Goal: Task Accomplishment & Management: Manage account settings

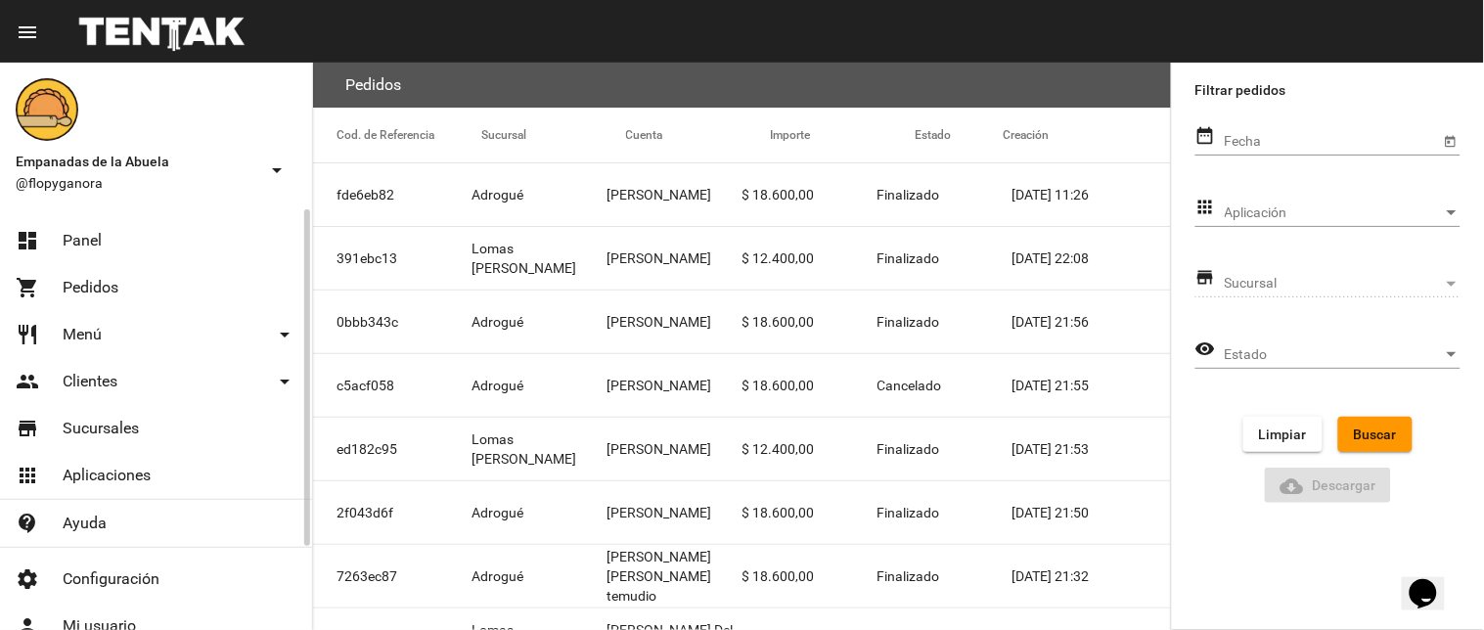
click at [69, 225] on link "dashboard Panel" at bounding box center [156, 240] width 312 height 47
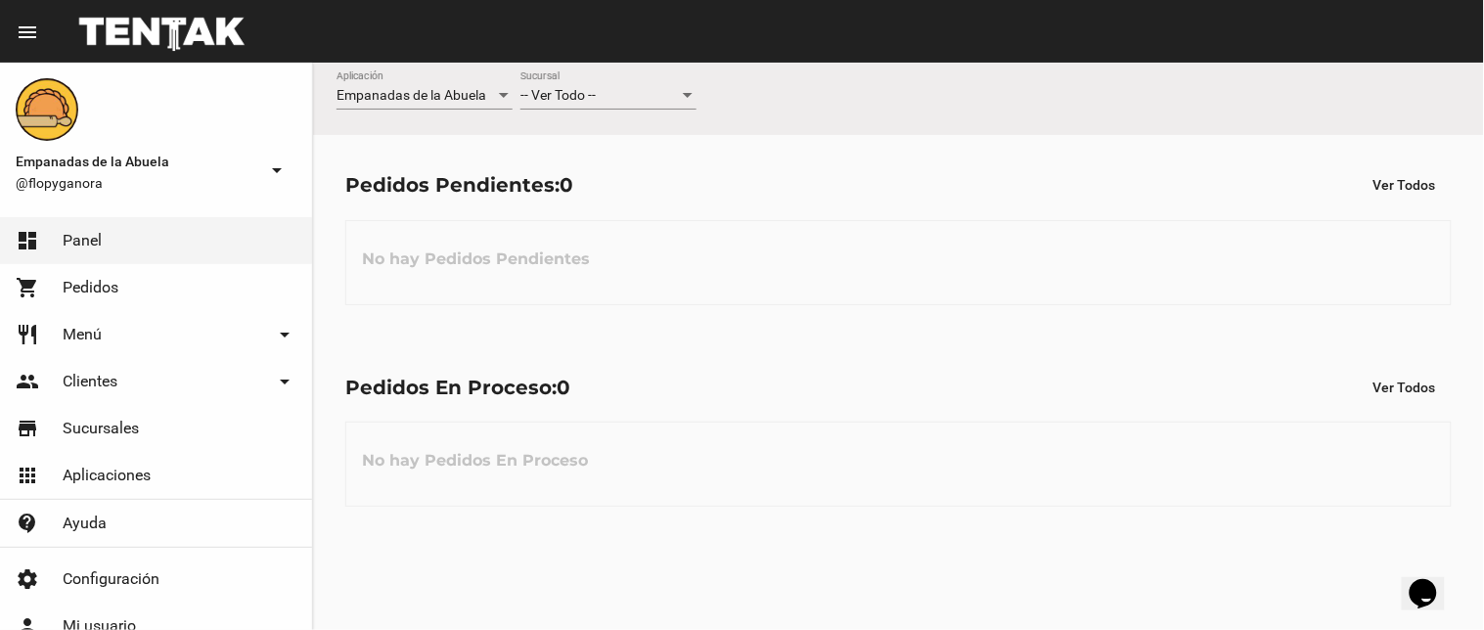
click at [568, 105] on div "-- Ver Todo -- Sucursal" at bounding box center [609, 90] width 176 height 38
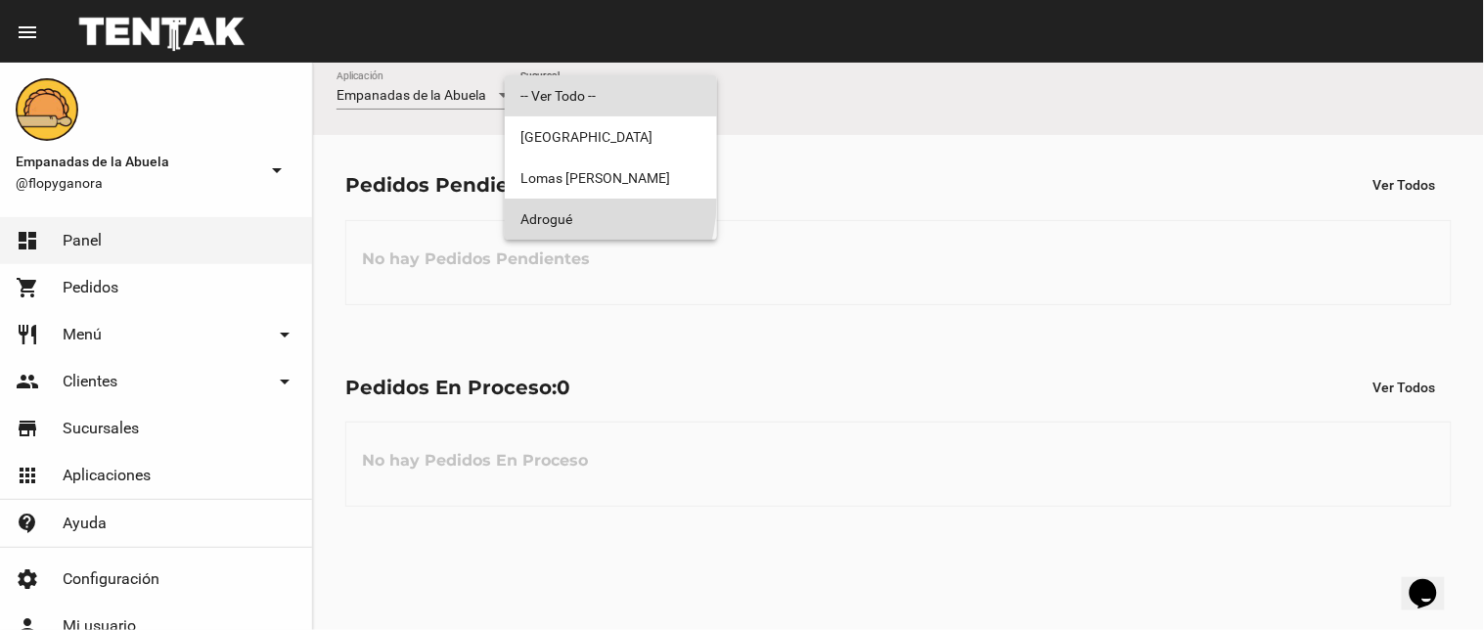
drag, startPoint x: 551, startPoint y: 201, endPoint x: 1208, endPoint y: 219, distance: 656.9
click at [551, 202] on span "Adrogué" at bounding box center [611, 219] width 181 height 41
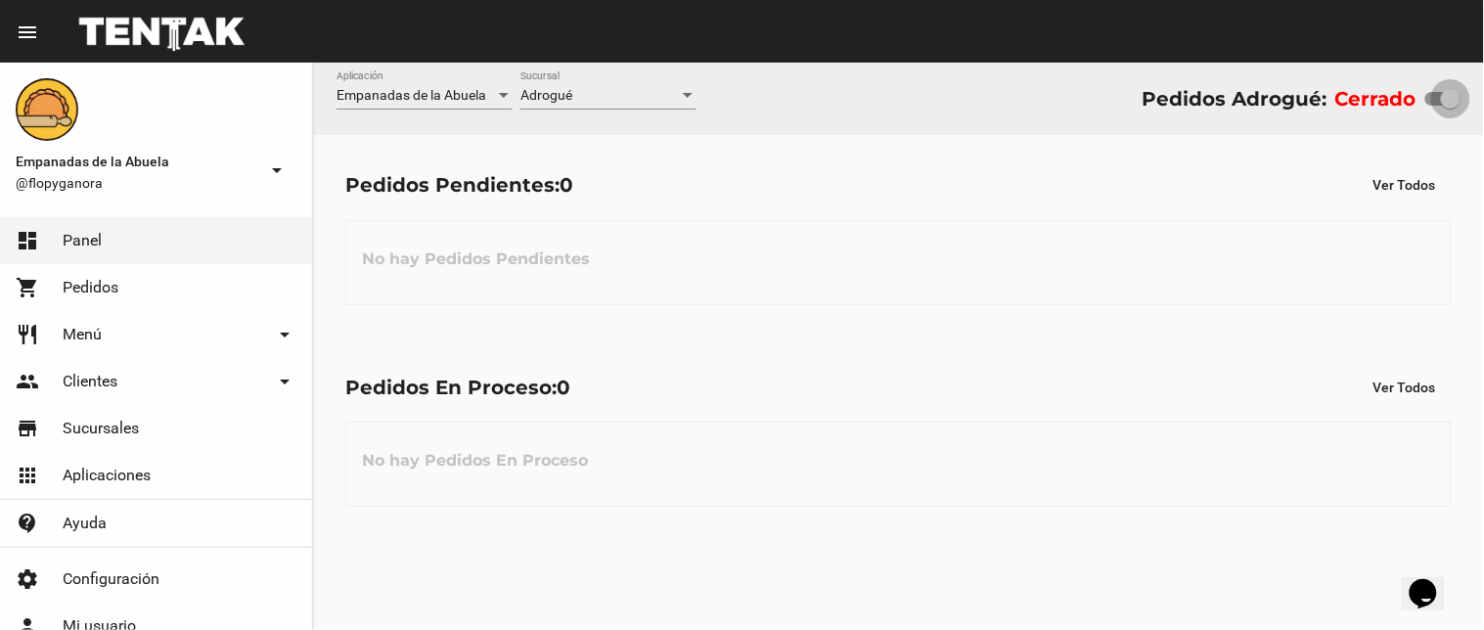
drag, startPoint x: 1440, startPoint y: 90, endPoint x: 1483, endPoint y: 103, distance: 44.9
click at [1483, 103] on div "Empanadas de la Abuela Aplicación Adrogué Sucursal Pedidos Adrogué: Cerrado" at bounding box center [898, 99] width 1171 height 72
checkbox input "true"
click at [646, 114] on div "Adrogué Sucursal" at bounding box center [609, 99] width 176 height 56
click at [633, 84] on div "Adrogué Sucursal" at bounding box center [609, 90] width 176 height 38
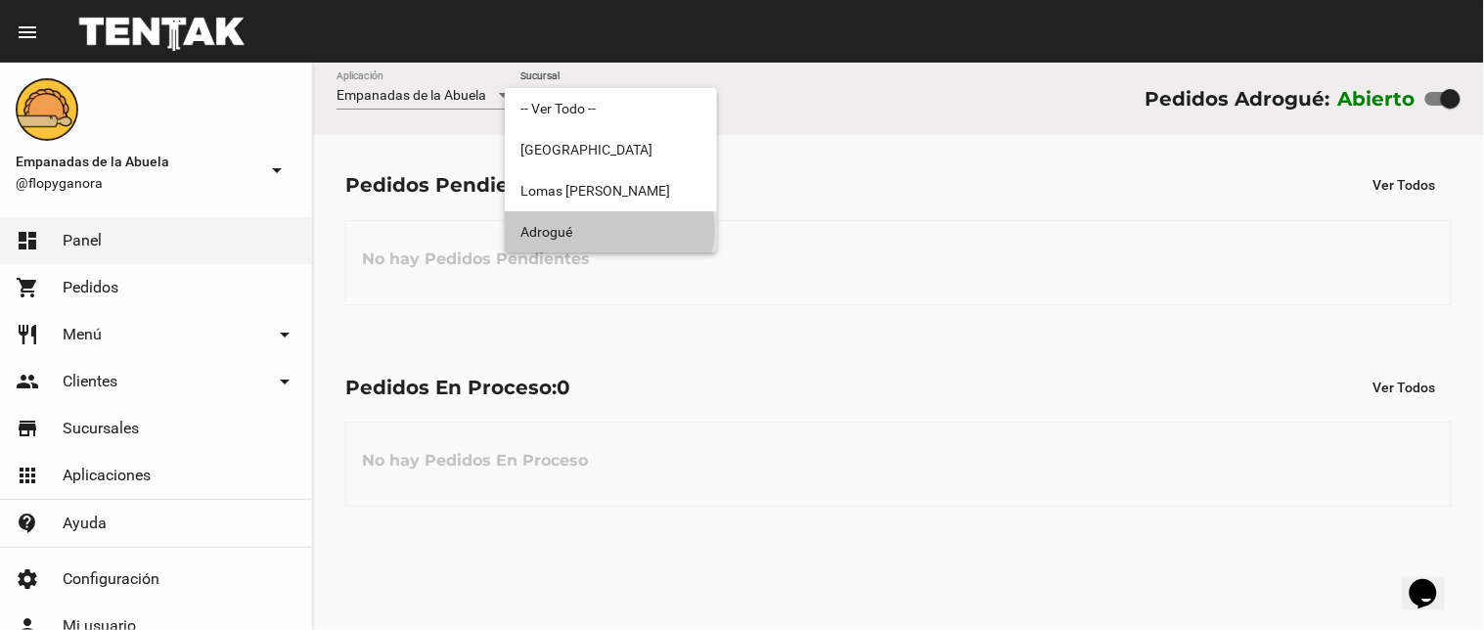
click at [608, 229] on span "Adrogué" at bounding box center [611, 231] width 181 height 41
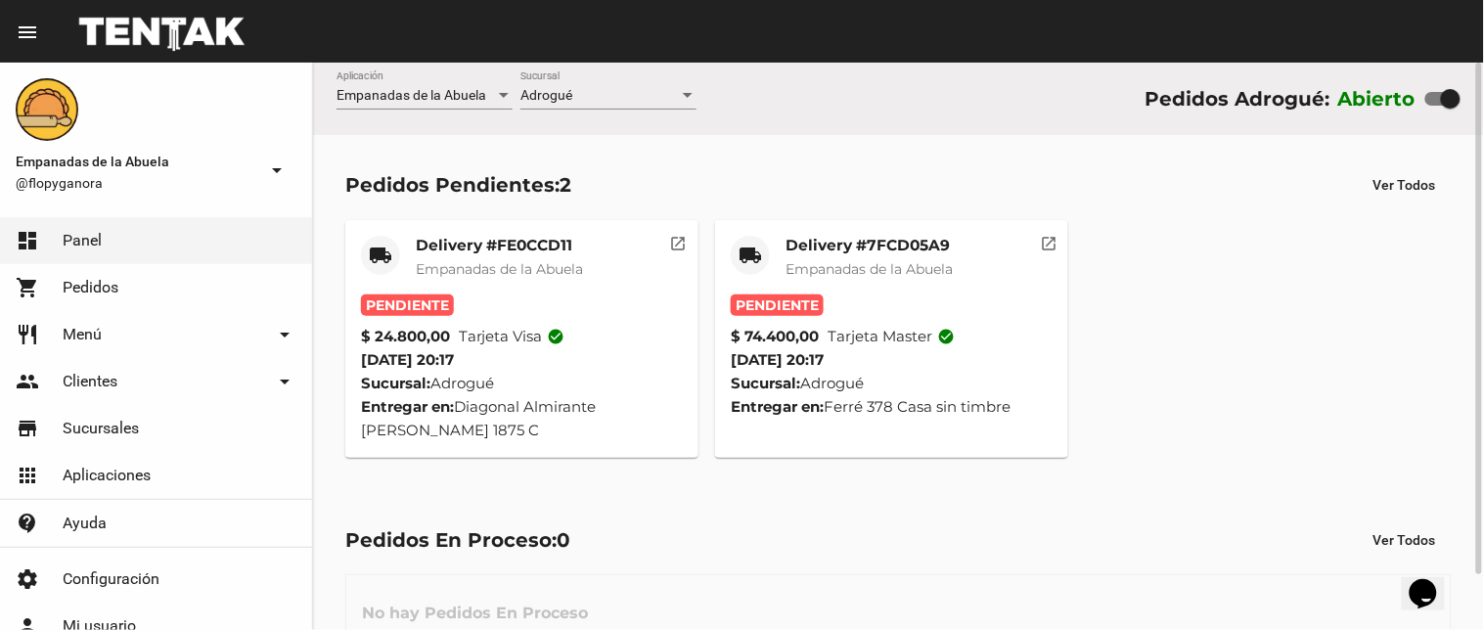
click at [868, 280] on div "Delivery #7FCD05A9 Empanadas de la Abuela" at bounding box center [869, 265] width 167 height 59
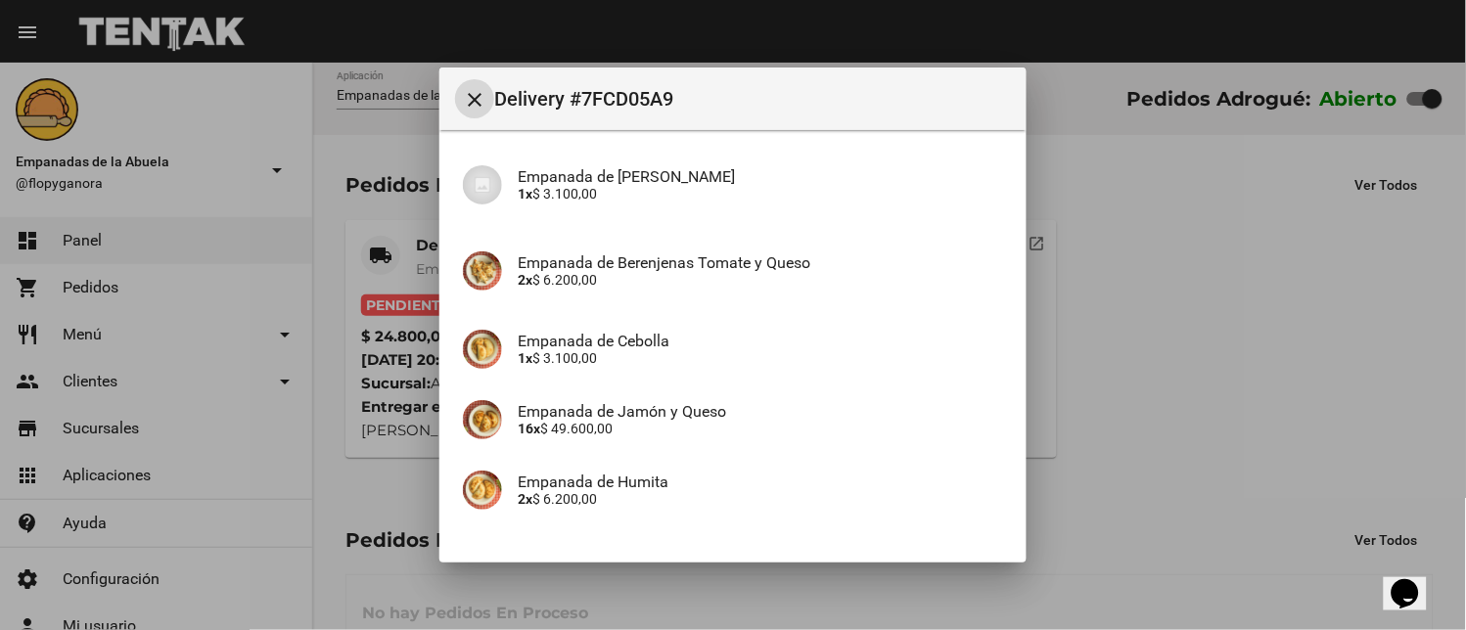
scroll to position [362, 0]
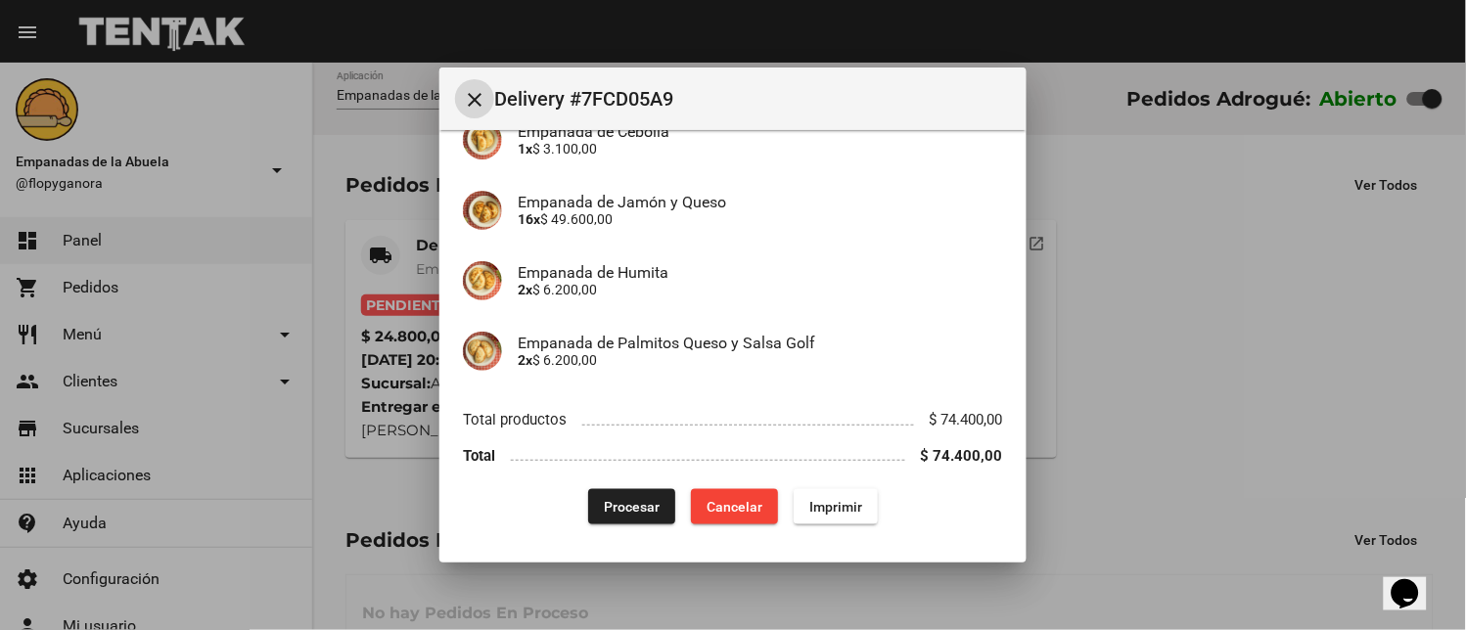
click at [809, 507] on span "Imprimir" at bounding box center [835, 507] width 53 height 16
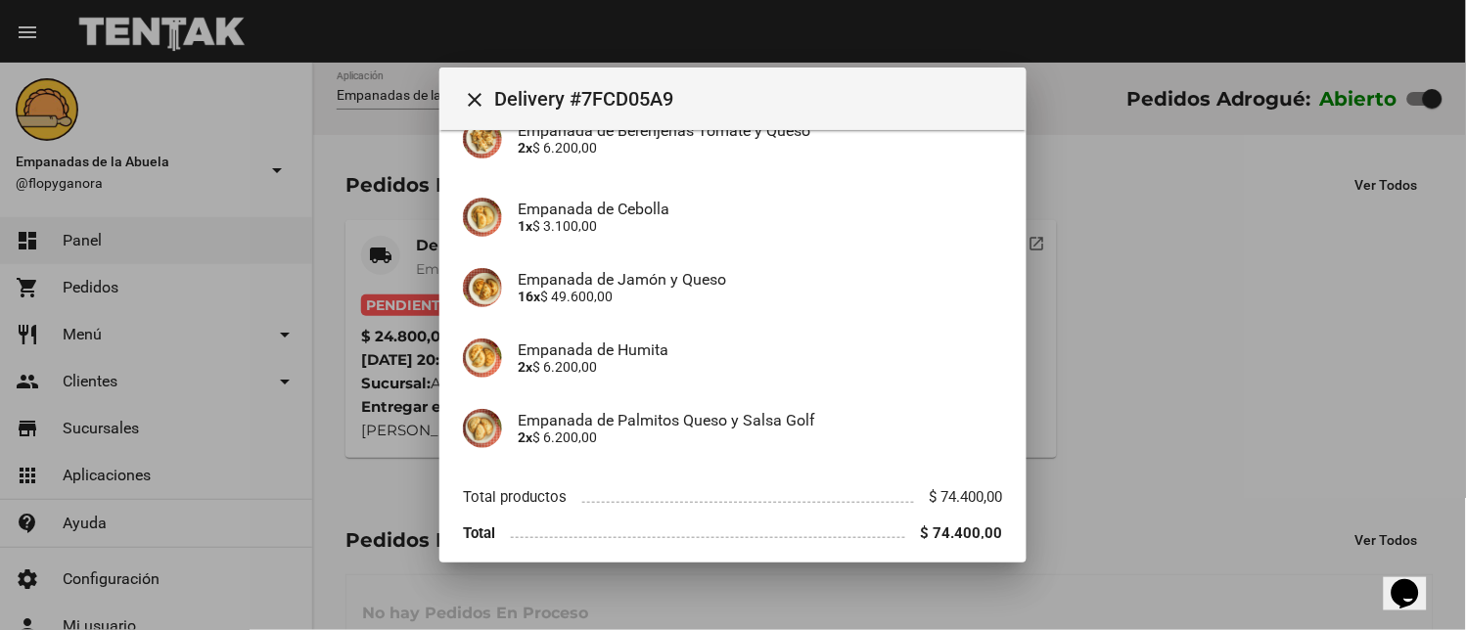
scroll to position [362, 0]
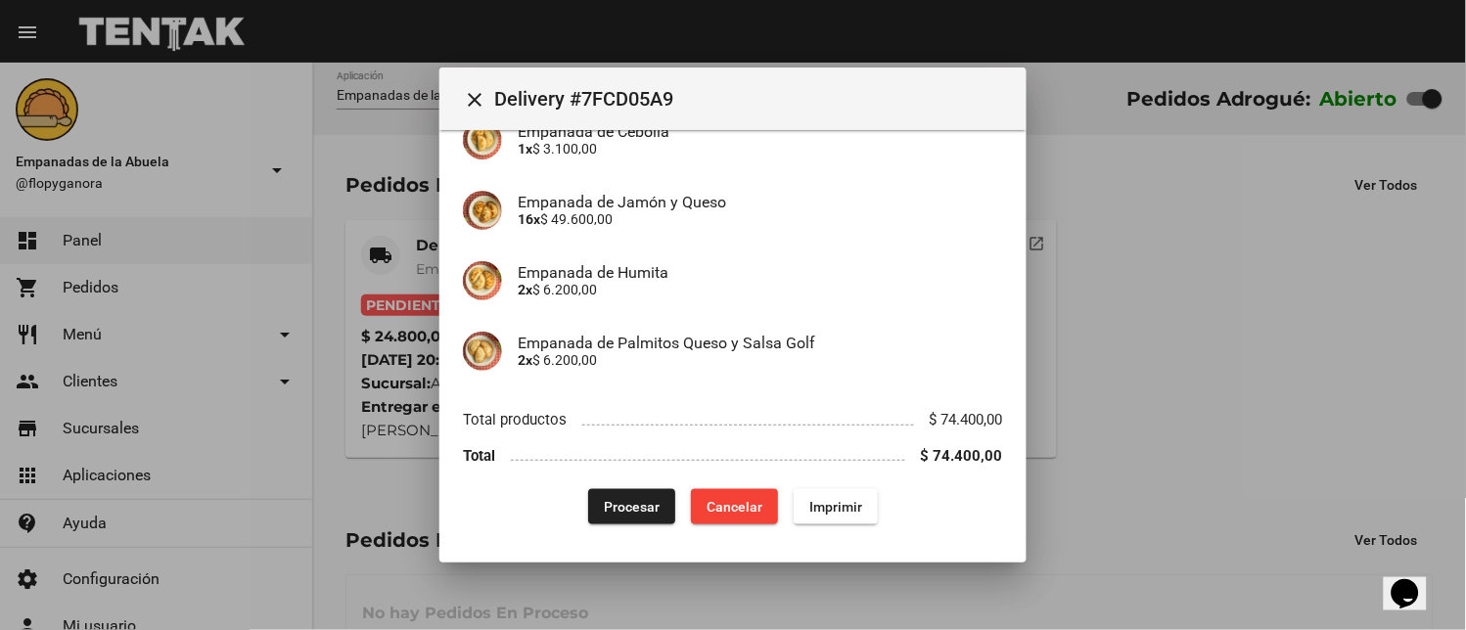
click at [631, 503] on span "Procesar" at bounding box center [632, 507] width 56 height 16
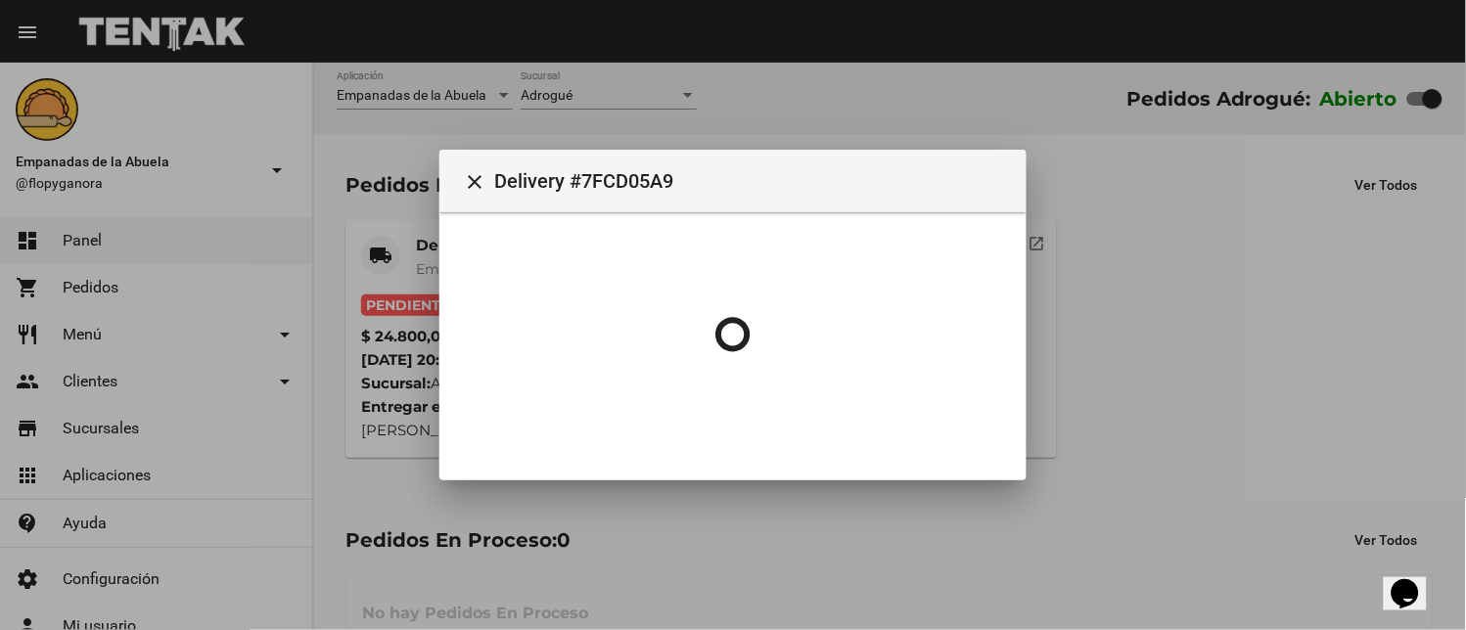
scroll to position [0, 0]
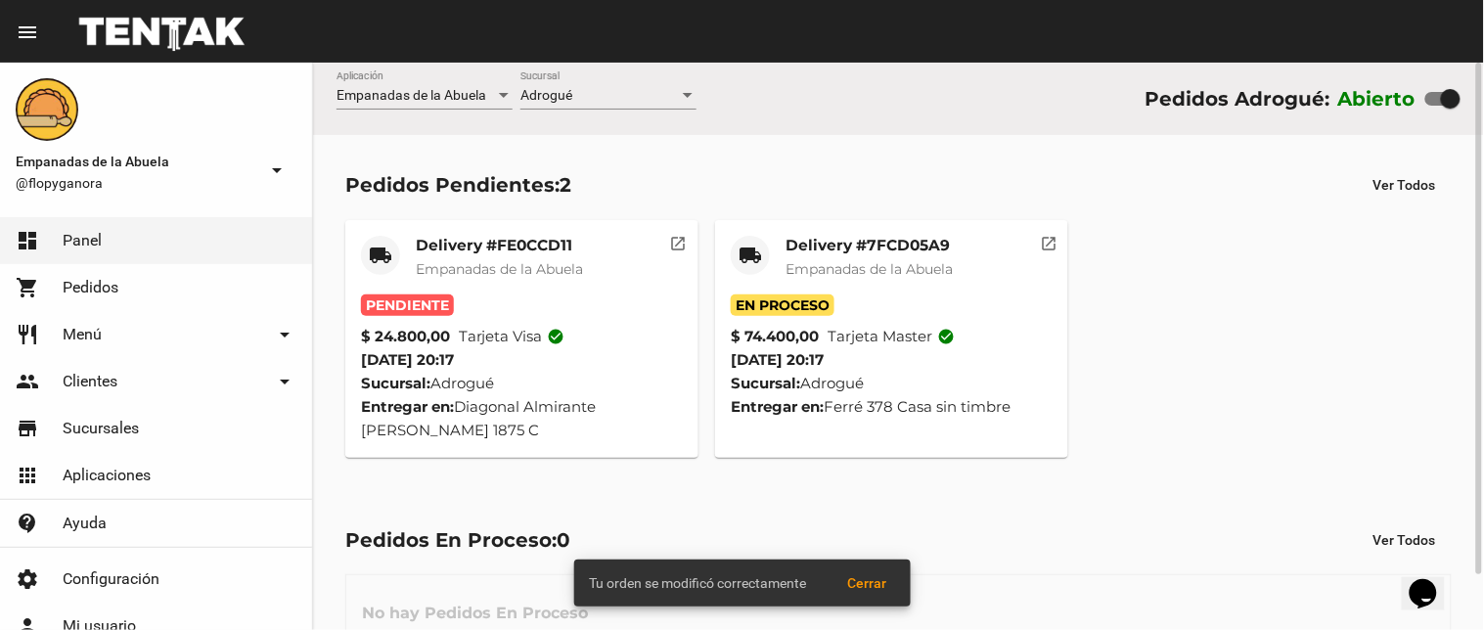
click at [535, 264] on span "Empanadas de la Abuela" at bounding box center [499, 269] width 167 height 18
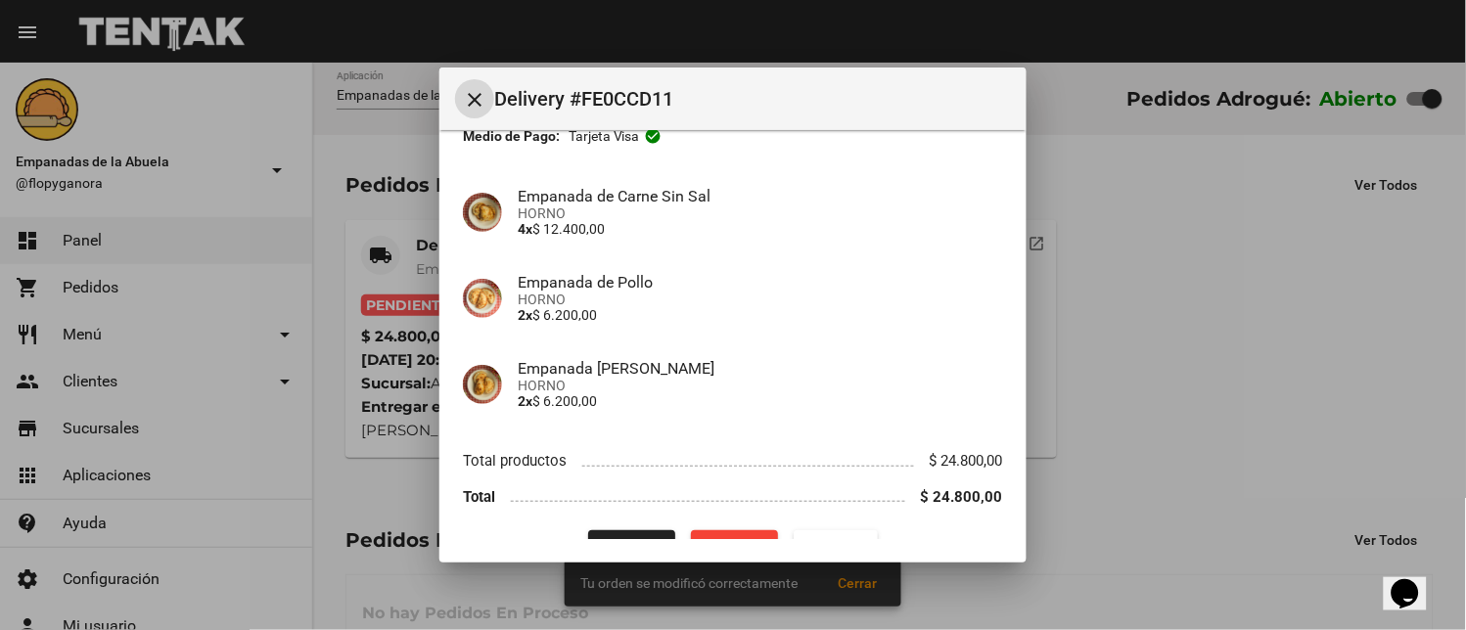
scroll to position [166, 0]
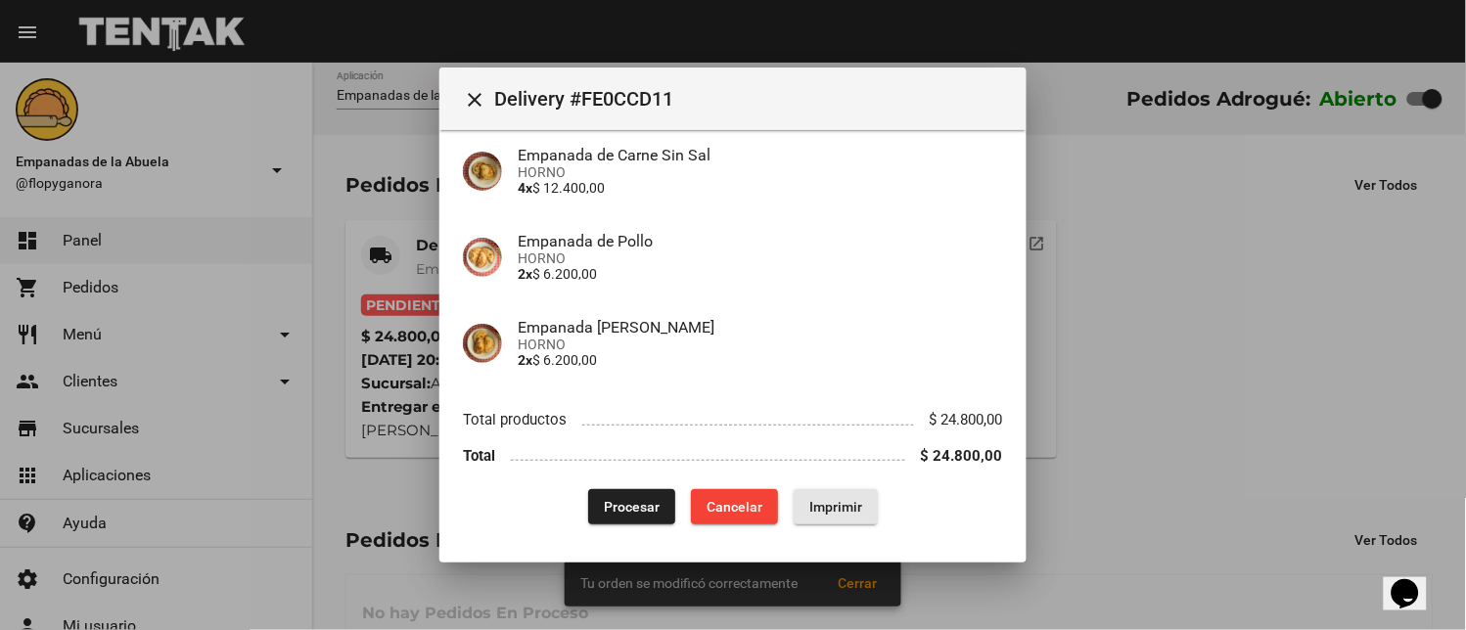
drag, startPoint x: 820, startPoint y: 501, endPoint x: 809, endPoint y: 460, distance: 42.5
click at [822, 504] on span "Imprimir" at bounding box center [835, 507] width 53 height 16
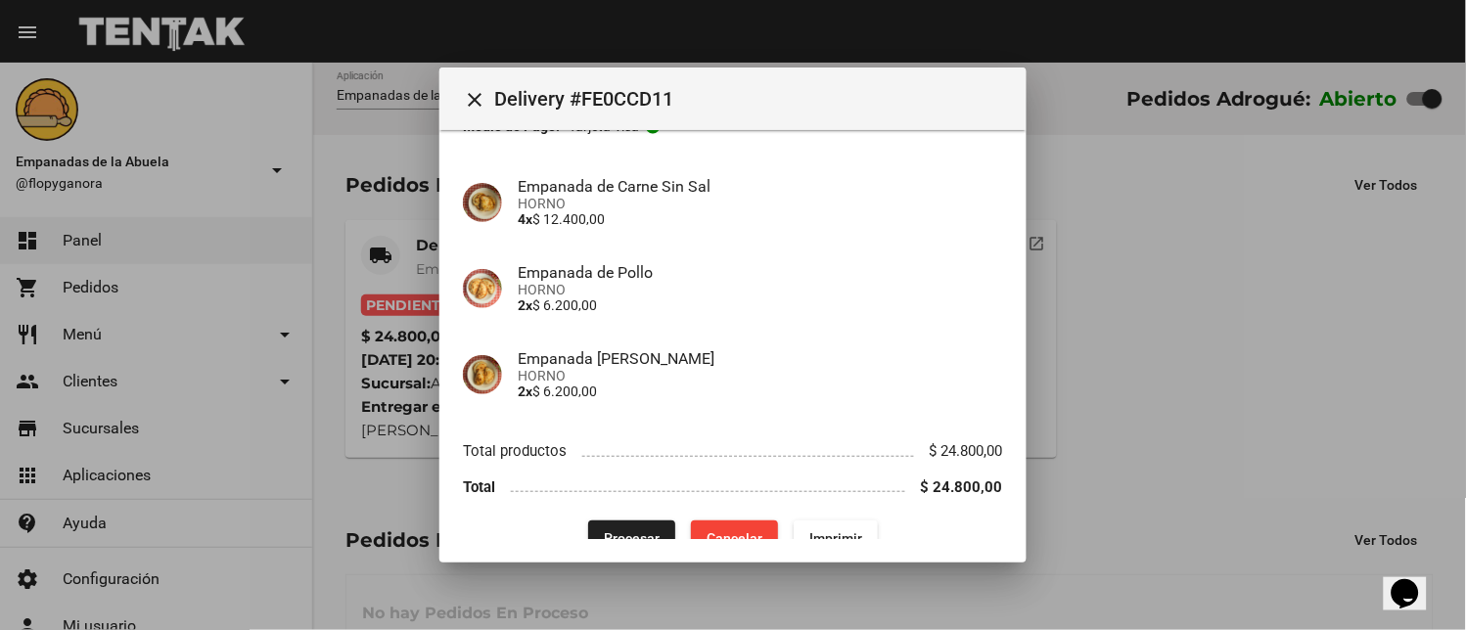
scroll to position [166, 0]
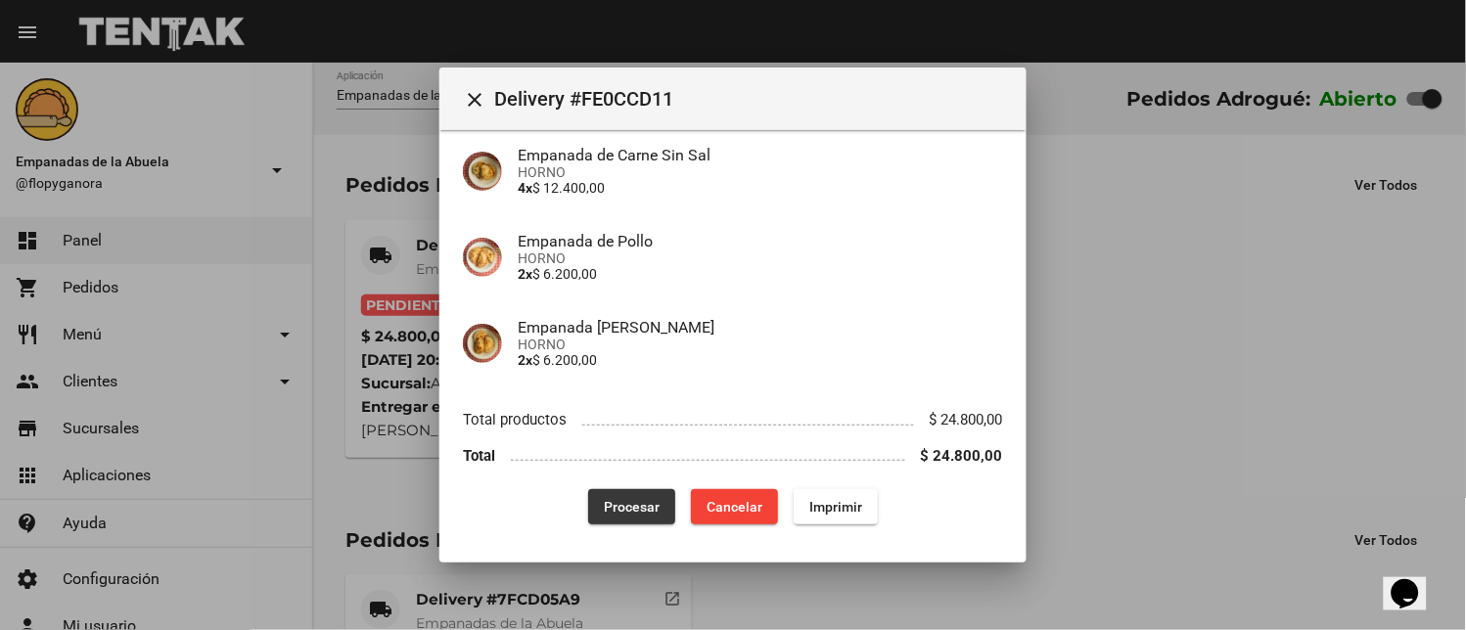
click at [604, 496] on button "Procesar" at bounding box center [631, 506] width 87 height 35
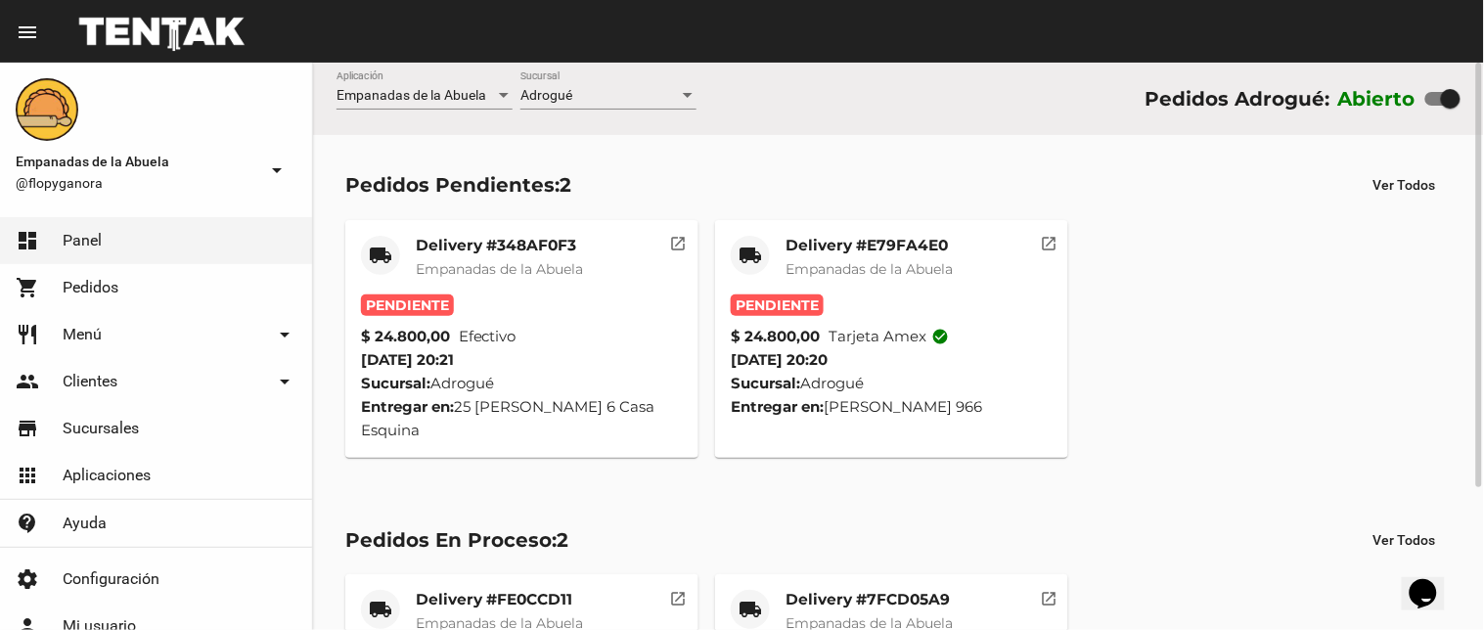
click at [824, 252] on mat-card-title "Delivery #E79FA4E0" at bounding box center [869, 246] width 167 height 20
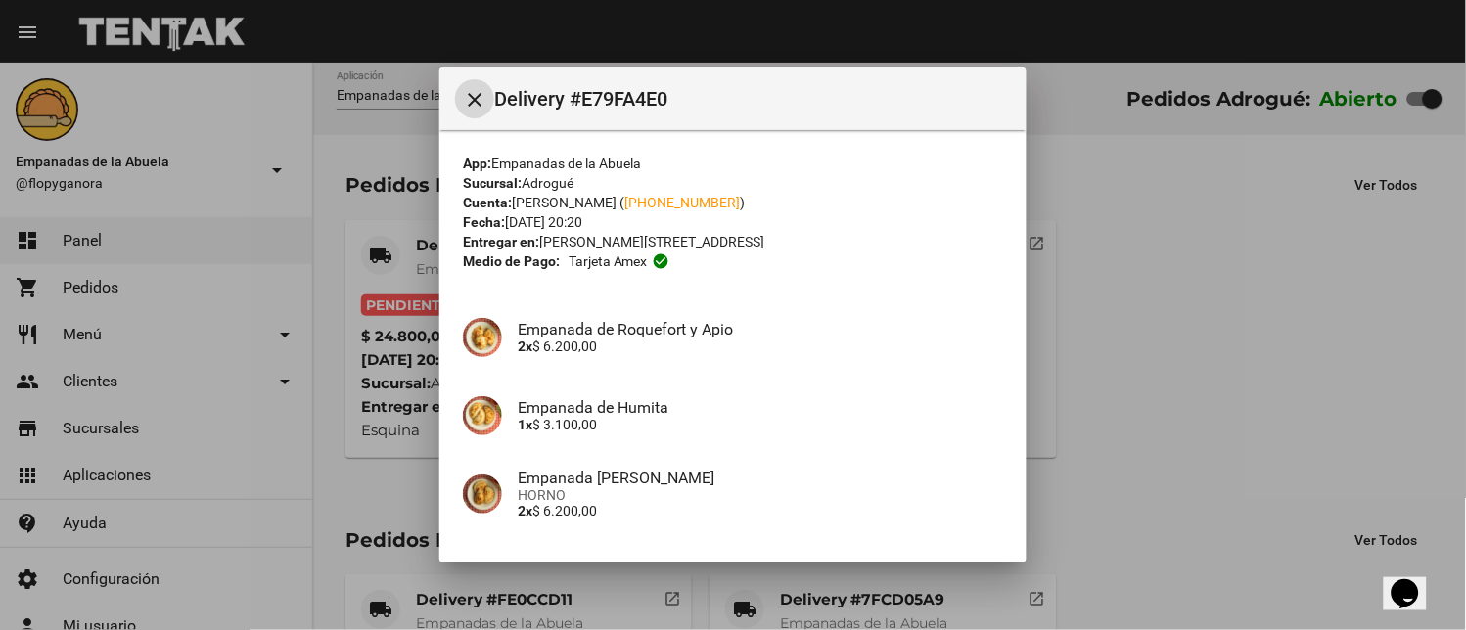
scroll to position [307, 0]
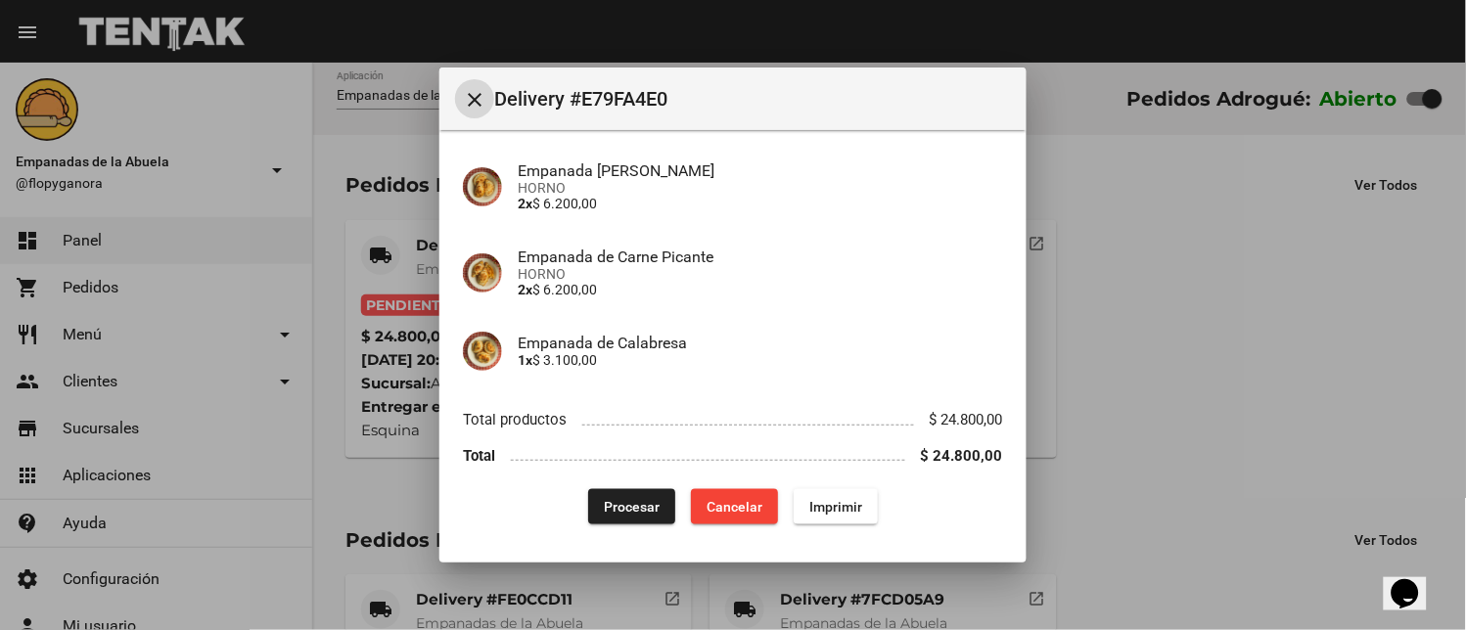
click at [829, 500] on span "Imprimir" at bounding box center [835, 507] width 53 height 16
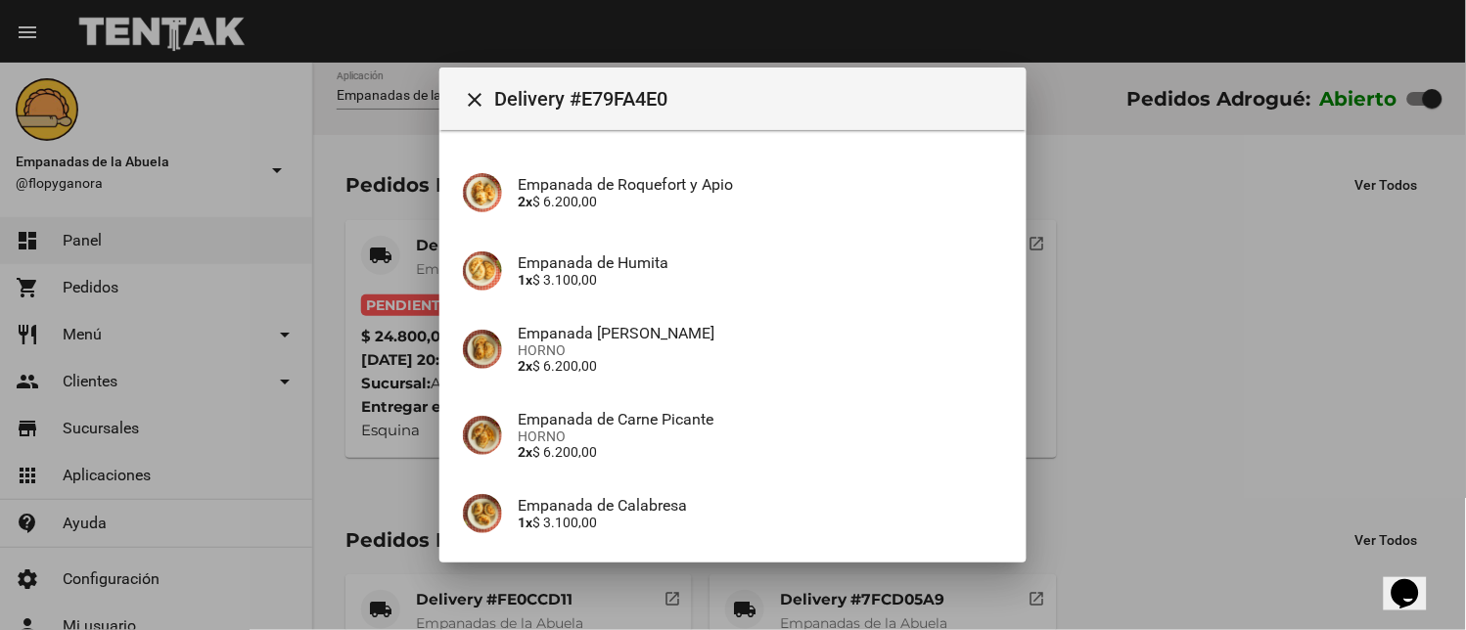
scroll to position [307, 0]
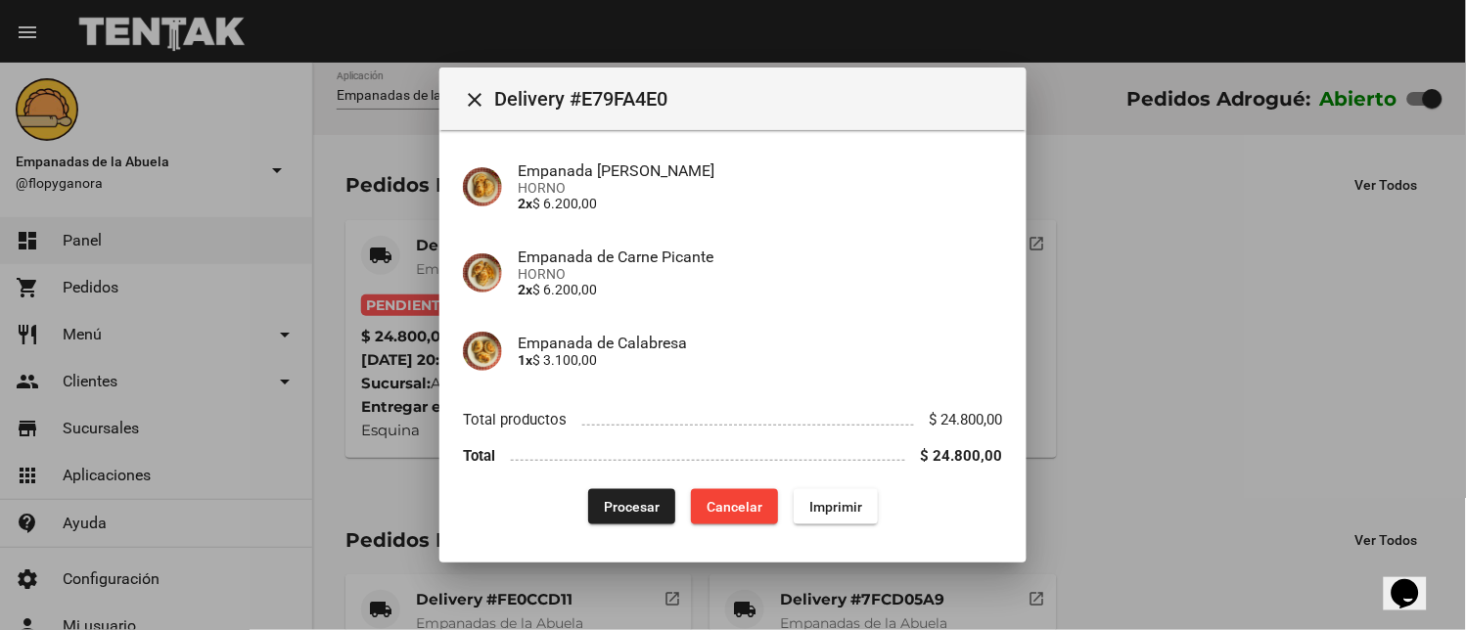
click at [629, 502] on span "Procesar" at bounding box center [632, 507] width 56 height 16
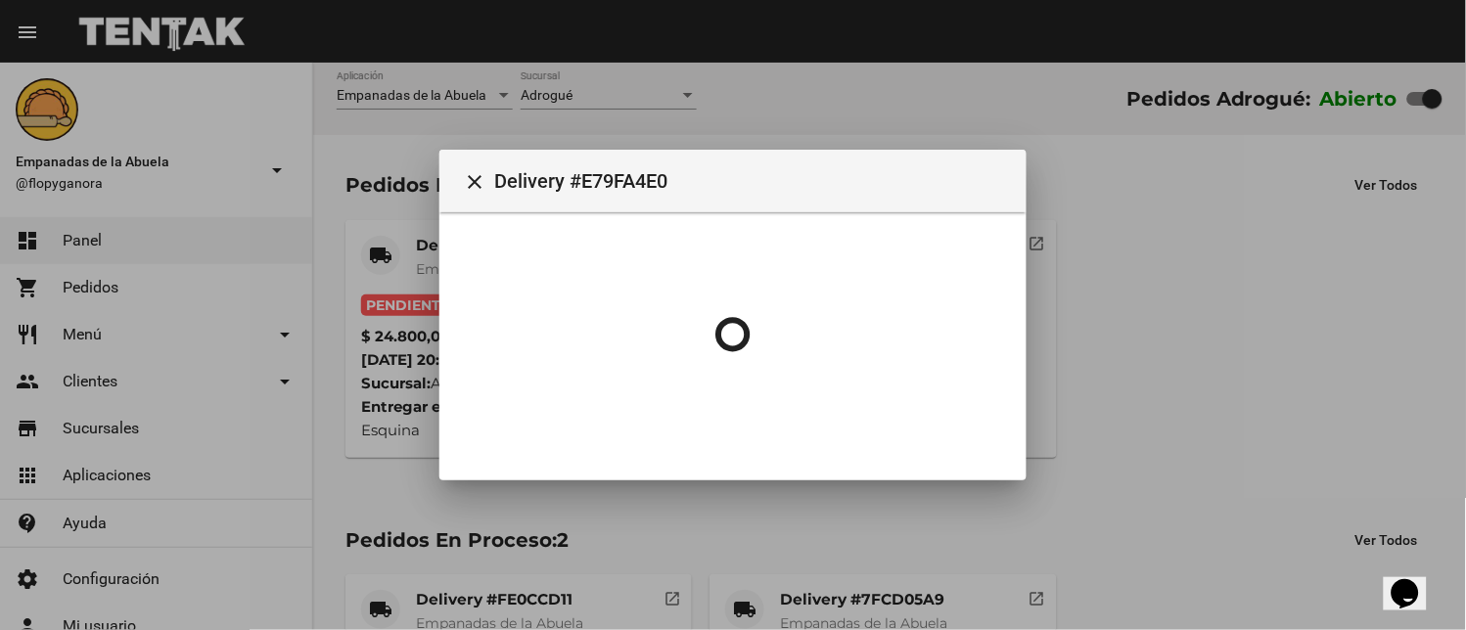
scroll to position [0, 0]
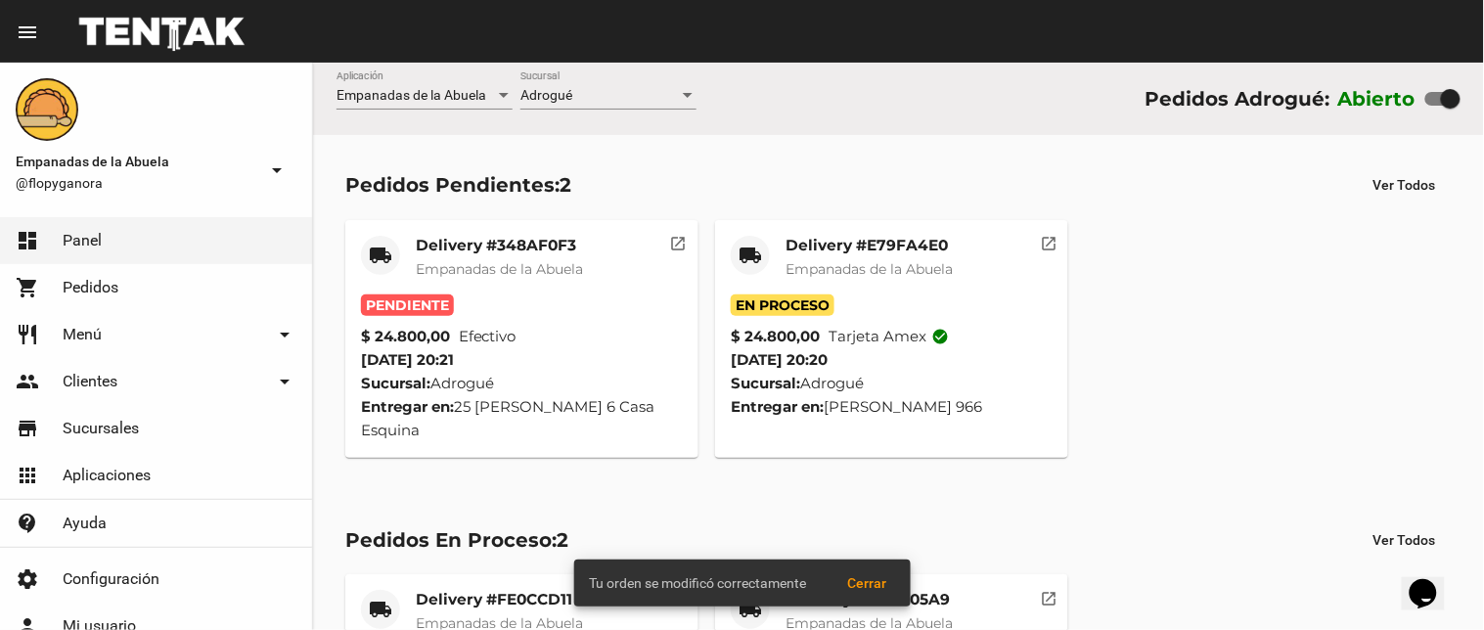
click at [423, 251] on mat-card-title "Delivery #348AF0F3" at bounding box center [499, 246] width 167 height 20
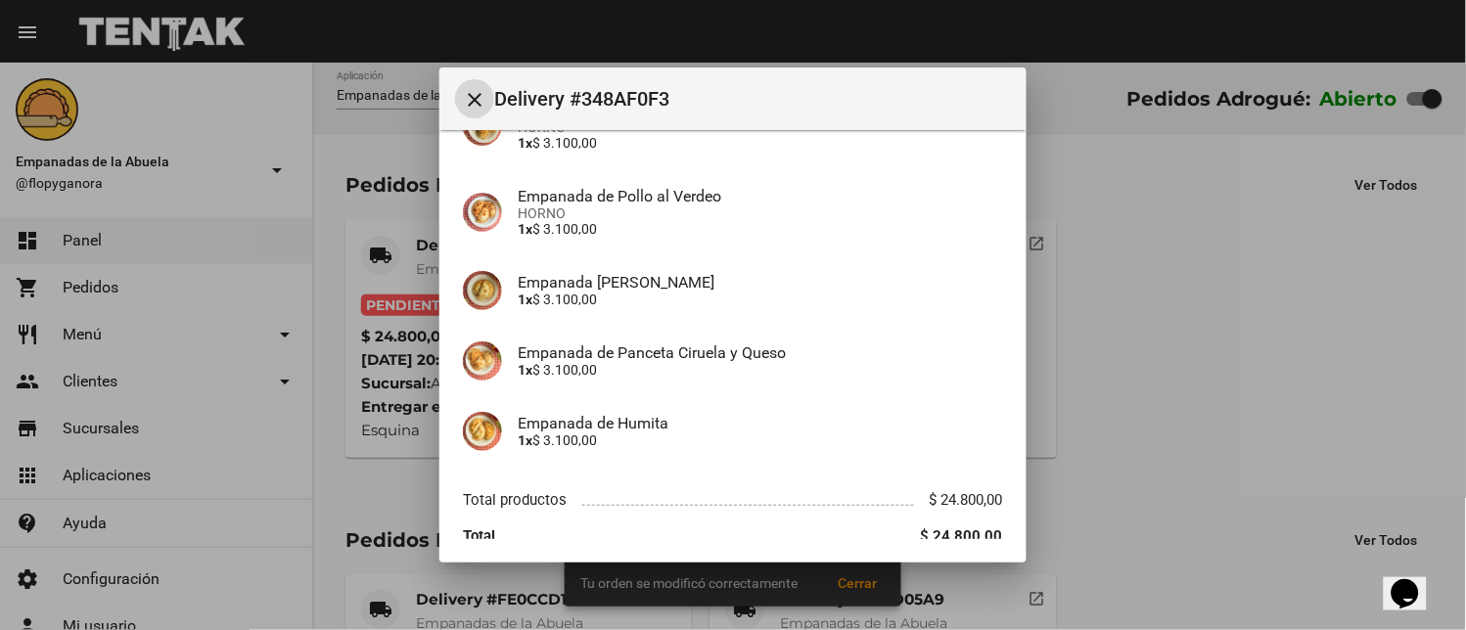
scroll to position [377, 0]
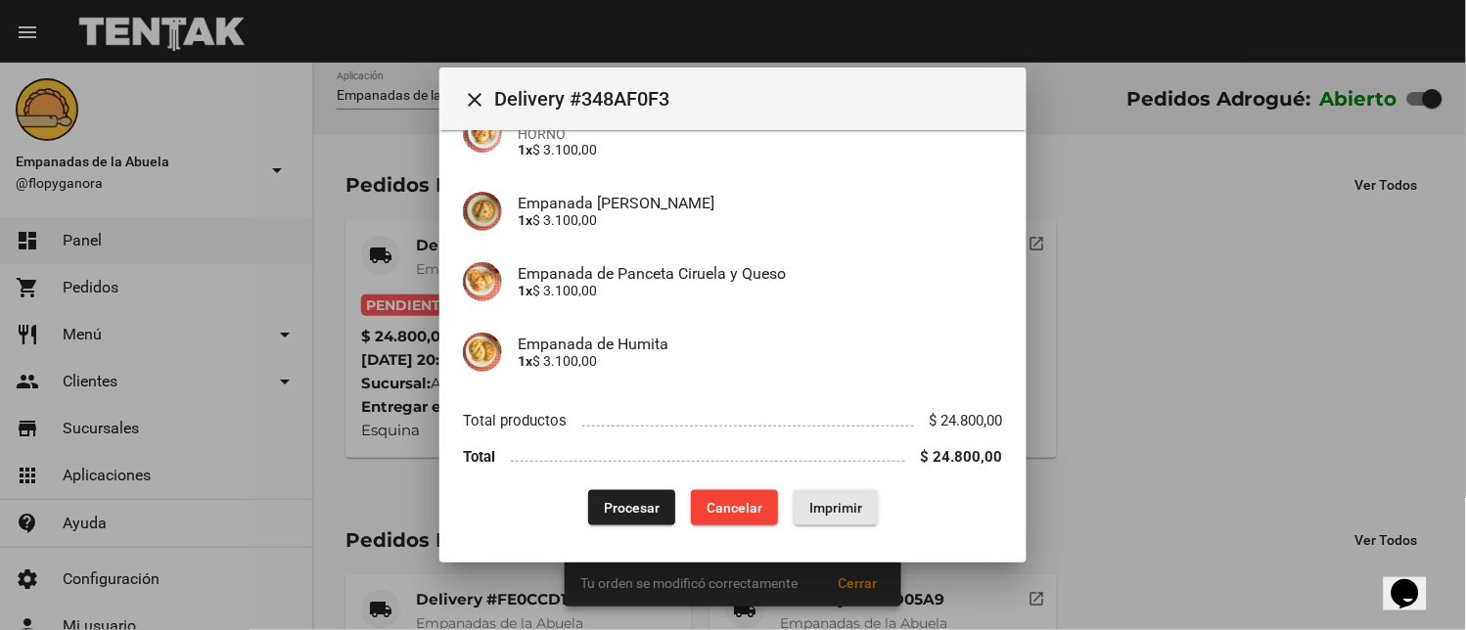
click at [813, 502] on span "Imprimir" at bounding box center [835, 508] width 53 height 16
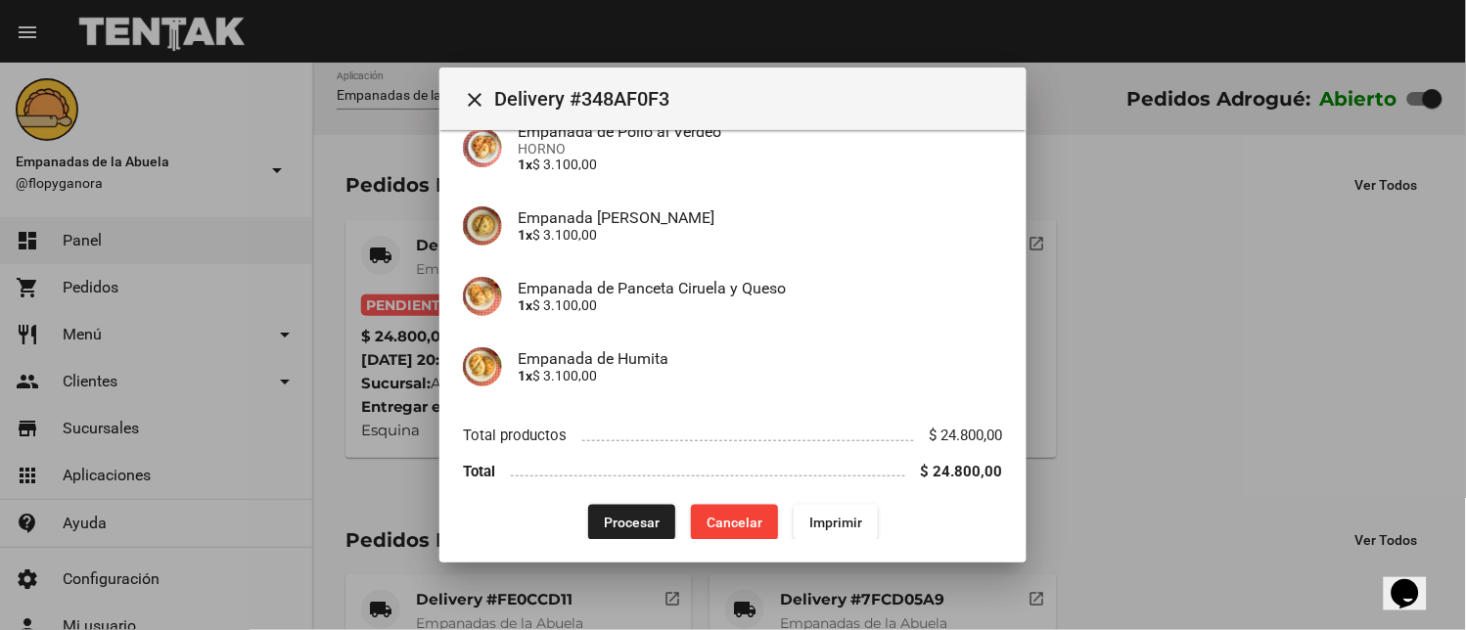
scroll to position [377, 0]
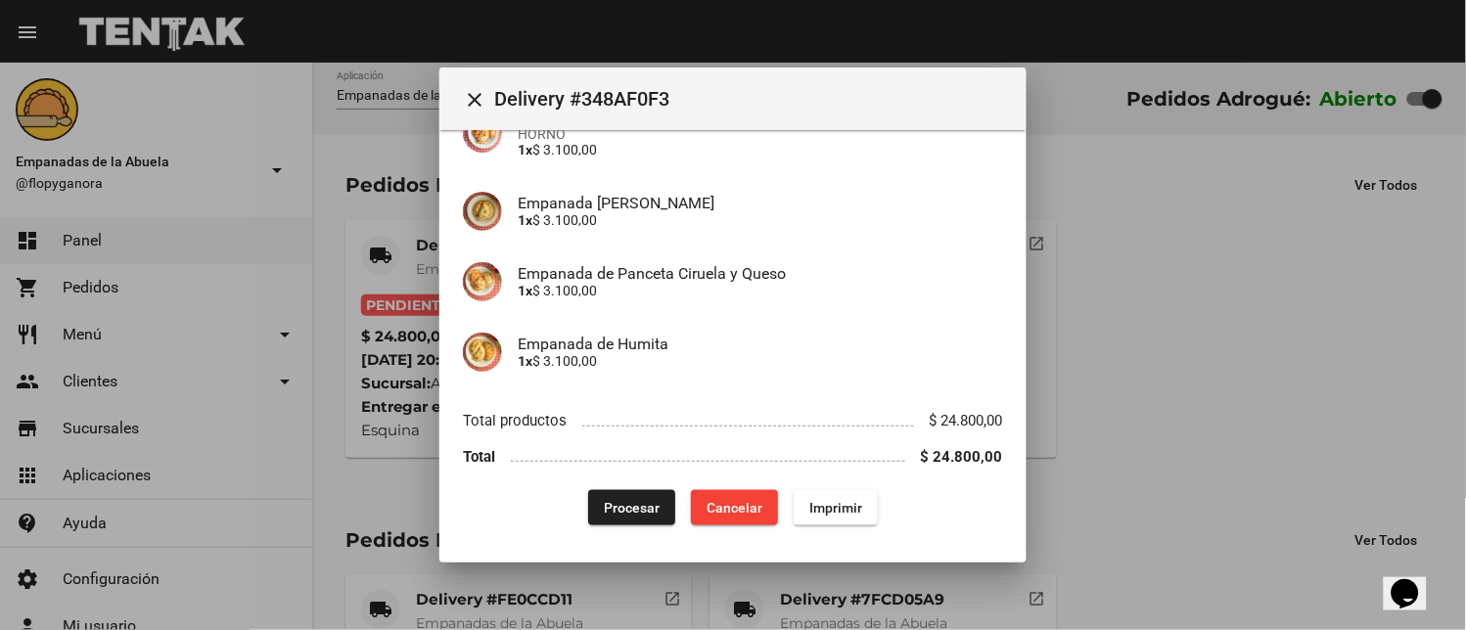
click at [634, 490] on button "Procesar" at bounding box center [631, 507] width 87 height 35
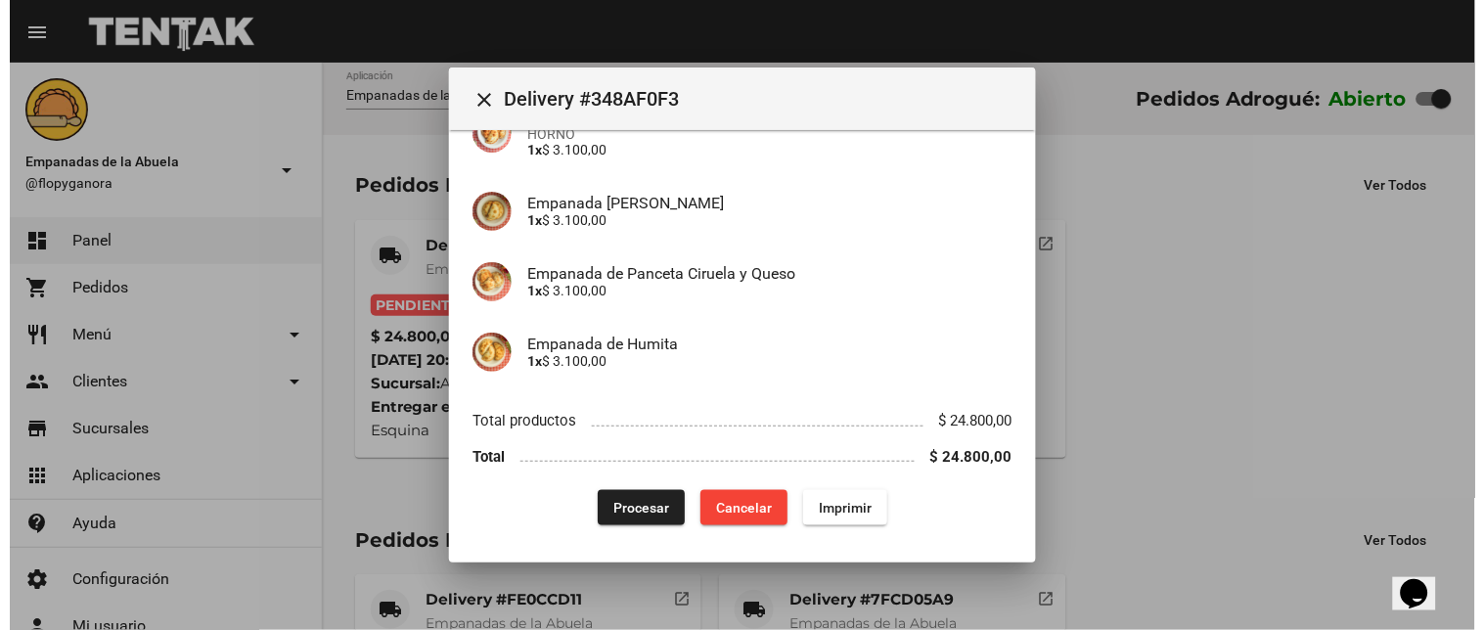
scroll to position [0, 0]
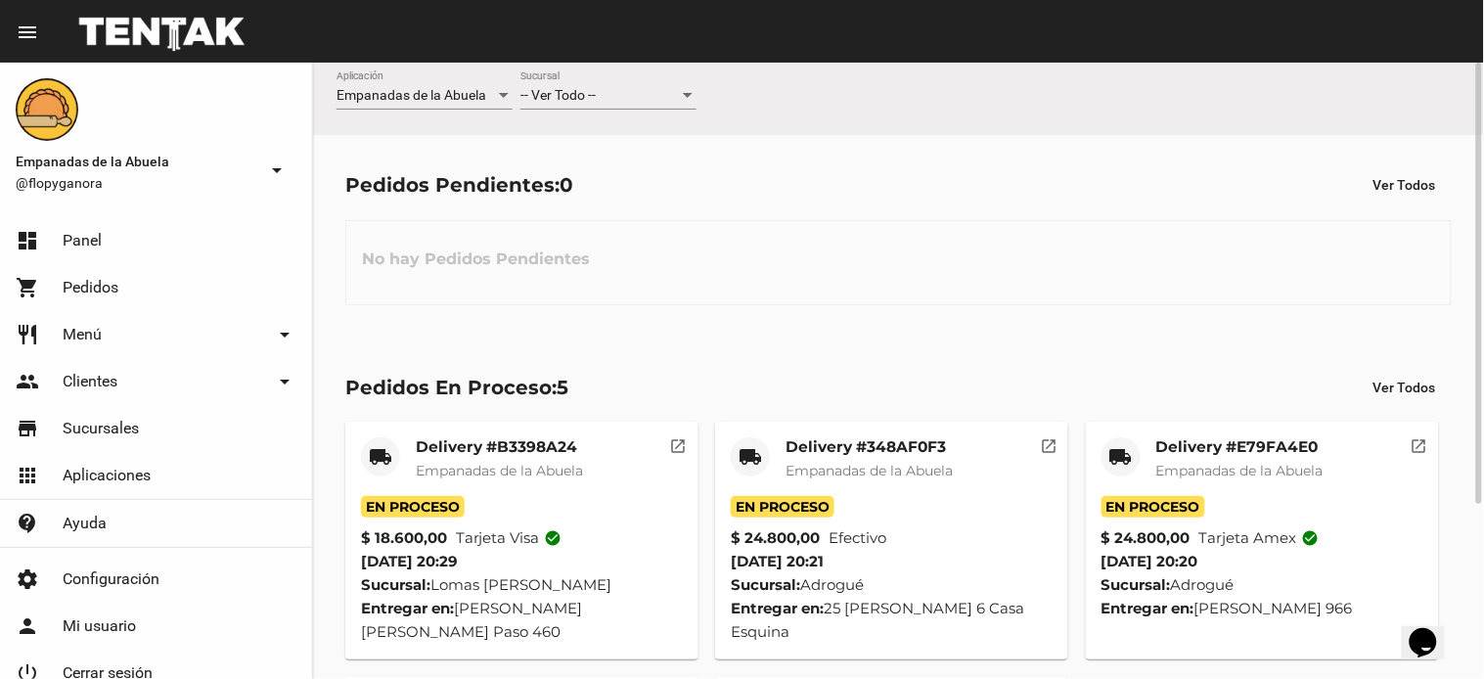
click at [652, 86] on div "-- Ver Todo -- Sucursal" at bounding box center [609, 90] width 176 height 38
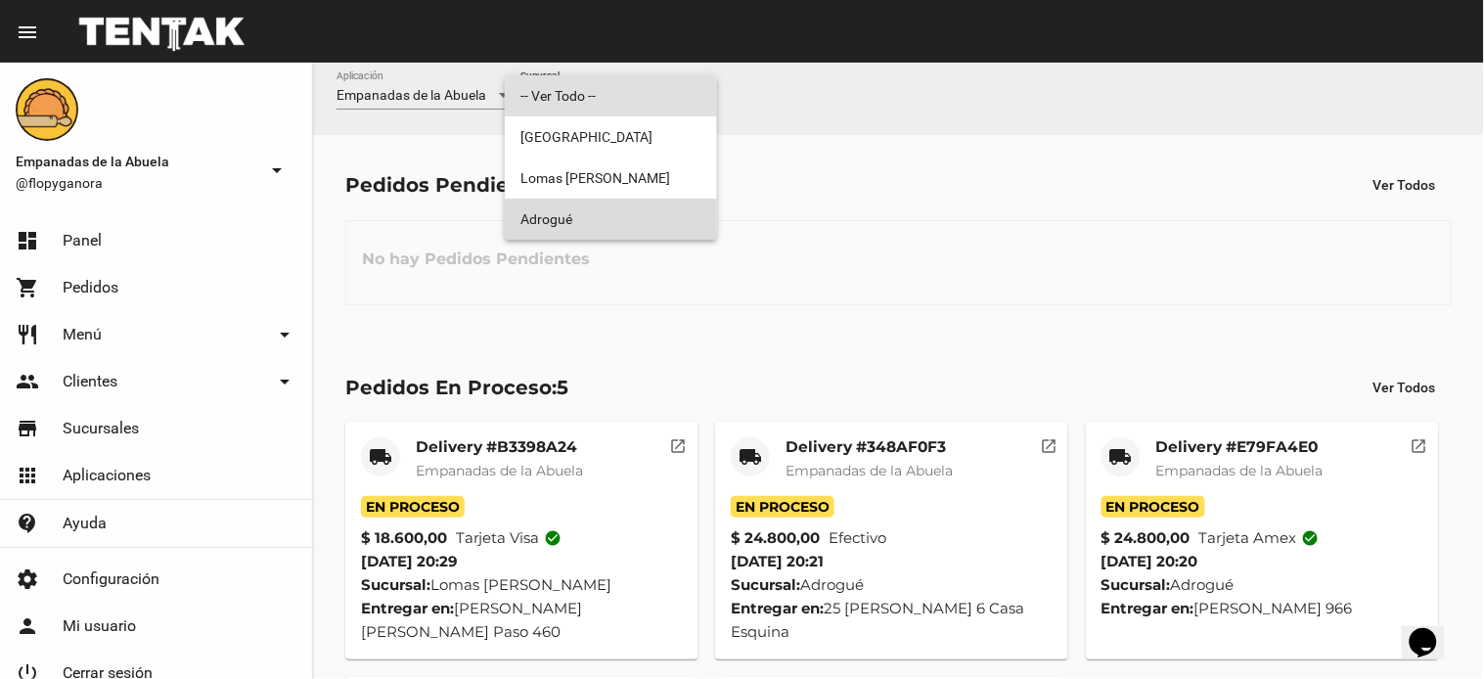
click at [641, 205] on span "Adrogué" at bounding box center [611, 219] width 181 height 41
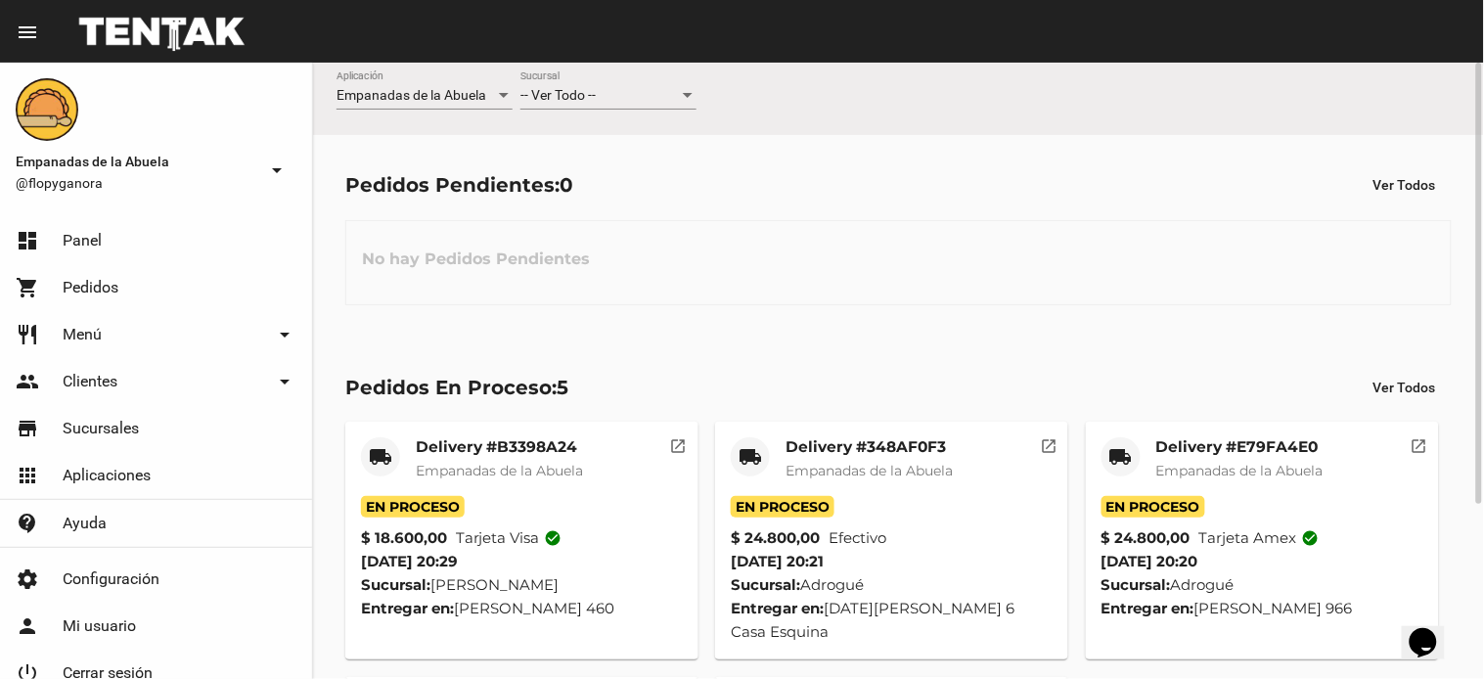
click at [669, 96] on div "-- Ver Todo --" at bounding box center [600, 96] width 159 height 16
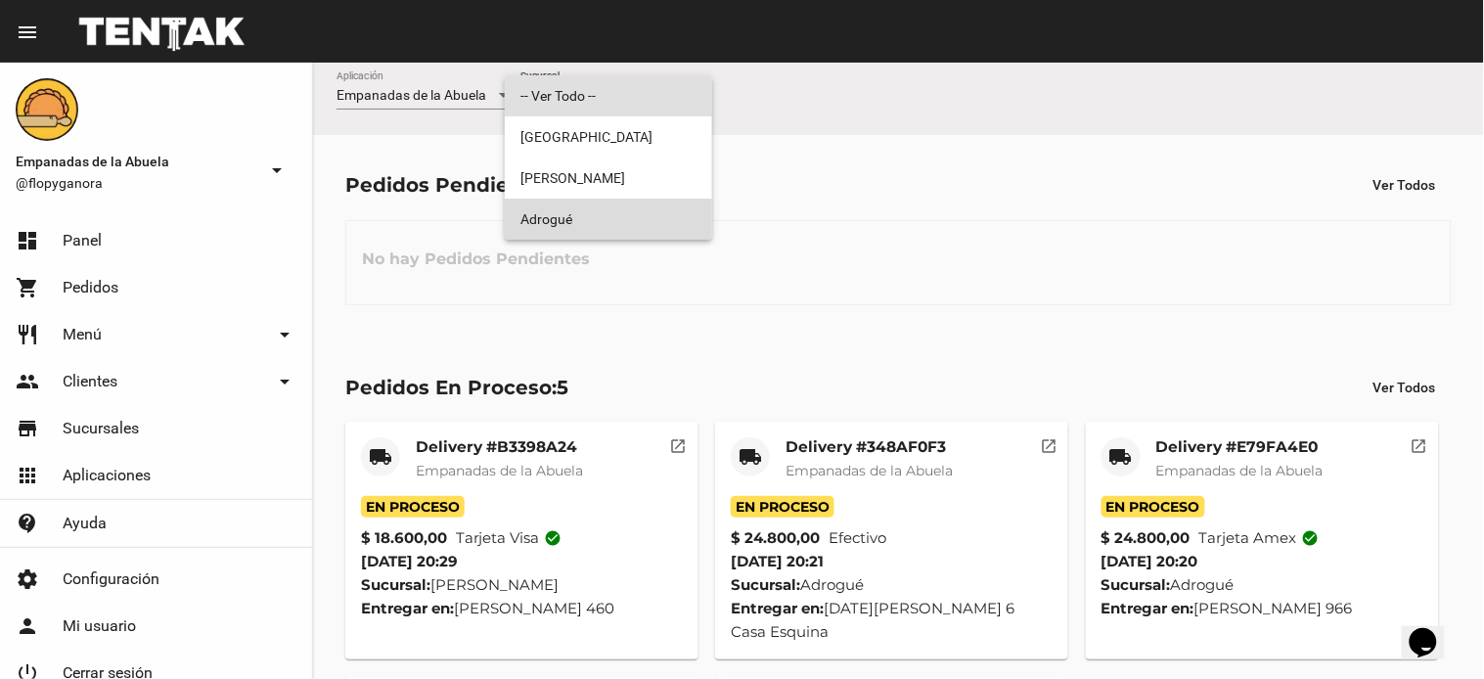
click at [663, 203] on span "Adrogué" at bounding box center [609, 219] width 176 height 41
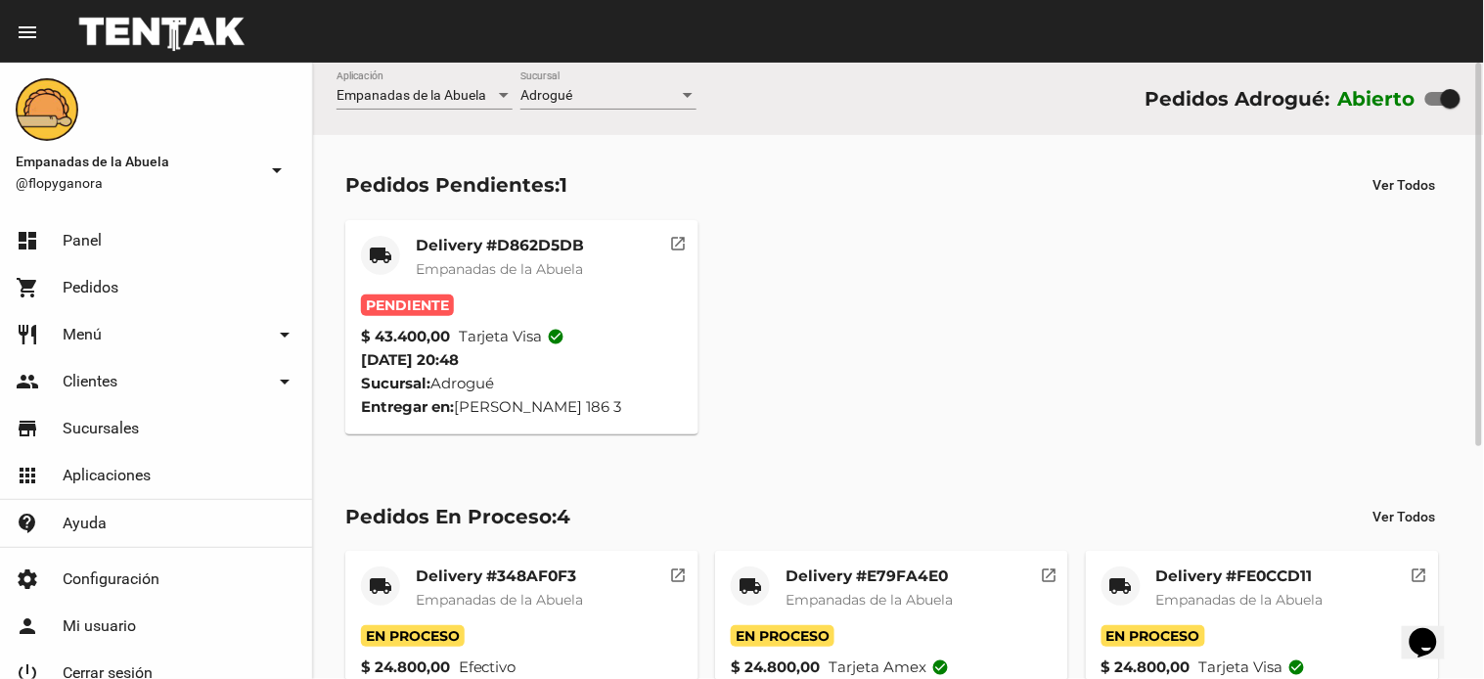
click at [515, 248] on mat-card-title "Delivery #D862D5DB" at bounding box center [500, 246] width 168 height 20
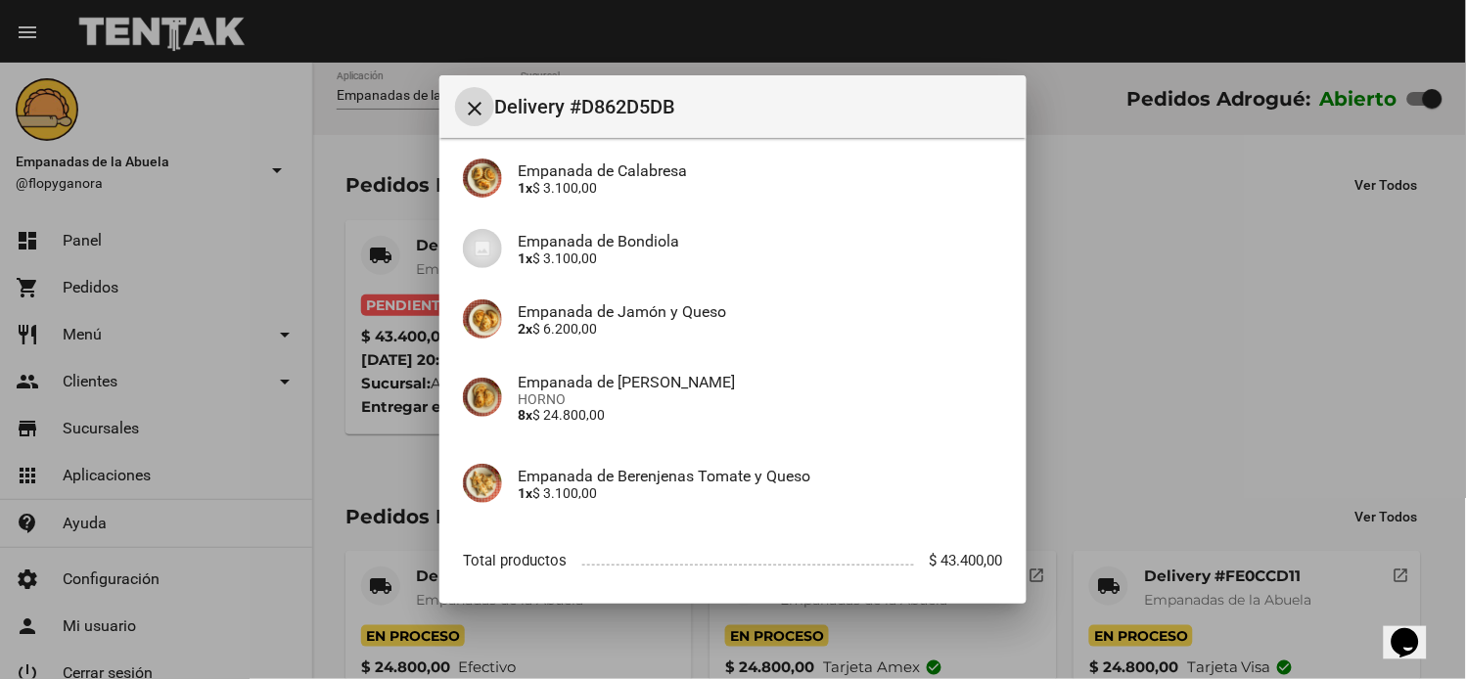
scroll to position [369, 0]
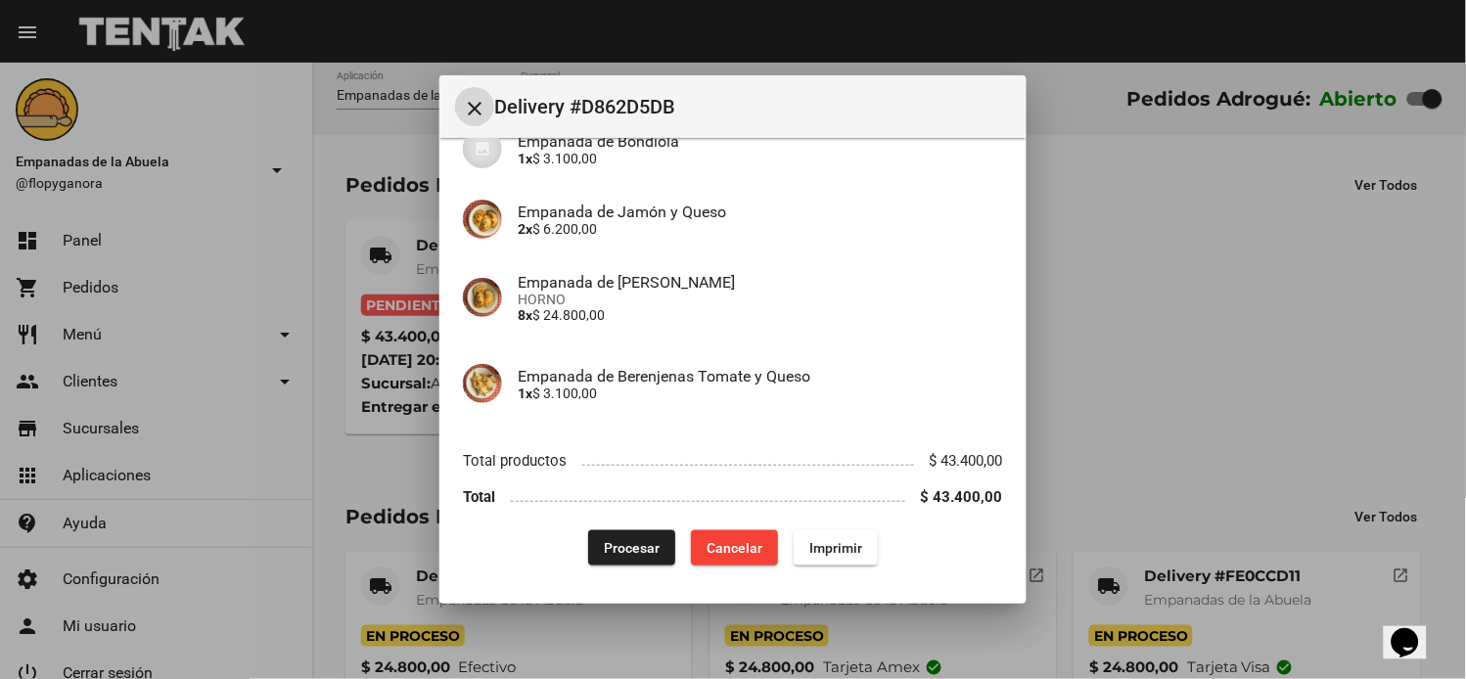
click at [856, 548] on button "Imprimir" at bounding box center [836, 547] width 84 height 35
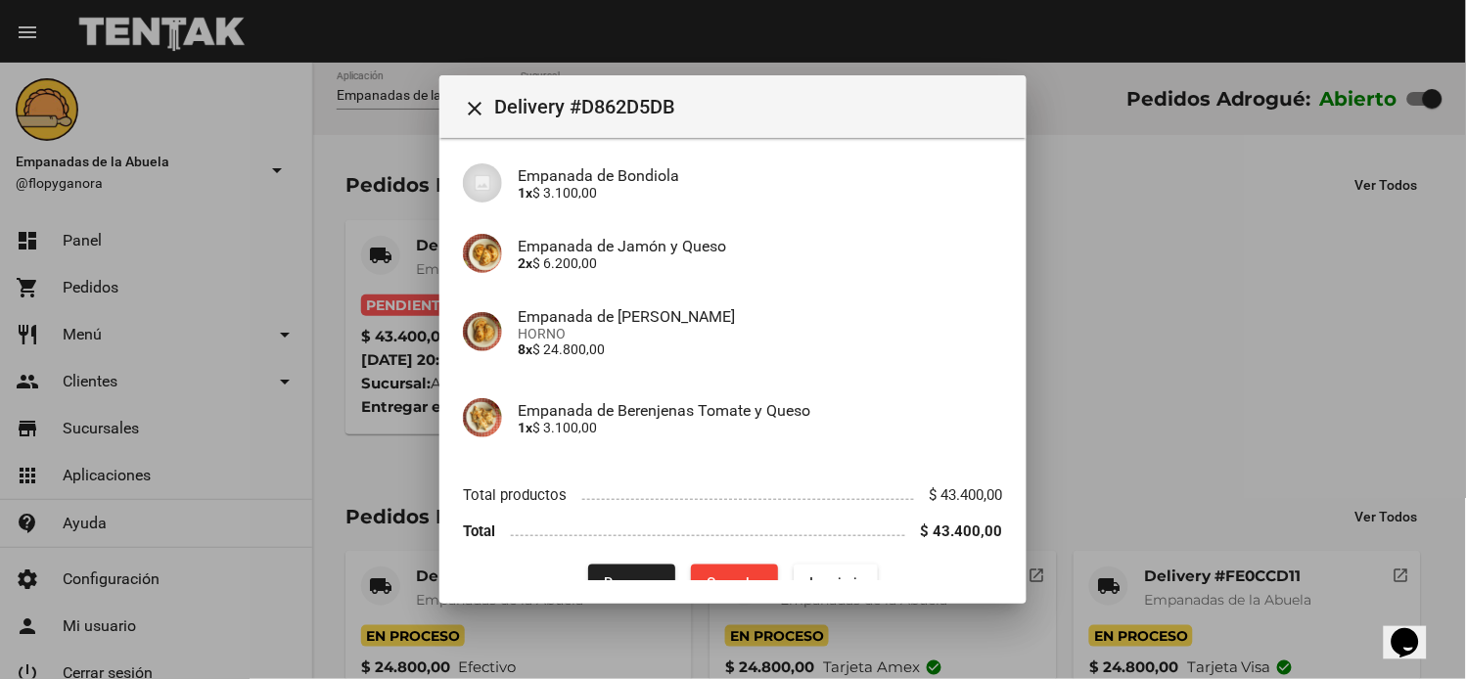
scroll to position [369, 0]
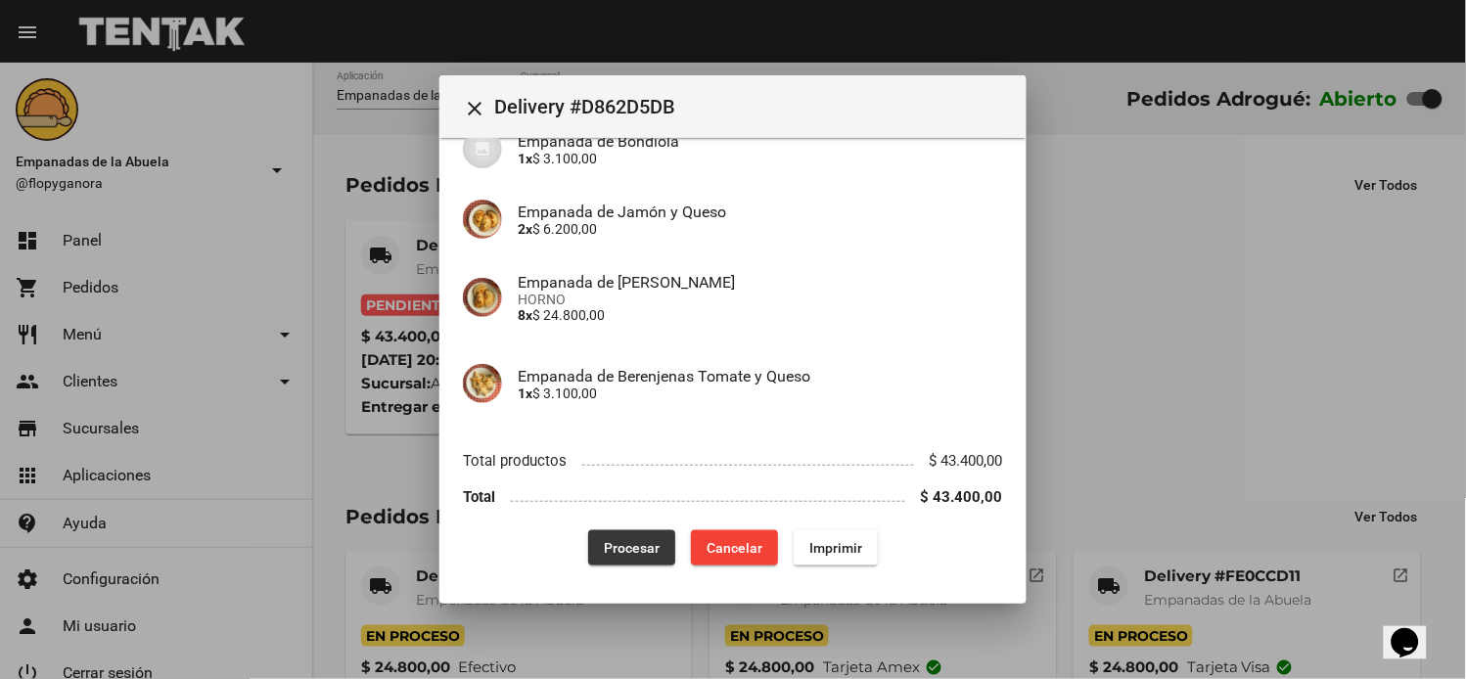
click at [627, 551] on span "Procesar" at bounding box center [632, 548] width 56 height 16
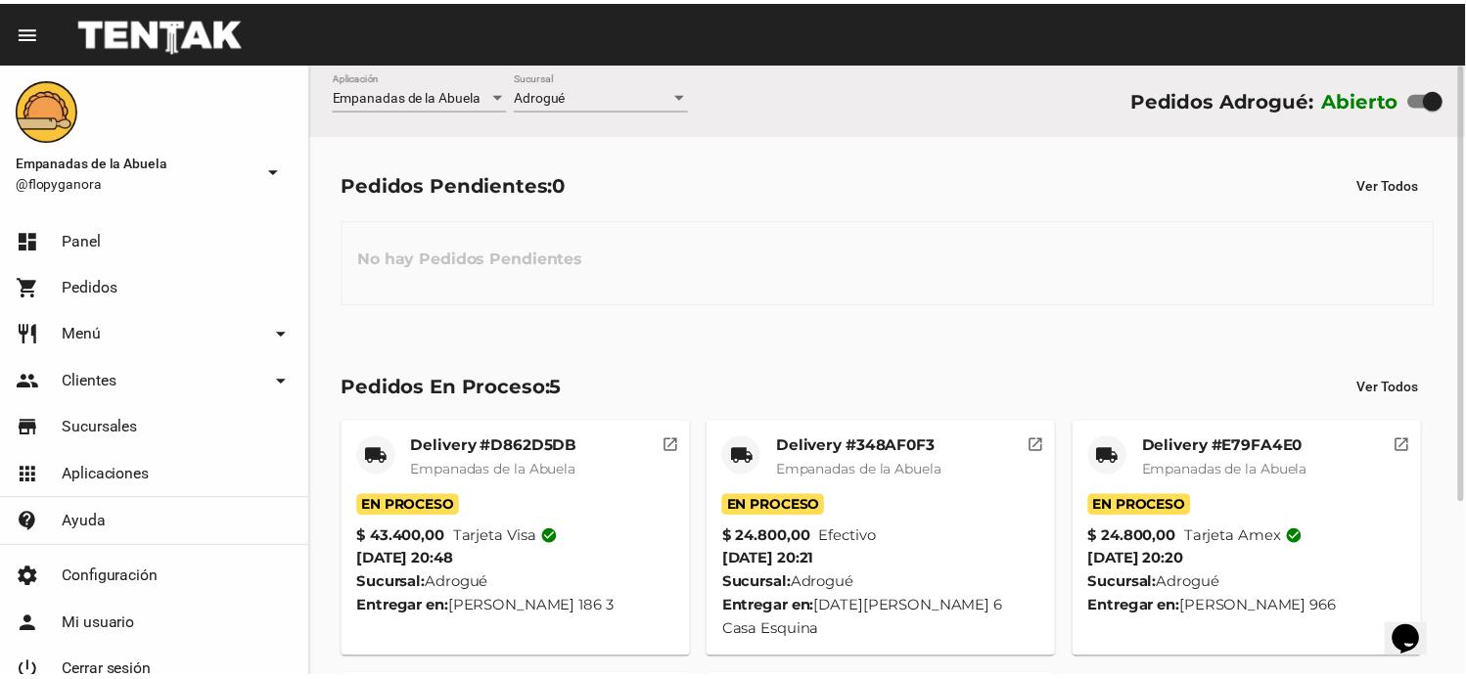
scroll to position [245, 0]
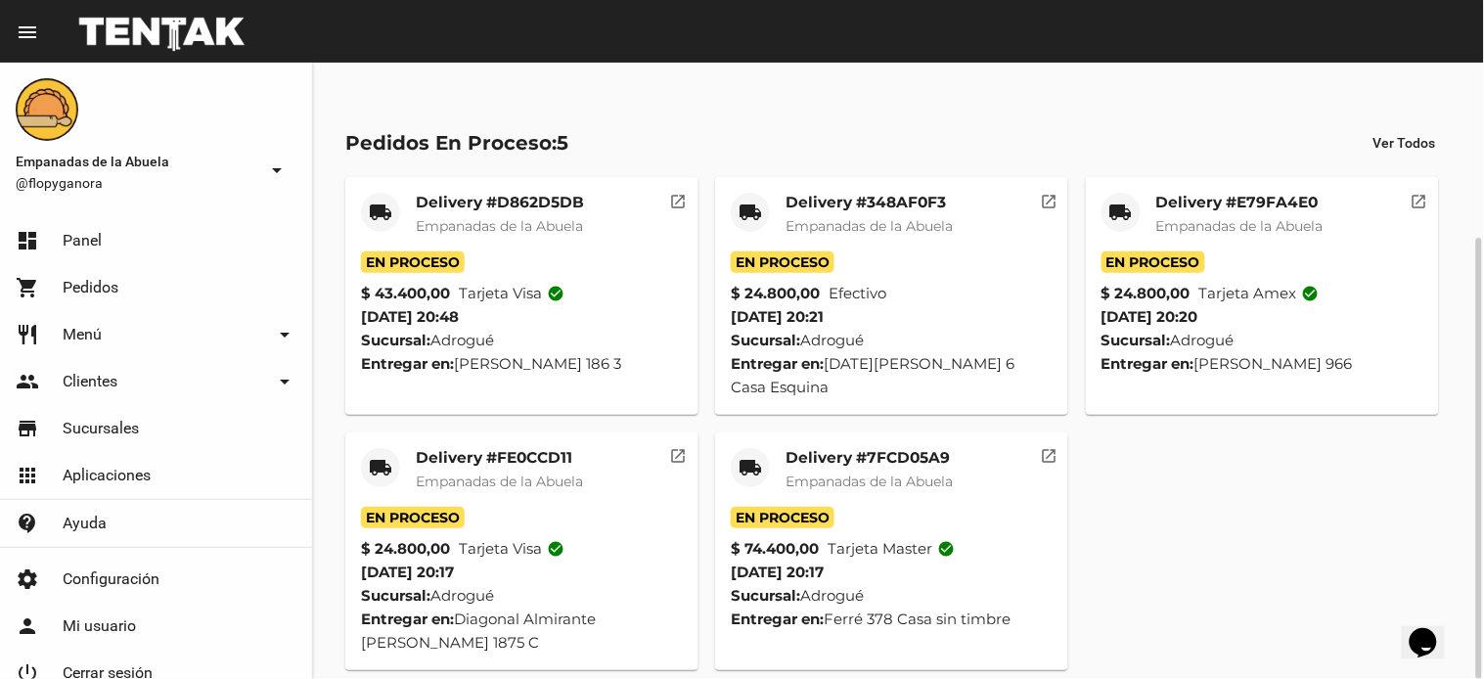
click at [741, 456] on mat-icon "local_shipping" at bounding box center [750, 467] width 23 height 23
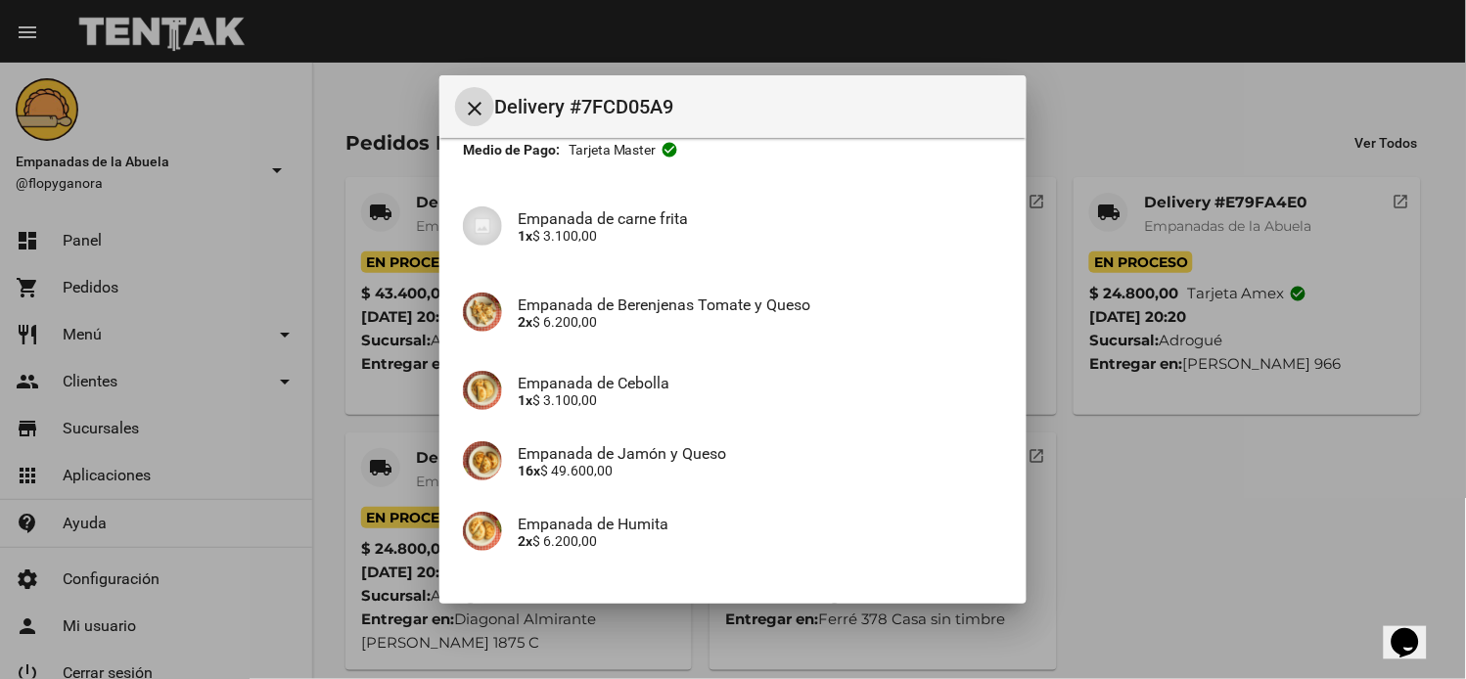
scroll to position [330, 0]
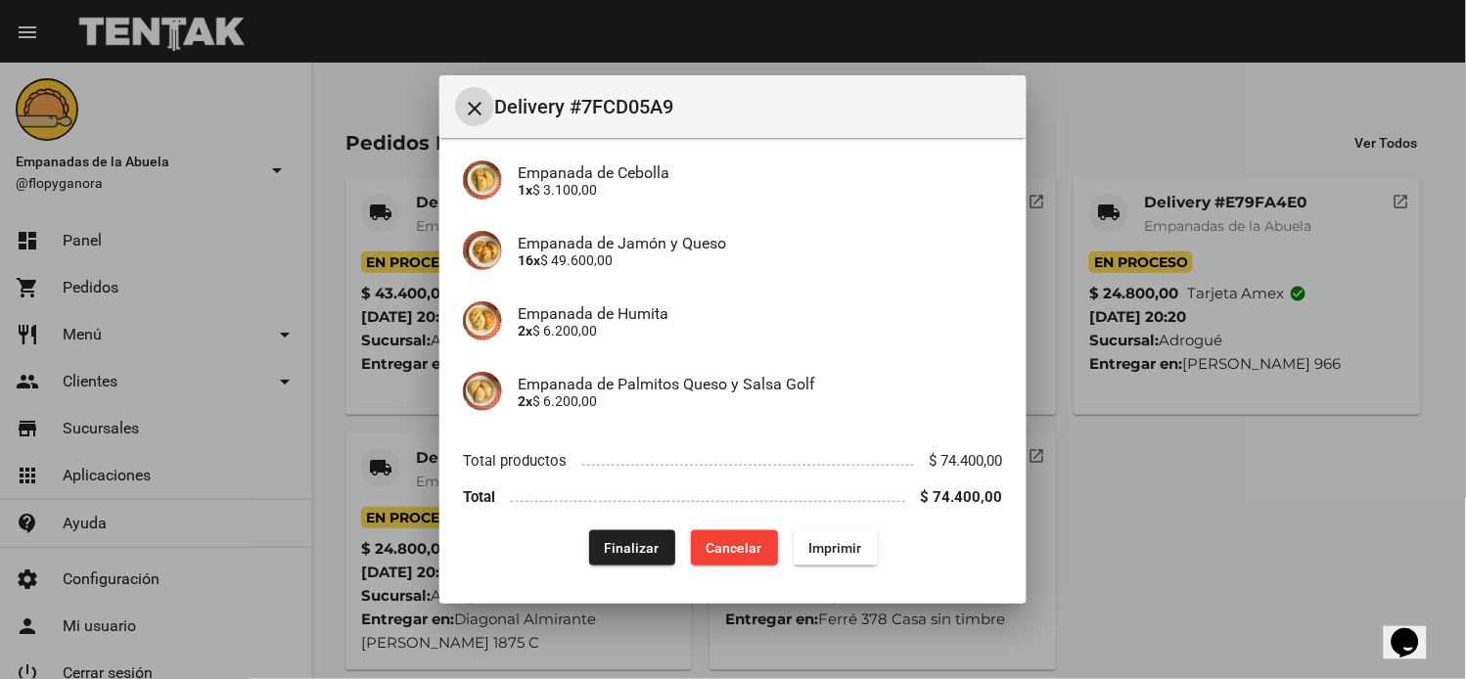
click at [609, 546] on span "Finalizar" at bounding box center [632, 548] width 55 height 16
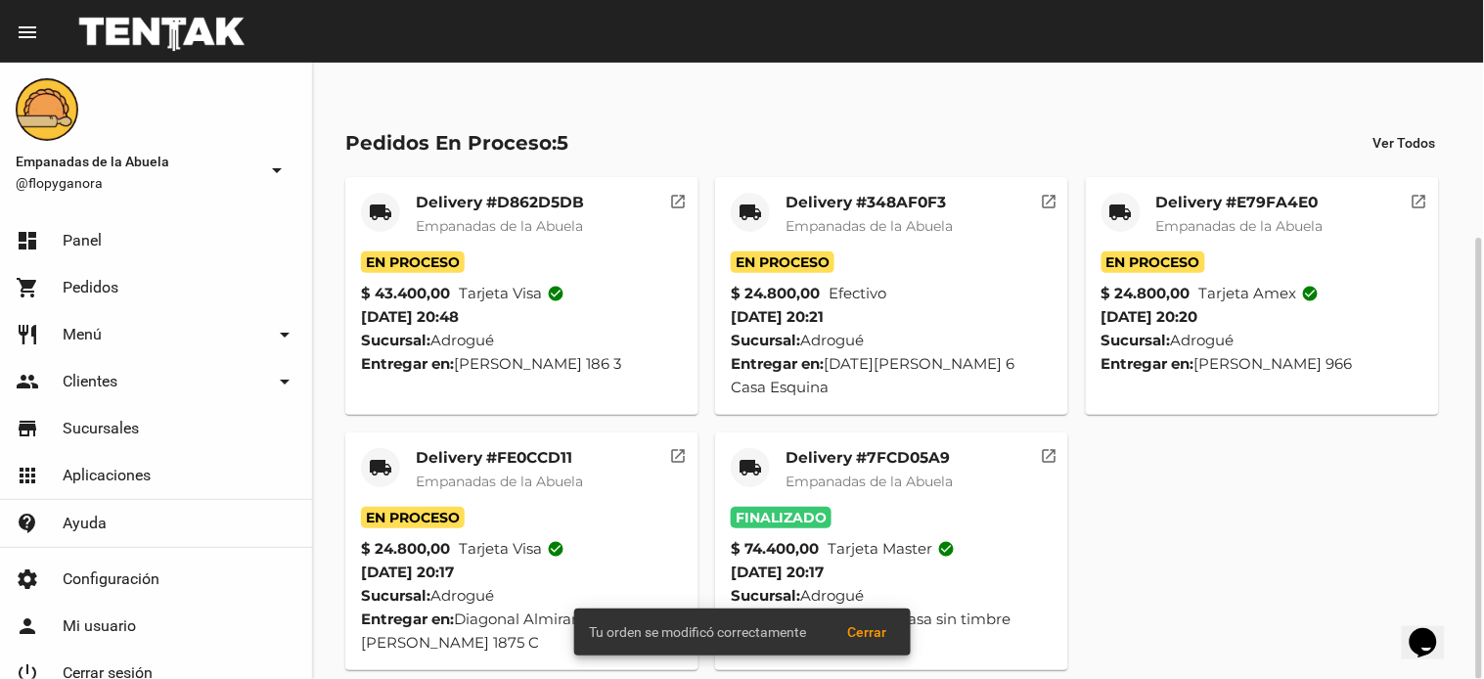
click at [378, 456] on mat-icon "local_shipping" at bounding box center [380, 467] width 23 height 23
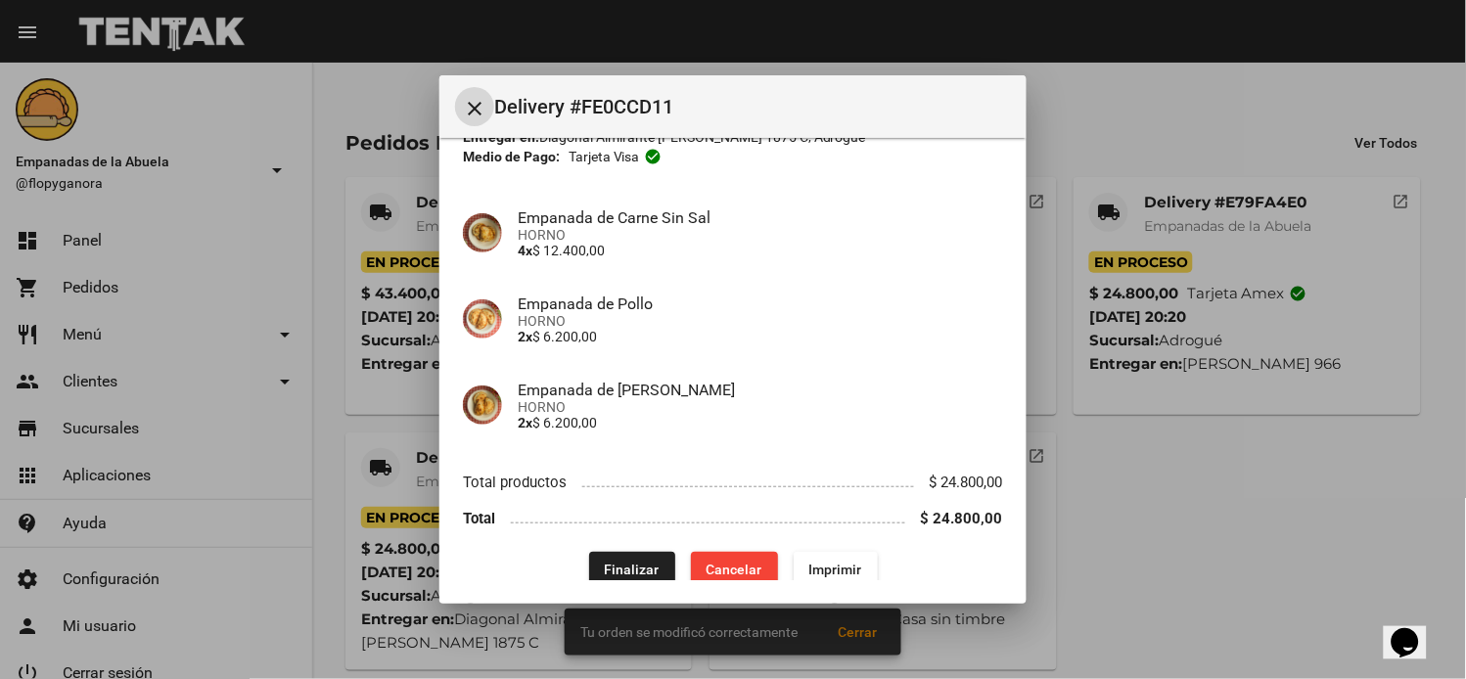
scroll to position [134, 0]
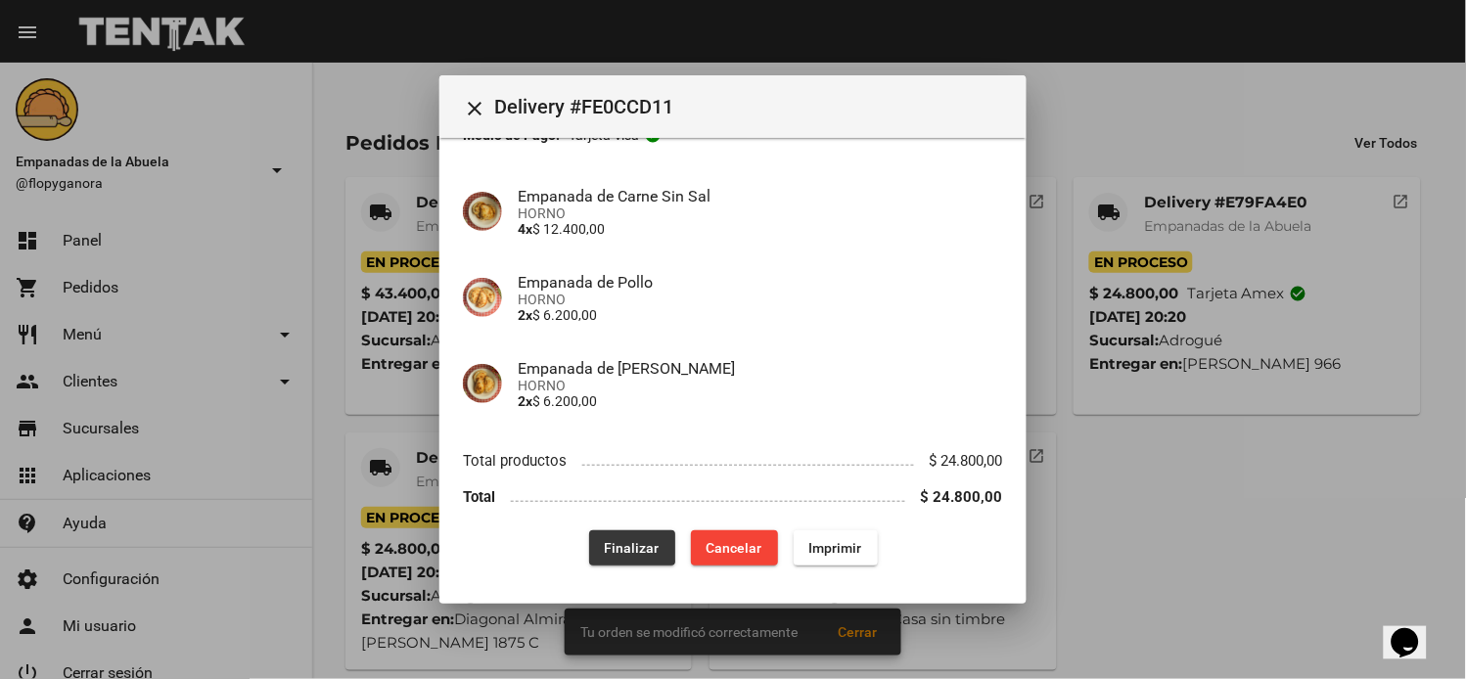
click at [613, 544] on span "Finalizar" at bounding box center [632, 548] width 55 height 16
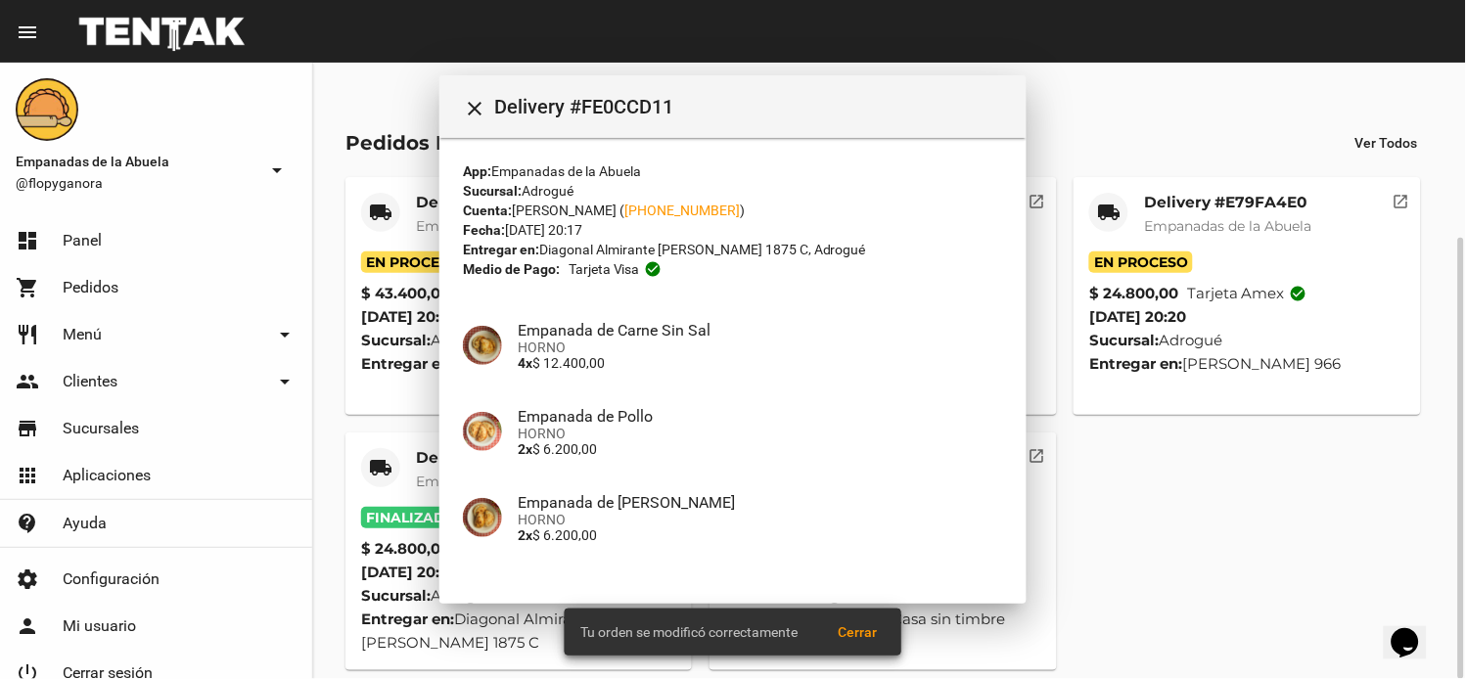
click at [1113, 212] on mat-icon "local_shipping" at bounding box center [1108, 212] width 23 height 23
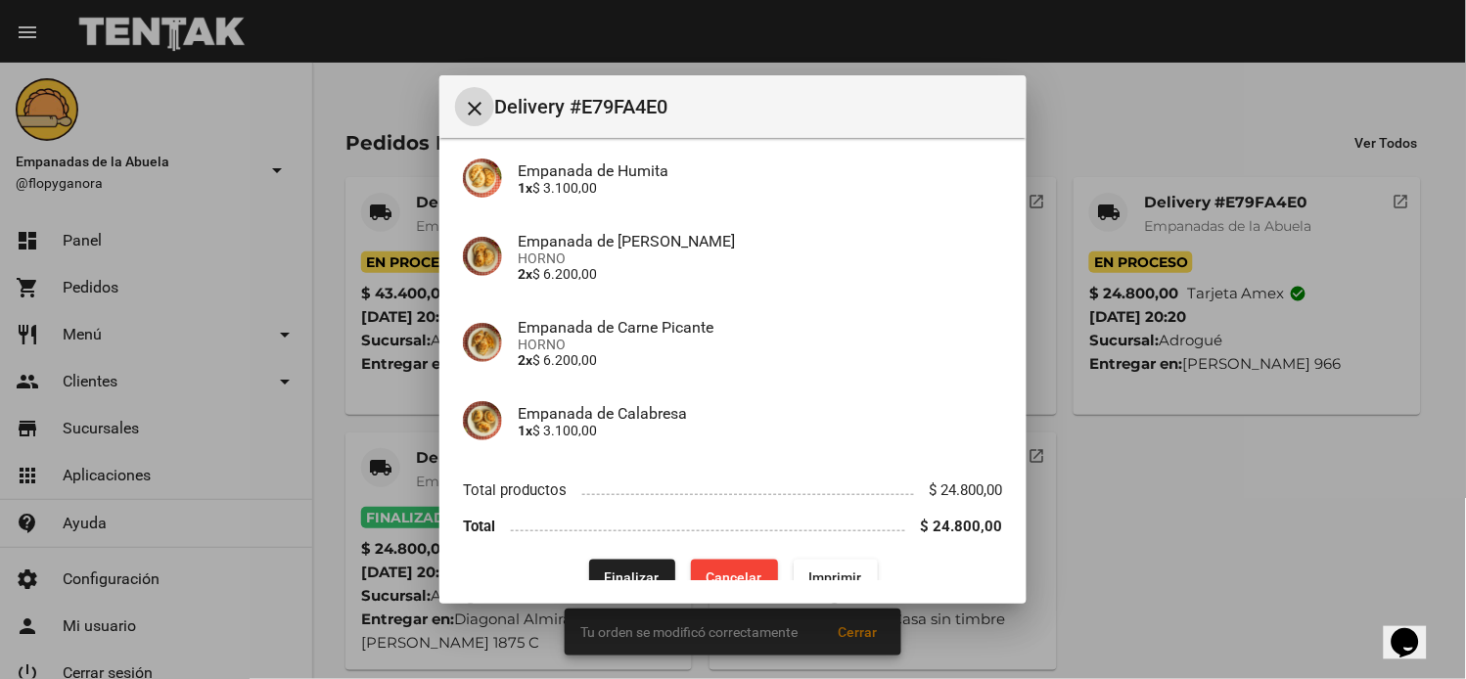
scroll to position [275, 0]
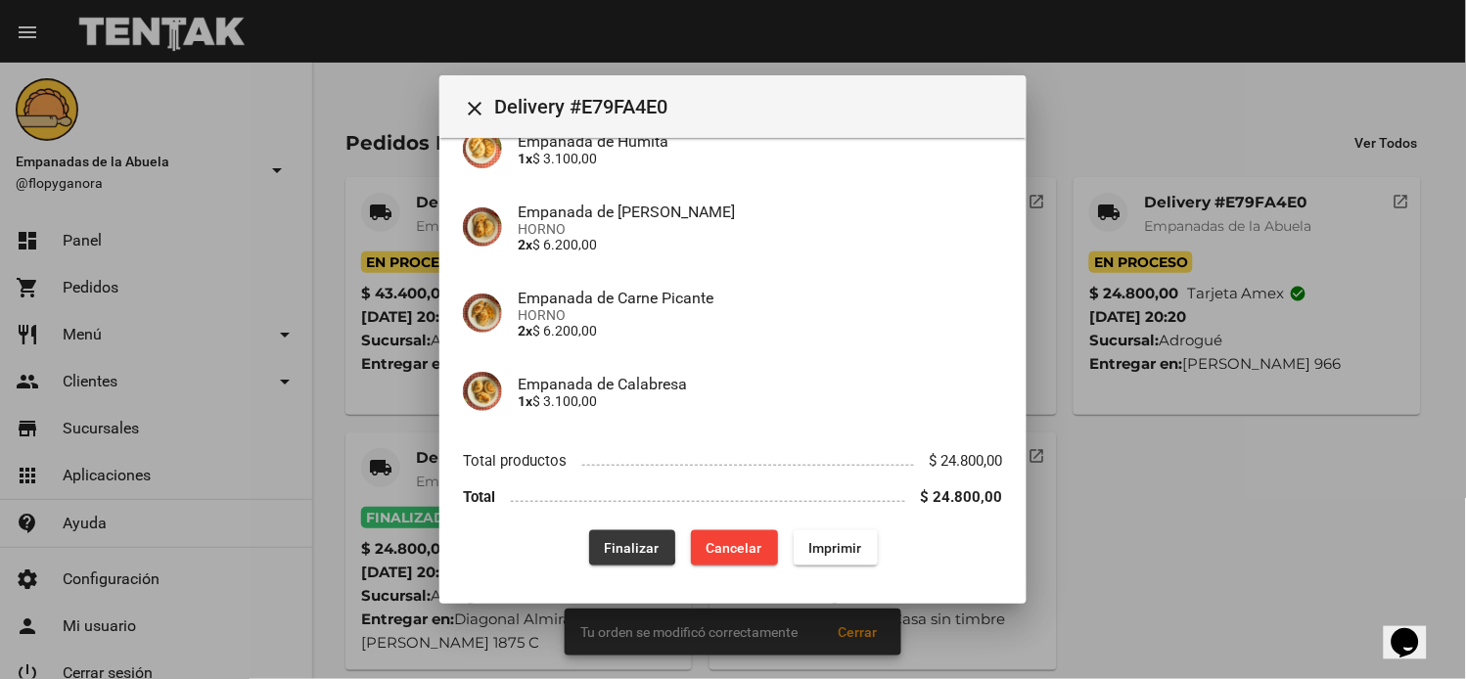
drag, startPoint x: 592, startPoint y: 544, endPoint x: 513, endPoint y: 661, distance: 140.9
click at [593, 546] on button "Finalizar" at bounding box center [632, 547] width 86 height 35
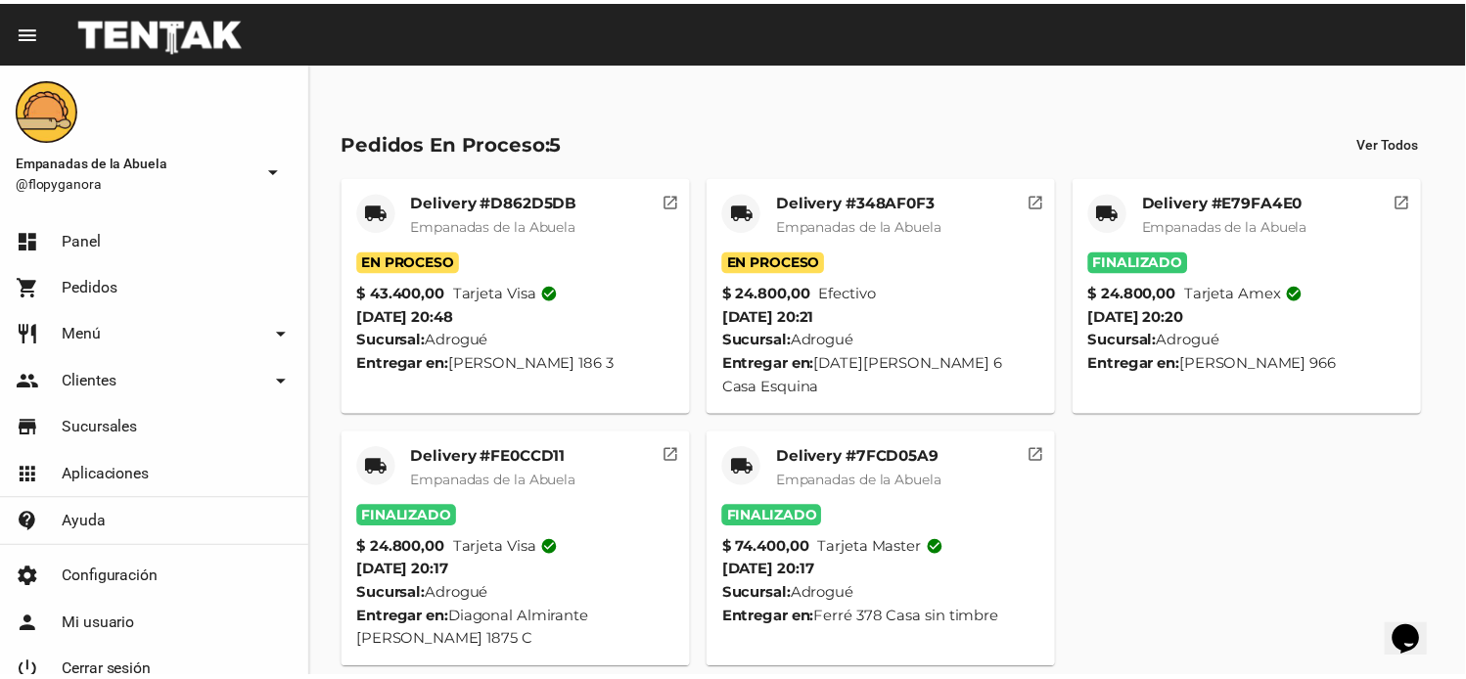
scroll to position [0, 0]
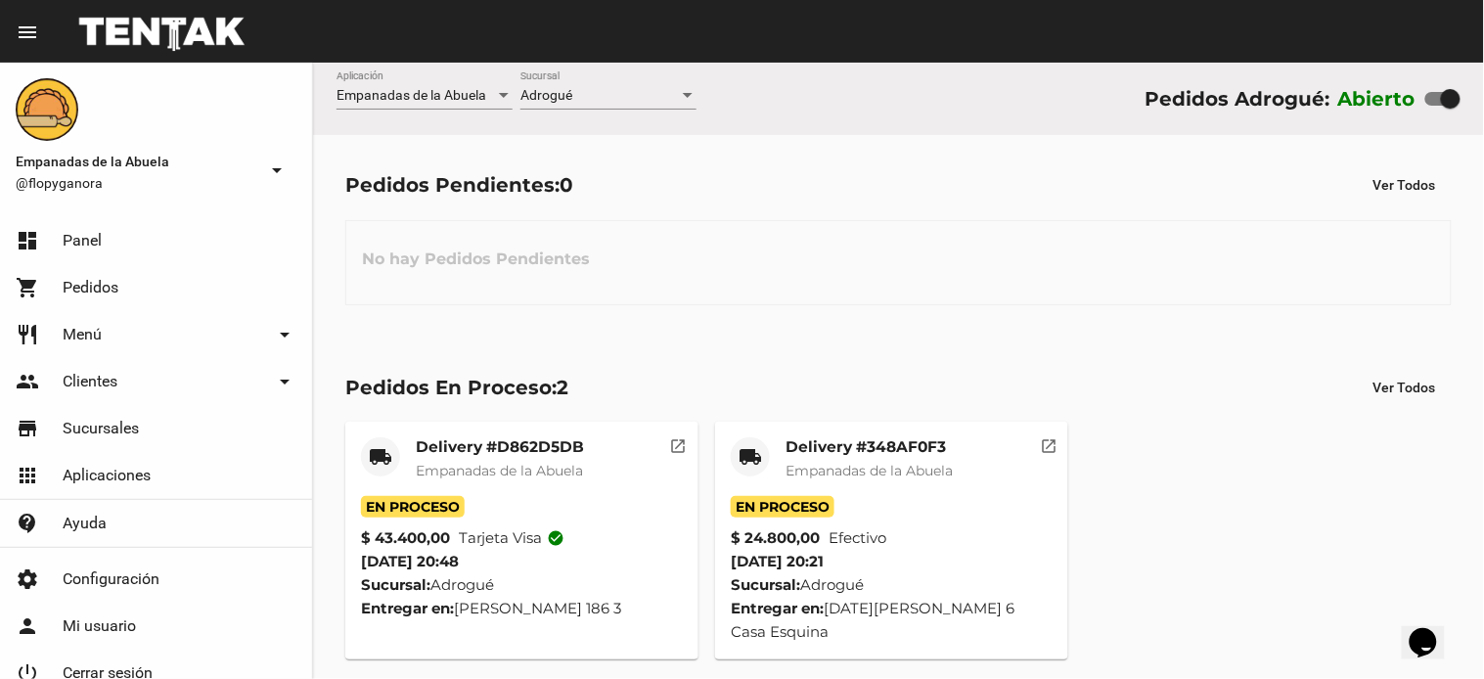
click at [864, 455] on mat-card-title "Delivery #348AF0F3" at bounding box center [869, 447] width 167 height 20
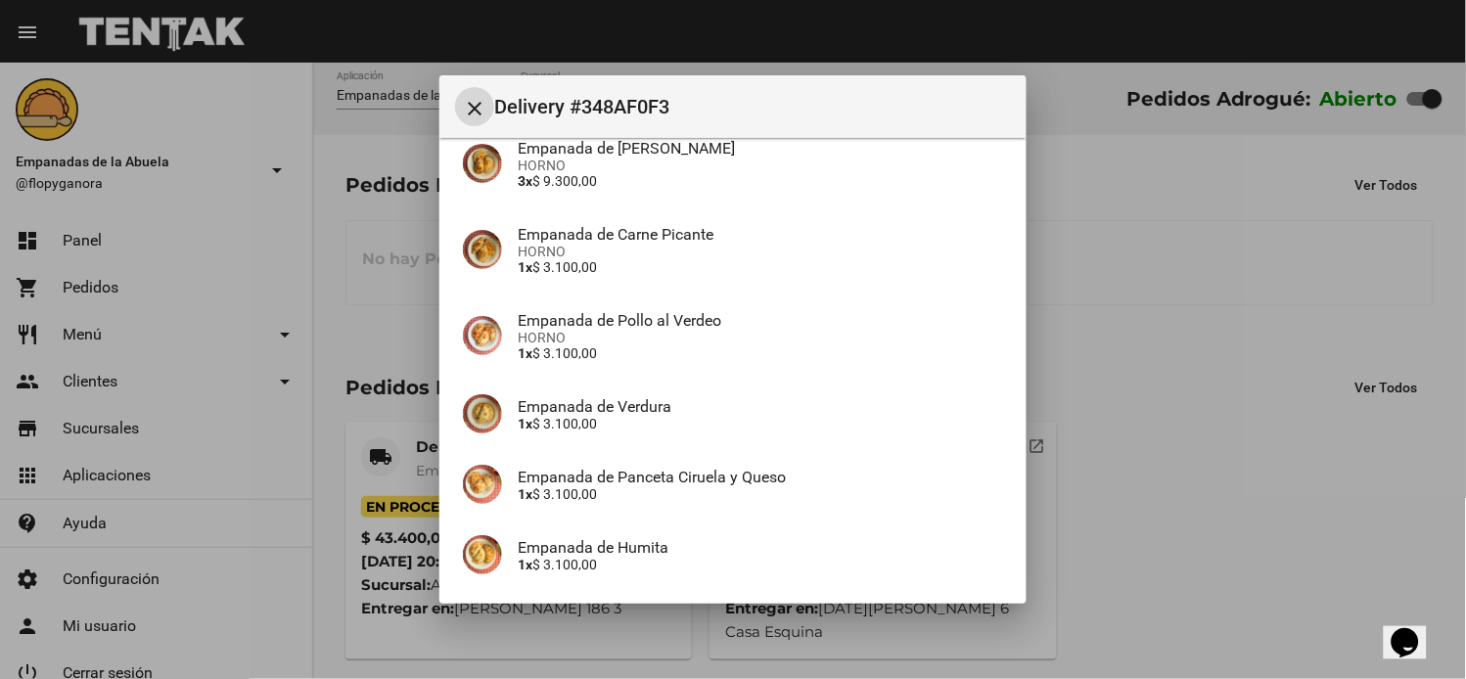
scroll to position [345, 0]
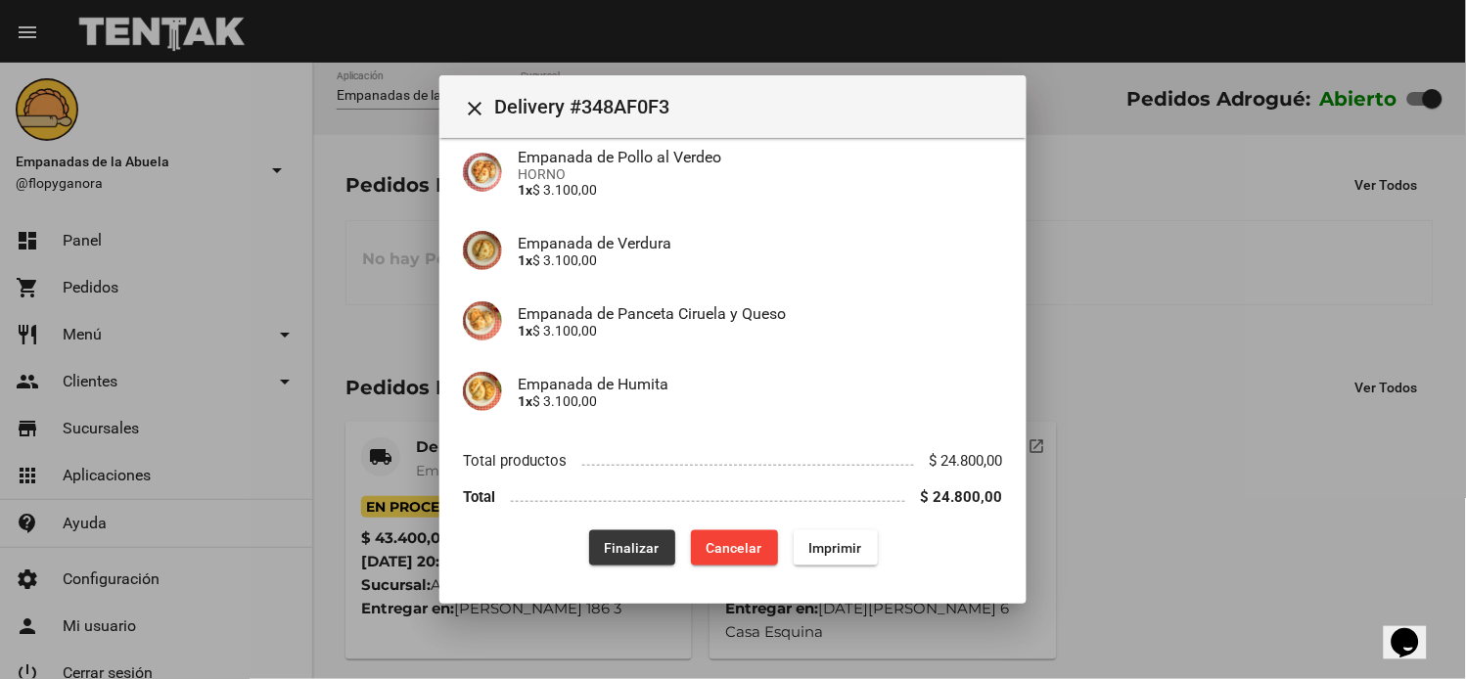
click at [622, 541] on span "Finalizar" at bounding box center [632, 548] width 55 height 16
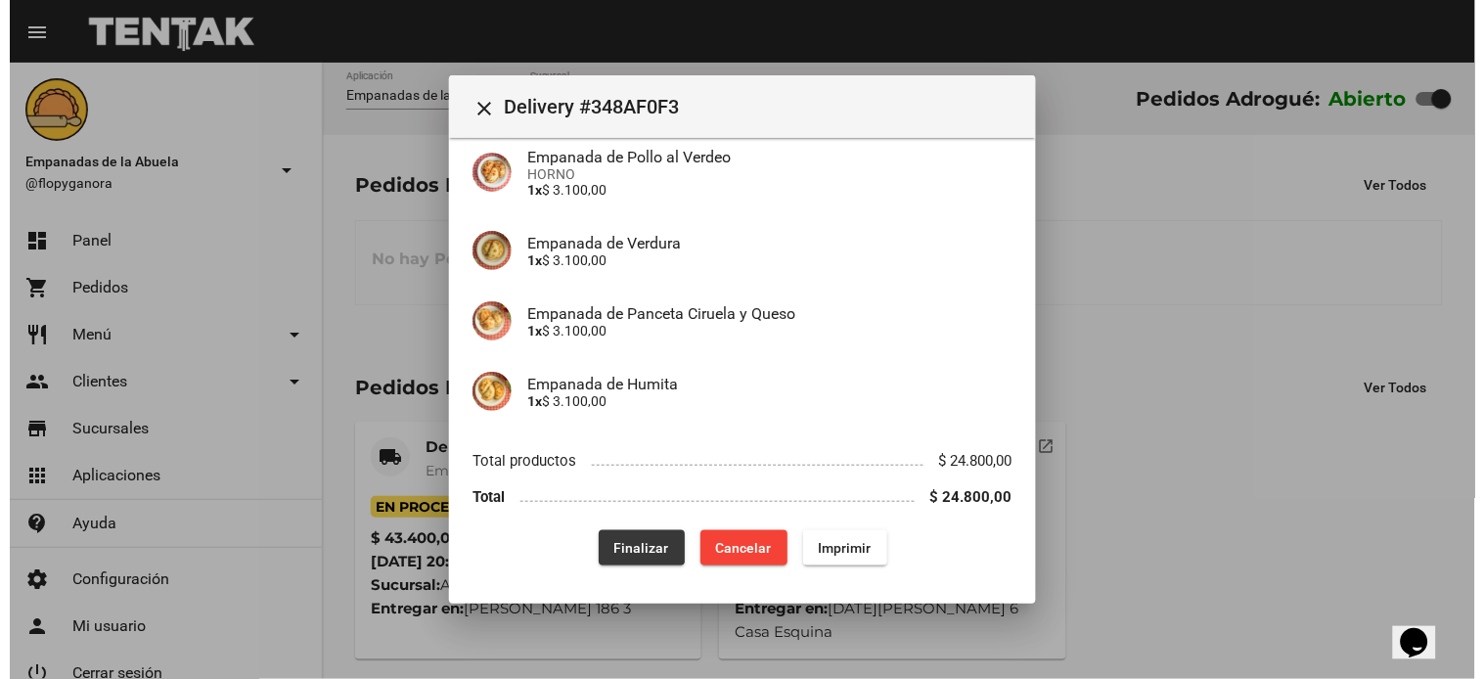
scroll to position [0, 0]
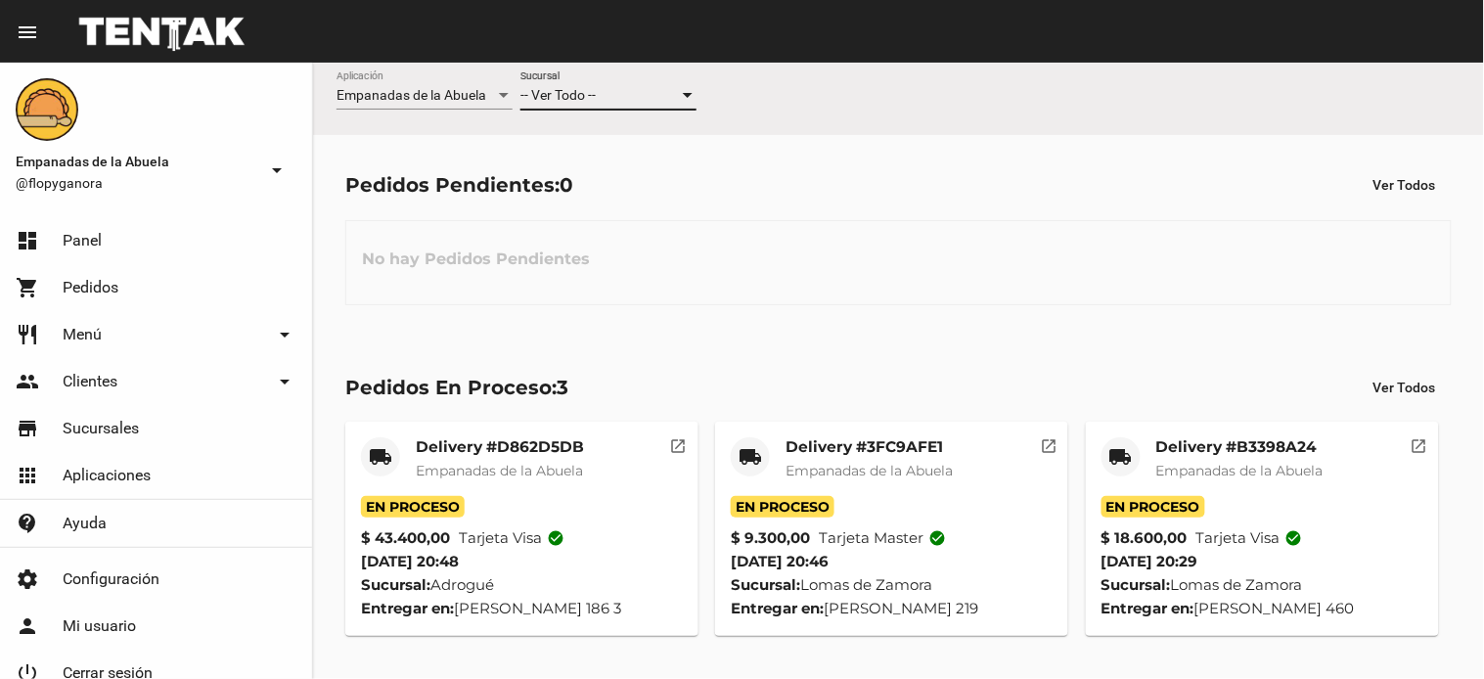
click at [649, 95] on div "-- Ver Todo --" at bounding box center [600, 96] width 159 height 16
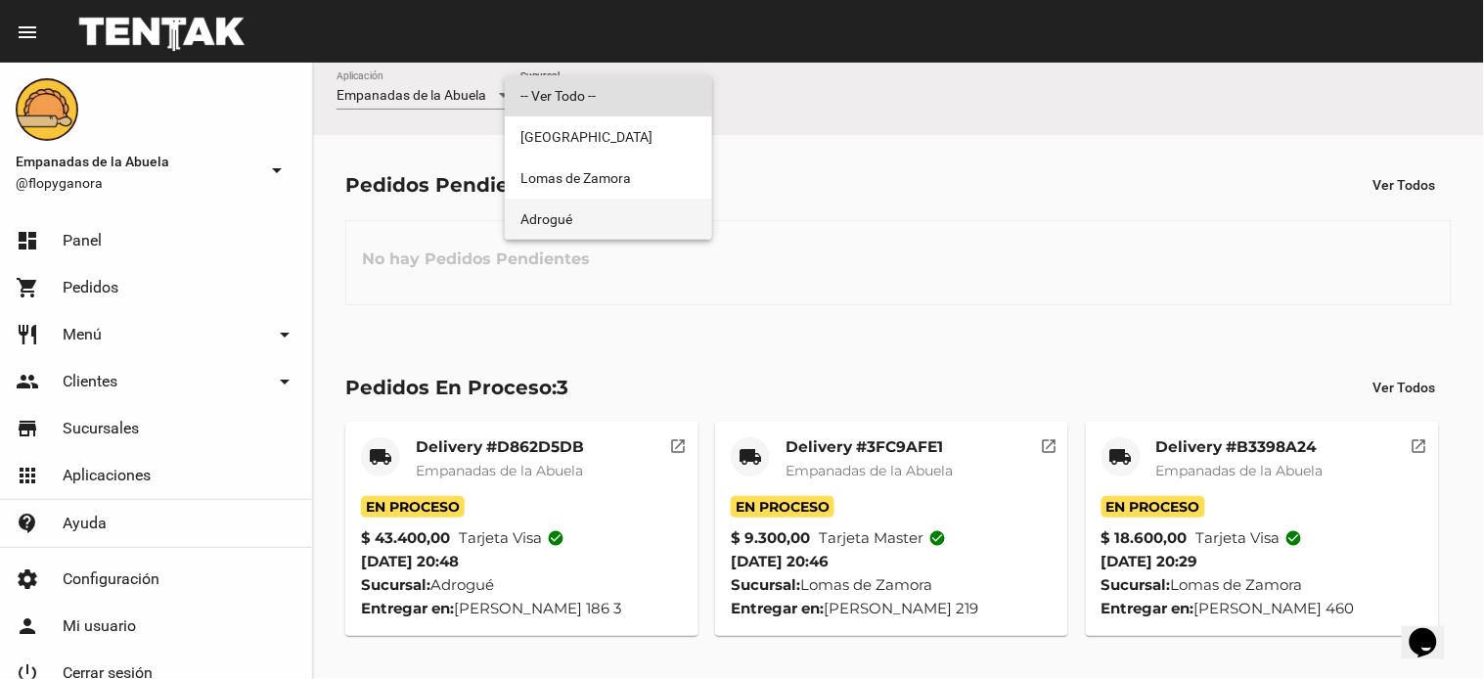
click at [581, 217] on span "Adrogué" at bounding box center [609, 219] width 176 height 41
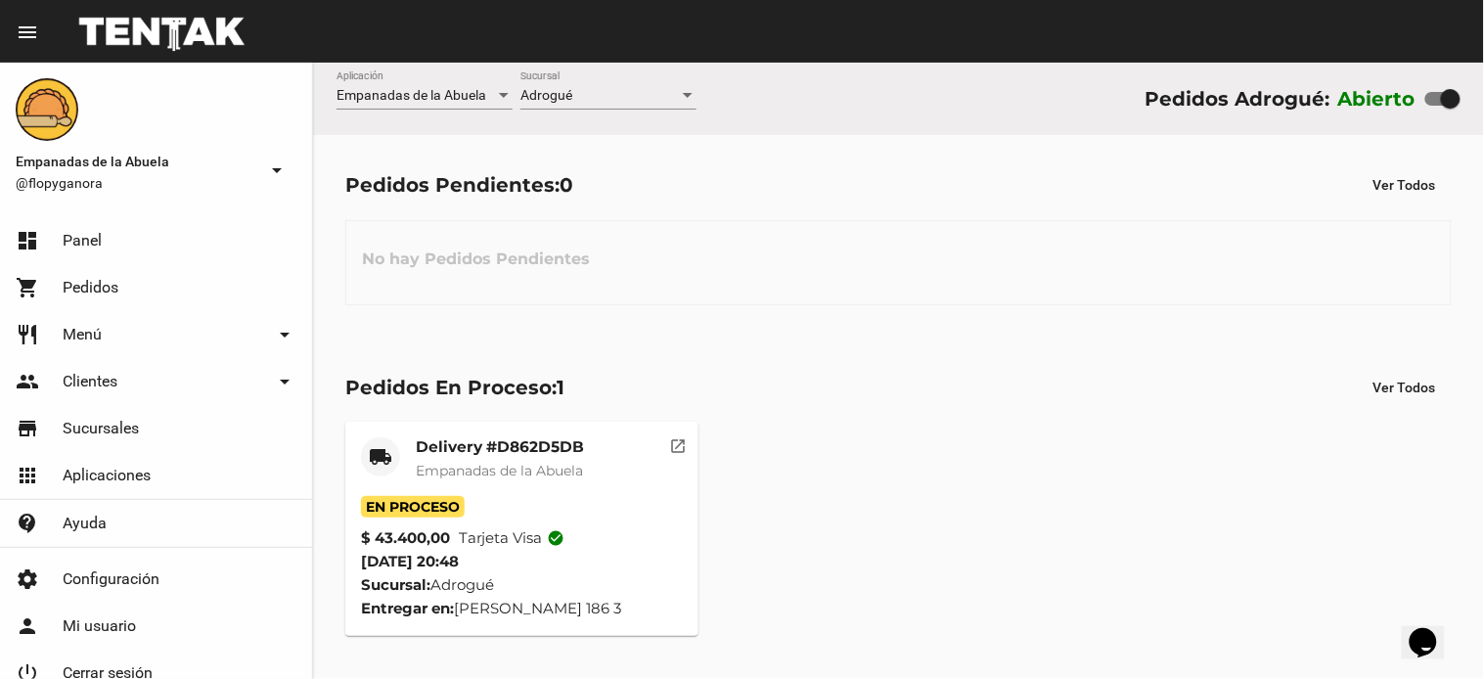
click at [545, 451] on mat-card-title "Delivery #D862D5DB" at bounding box center [500, 447] width 168 height 20
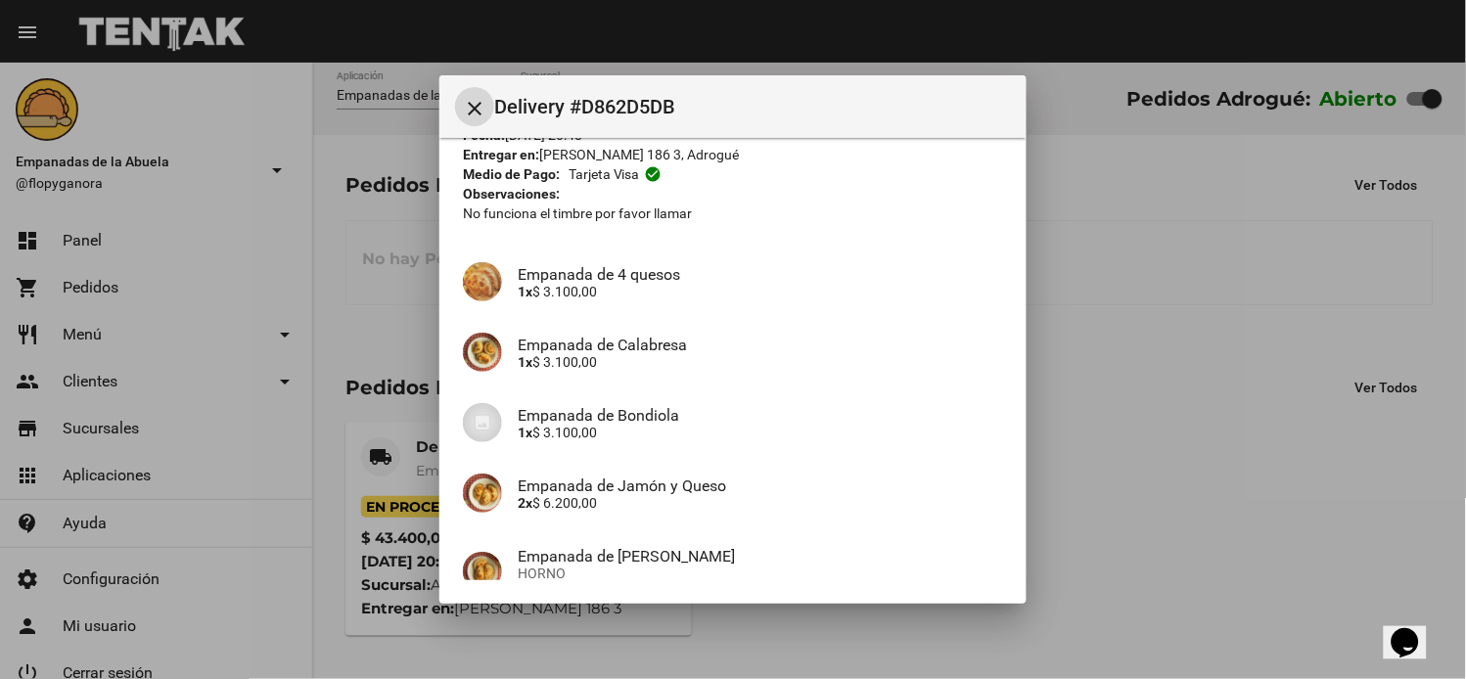
scroll to position [369, 0]
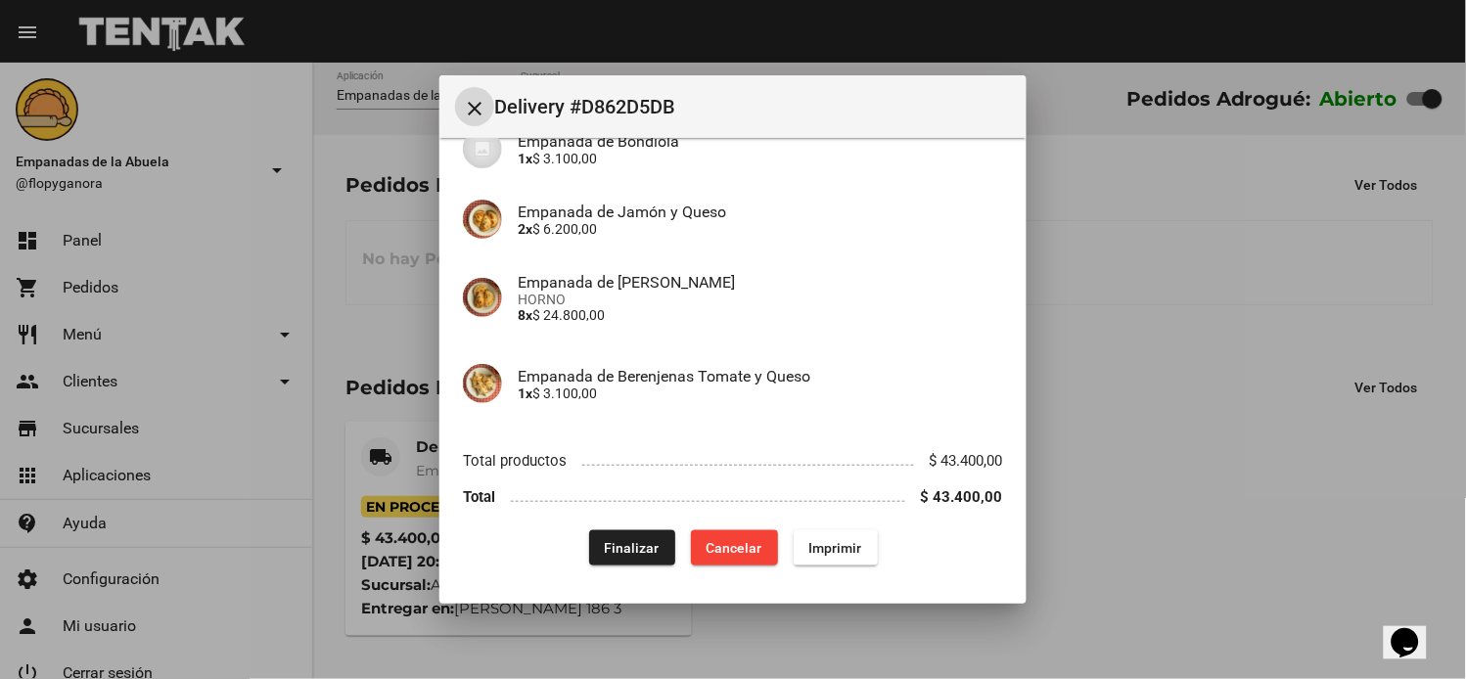
click at [624, 552] on span "Finalizar" at bounding box center [632, 548] width 55 height 16
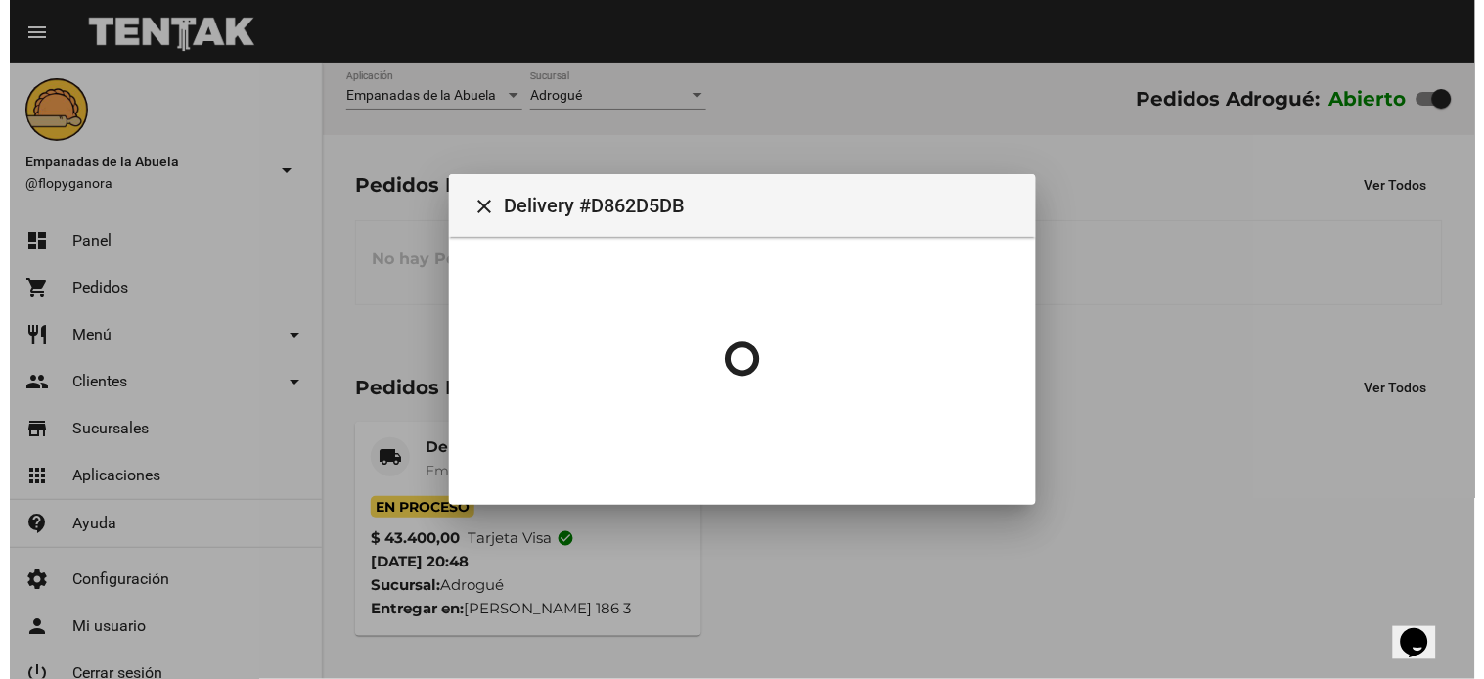
scroll to position [0, 0]
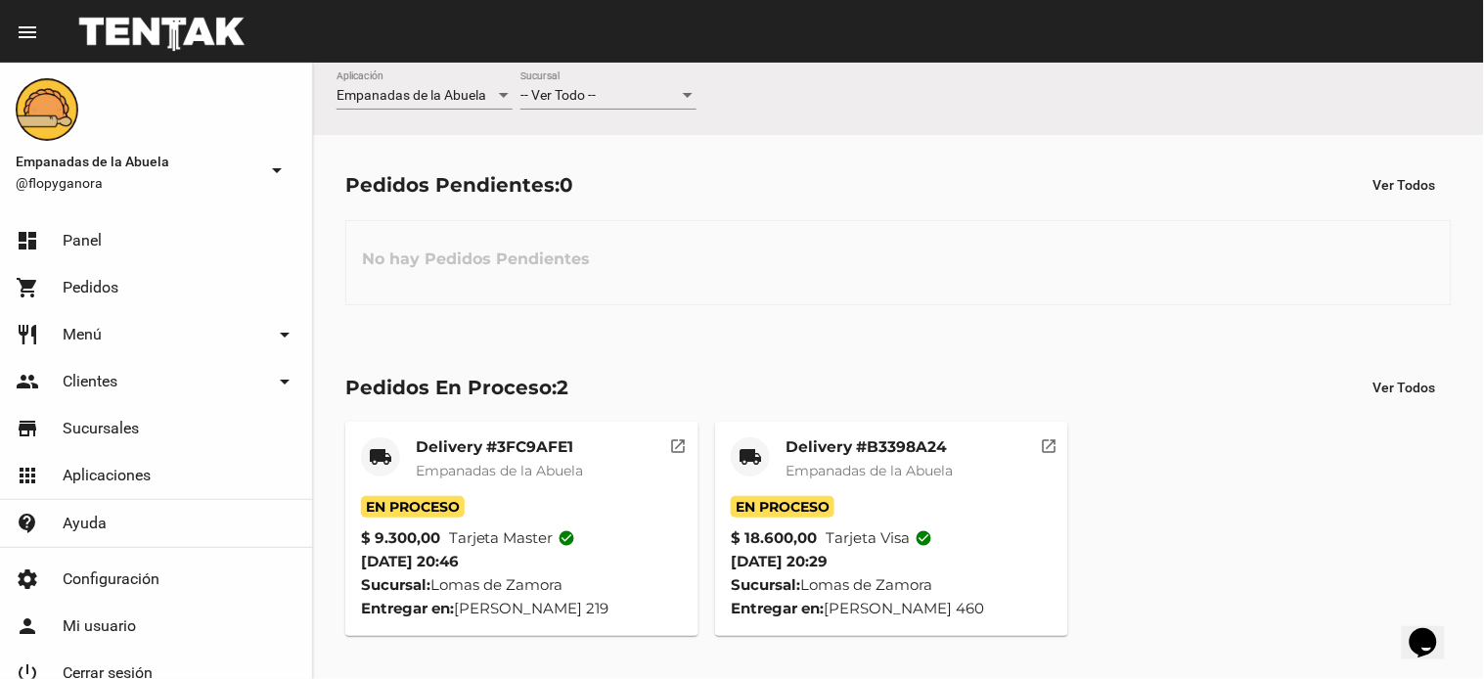
click at [562, 85] on div "-- Ver Todo -- Sucursal" at bounding box center [609, 90] width 176 height 38
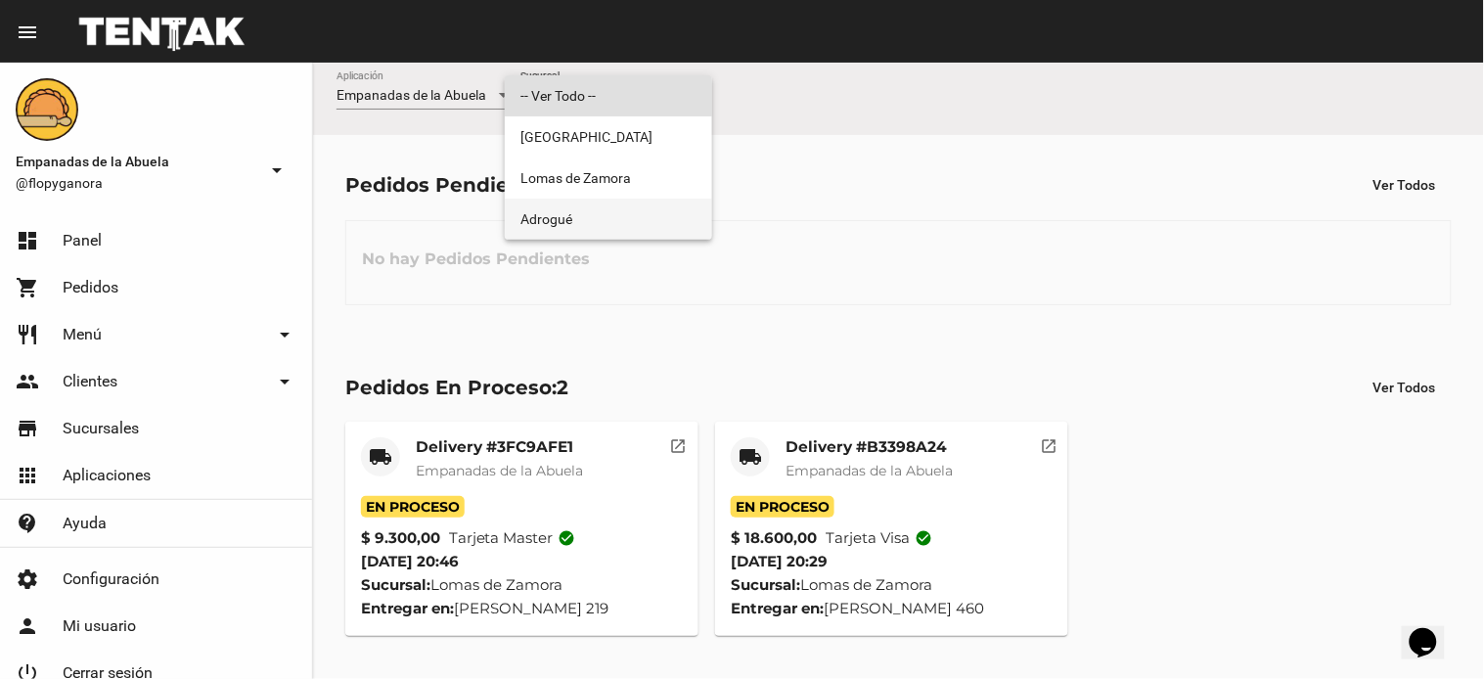
click at [554, 211] on span "Adrogué" at bounding box center [609, 219] width 176 height 41
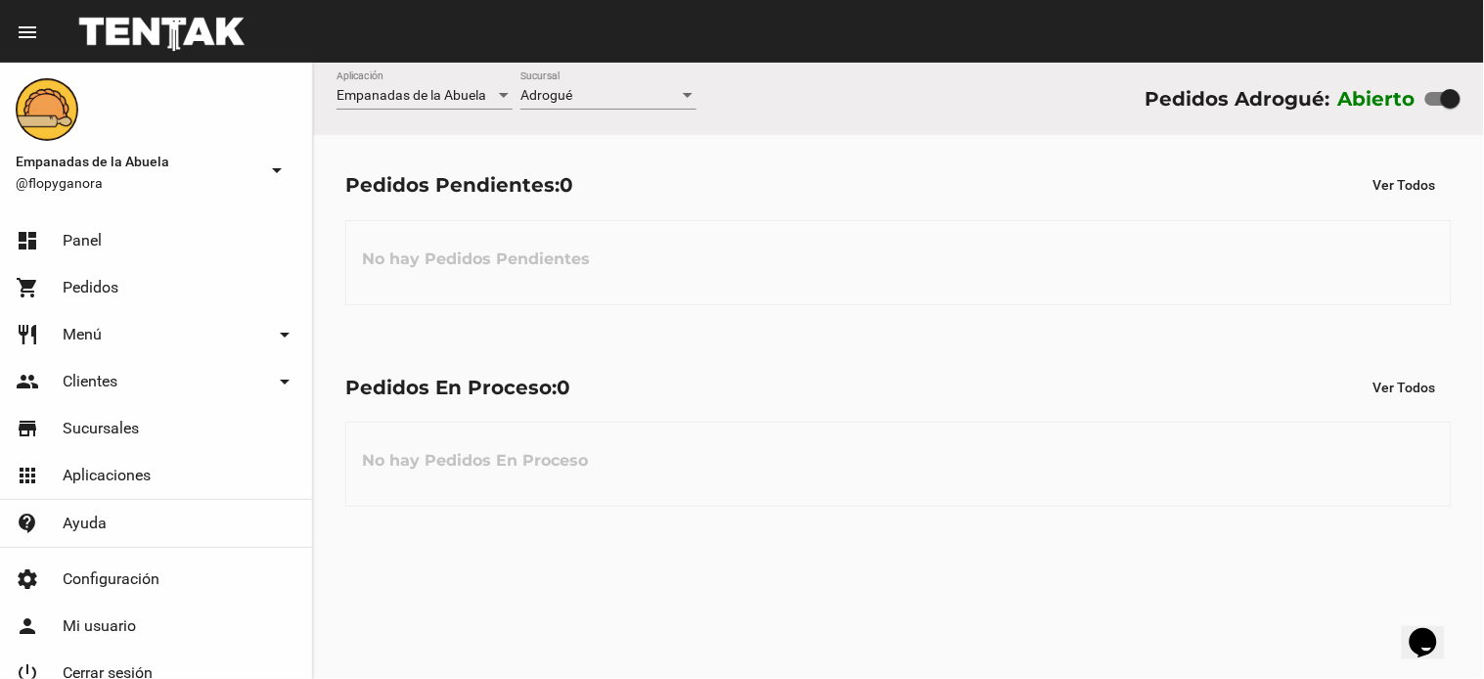
click at [560, 85] on div "Adrogué Sucursal" at bounding box center [609, 90] width 176 height 38
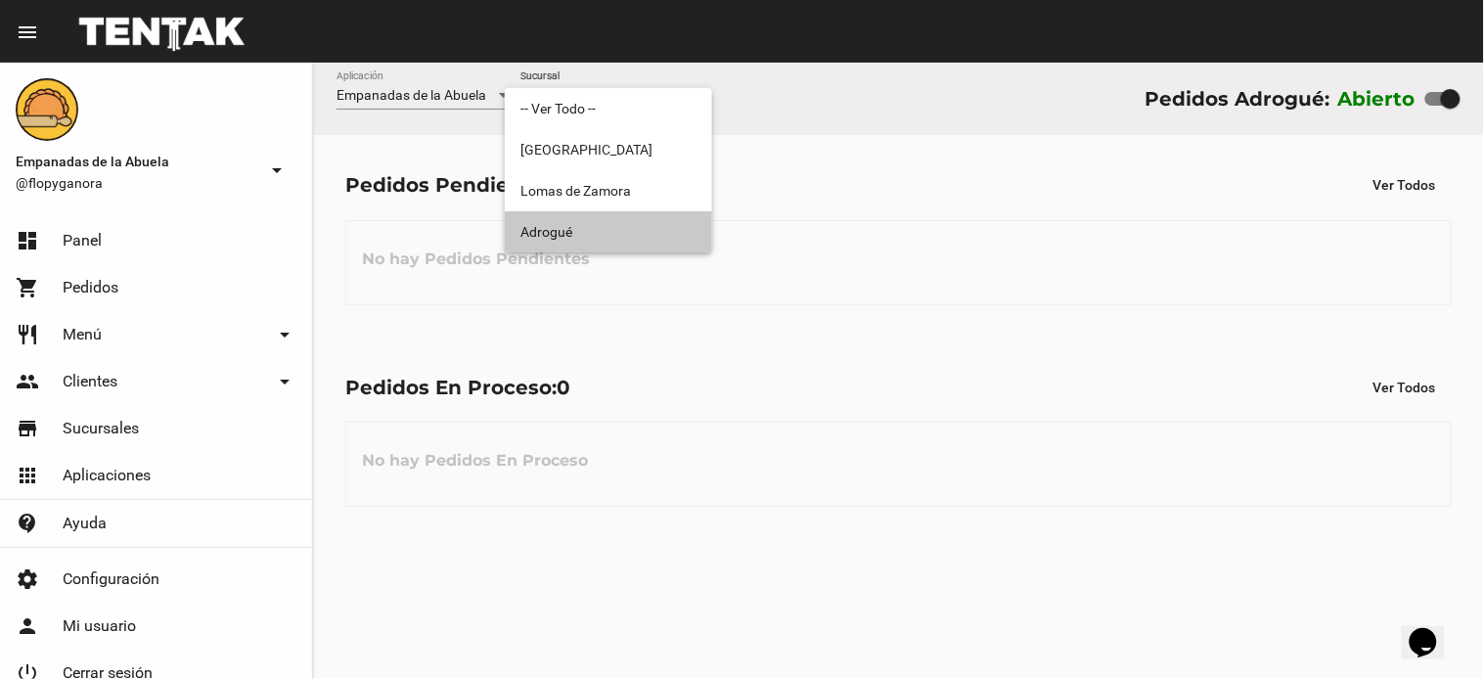
click at [561, 212] on span "Adrogué" at bounding box center [609, 231] width 176 height 41
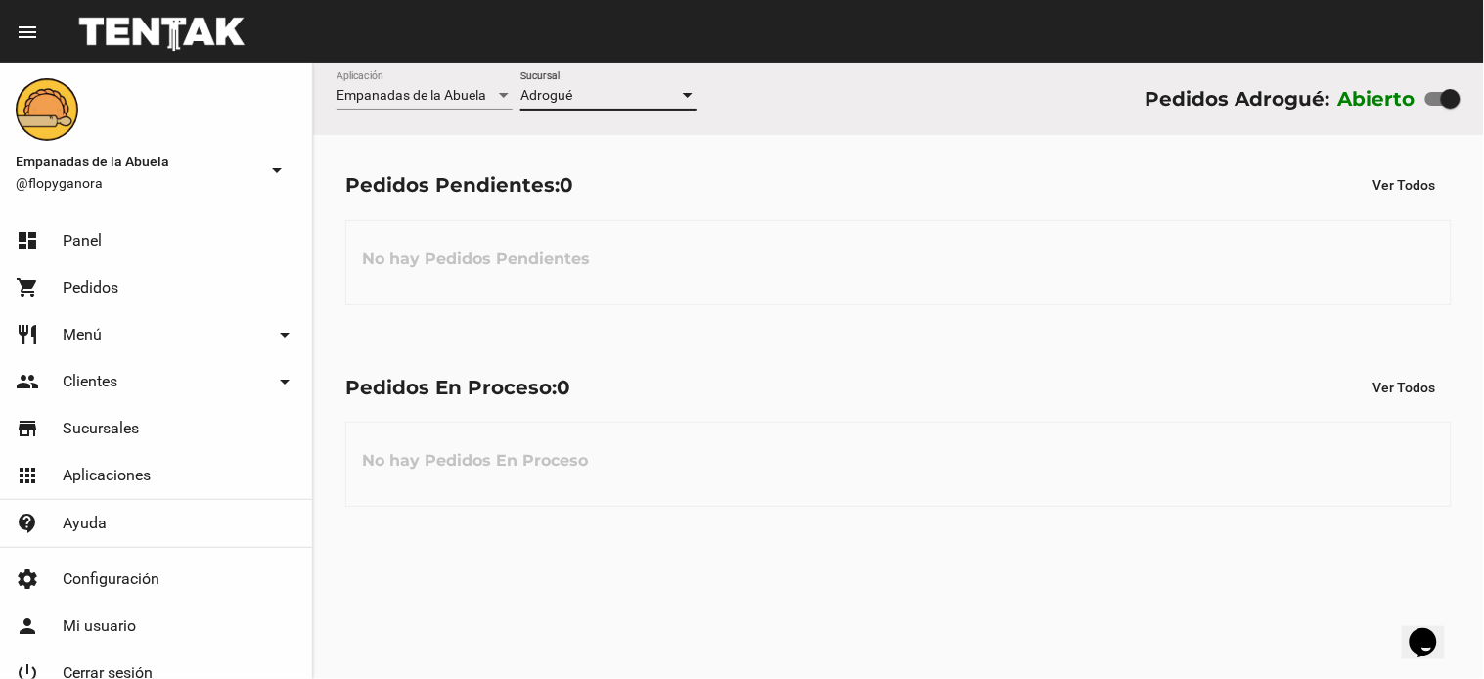
click at [580, 106] on div "Adrogué Sucursal" at bounding box center [609, 90] width 176 height 38
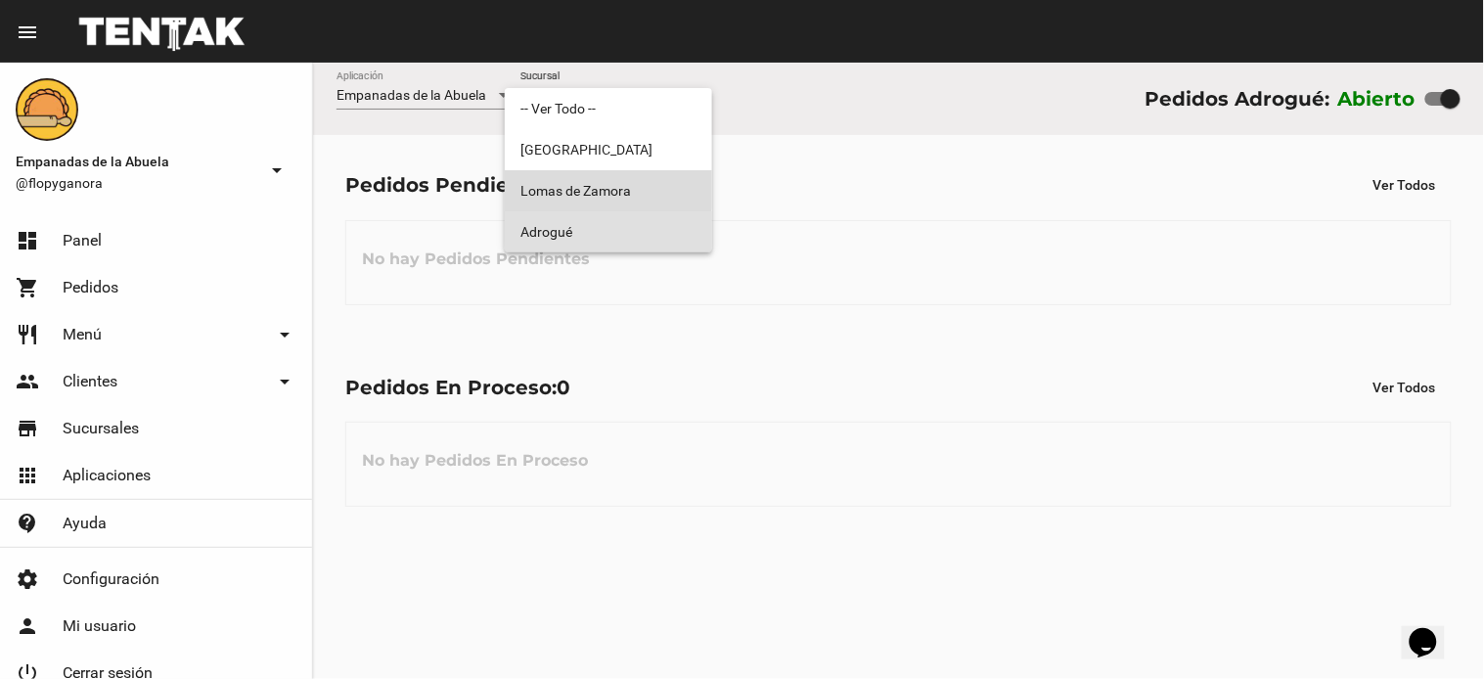
click at [601, 188] on span "Lomas de Zamora" at bounding box center [609, 190] width 176 height 41
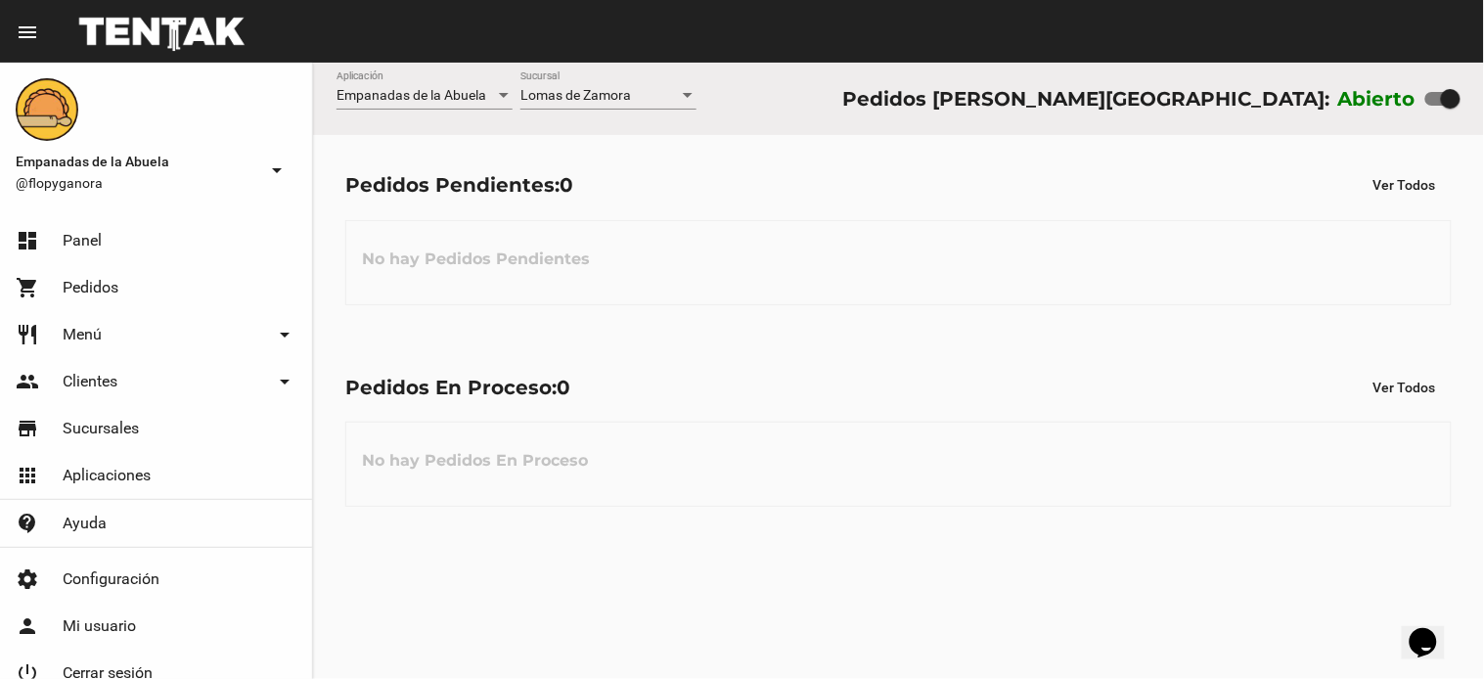
click at [584, 84] on div "Lomas de Zamora Sucursal" at bounding box center [609, 90] width 176 height 38
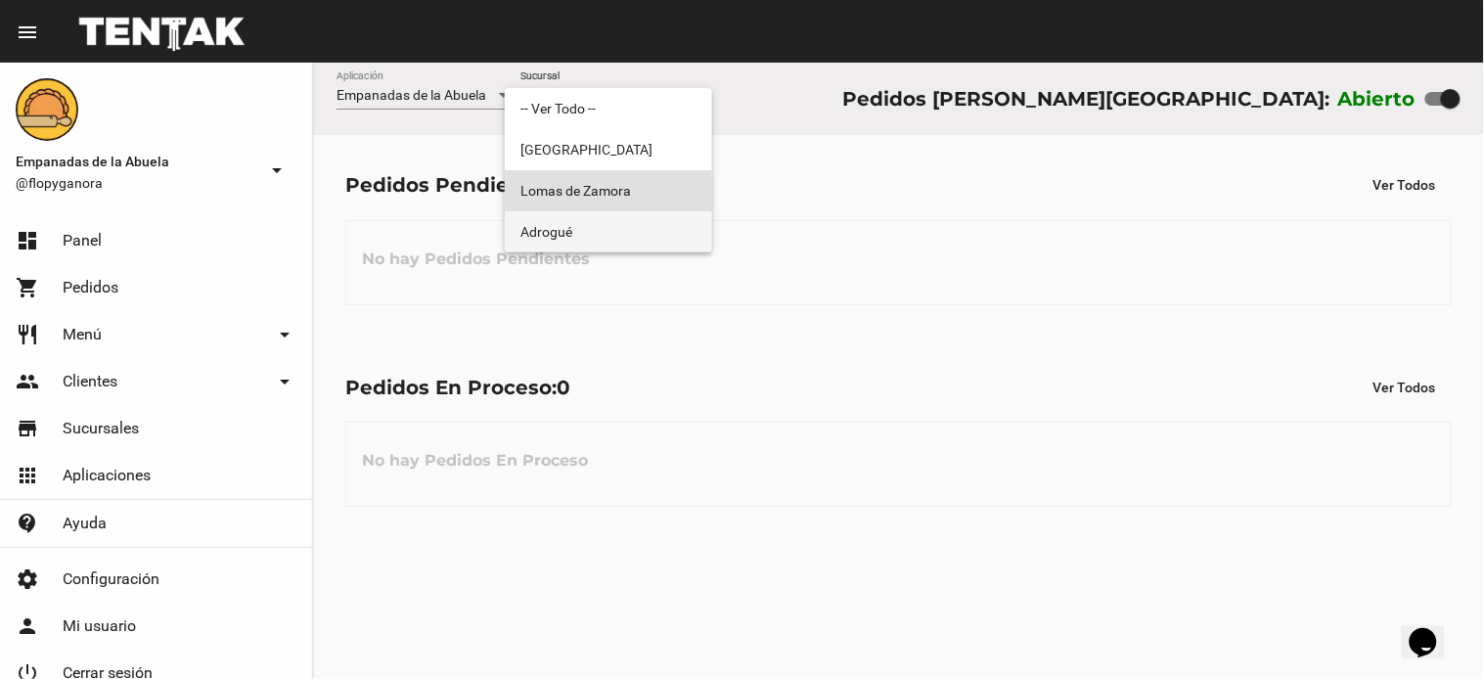
click at [584, 231] on span "Adrogué" at bounding box center [609, 231] width 176 height 41
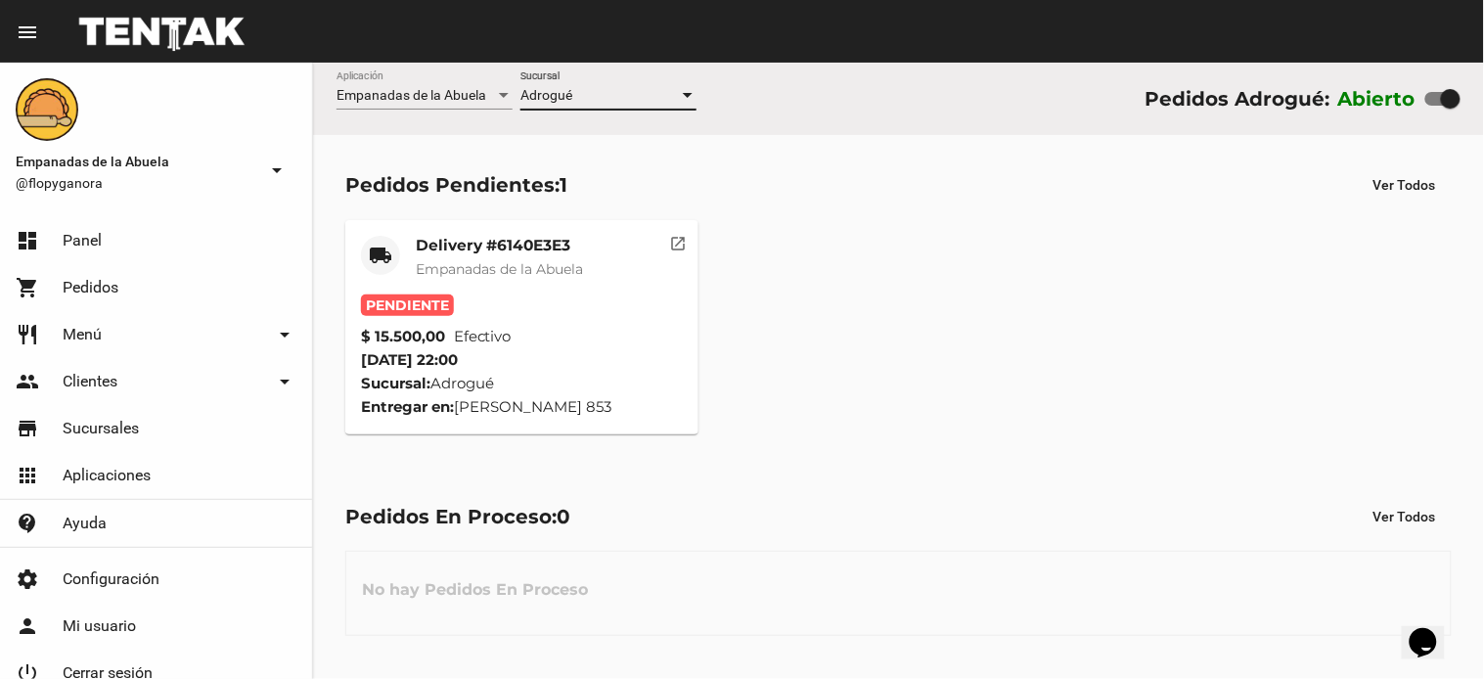
click at [504, 255] on div "Delivery #6140E3E3 Empanadas de la Abuela" at bounding box center [499, 265] width 167 height 59
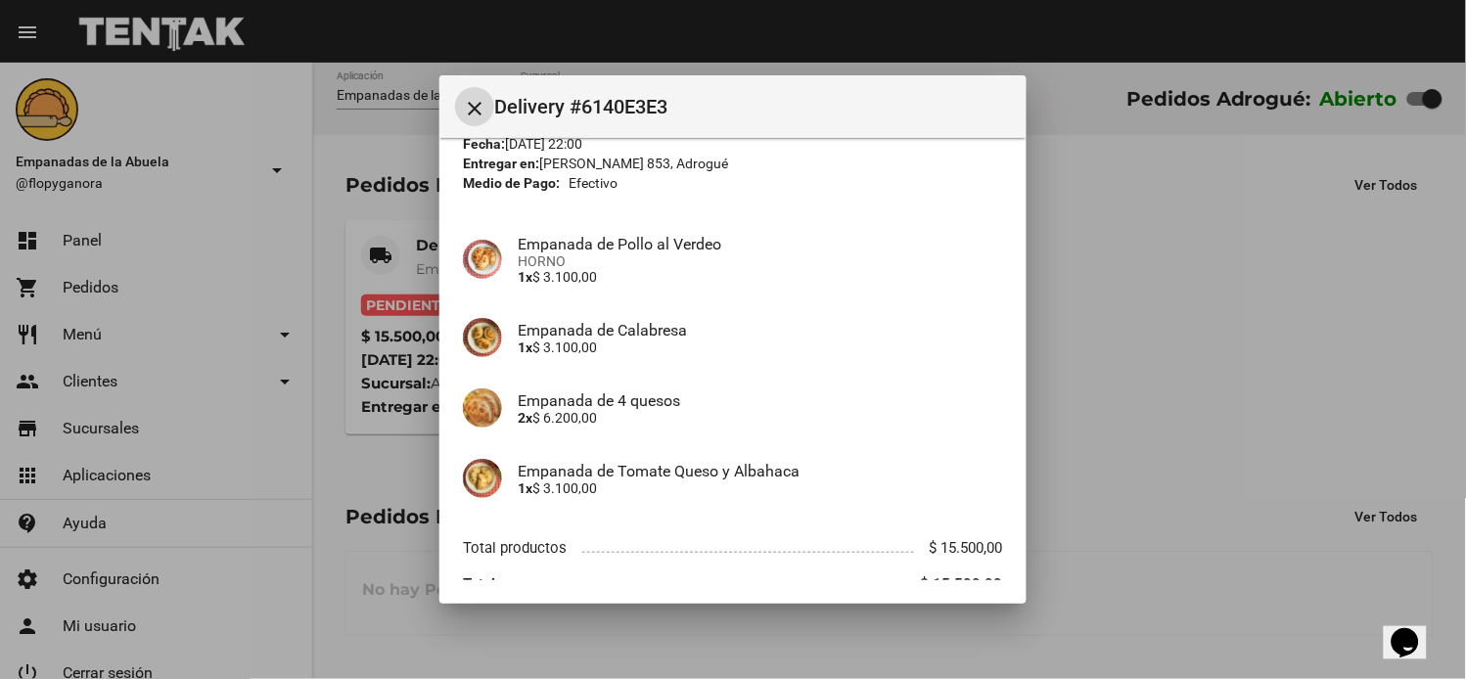
scroll to position [173, 0]
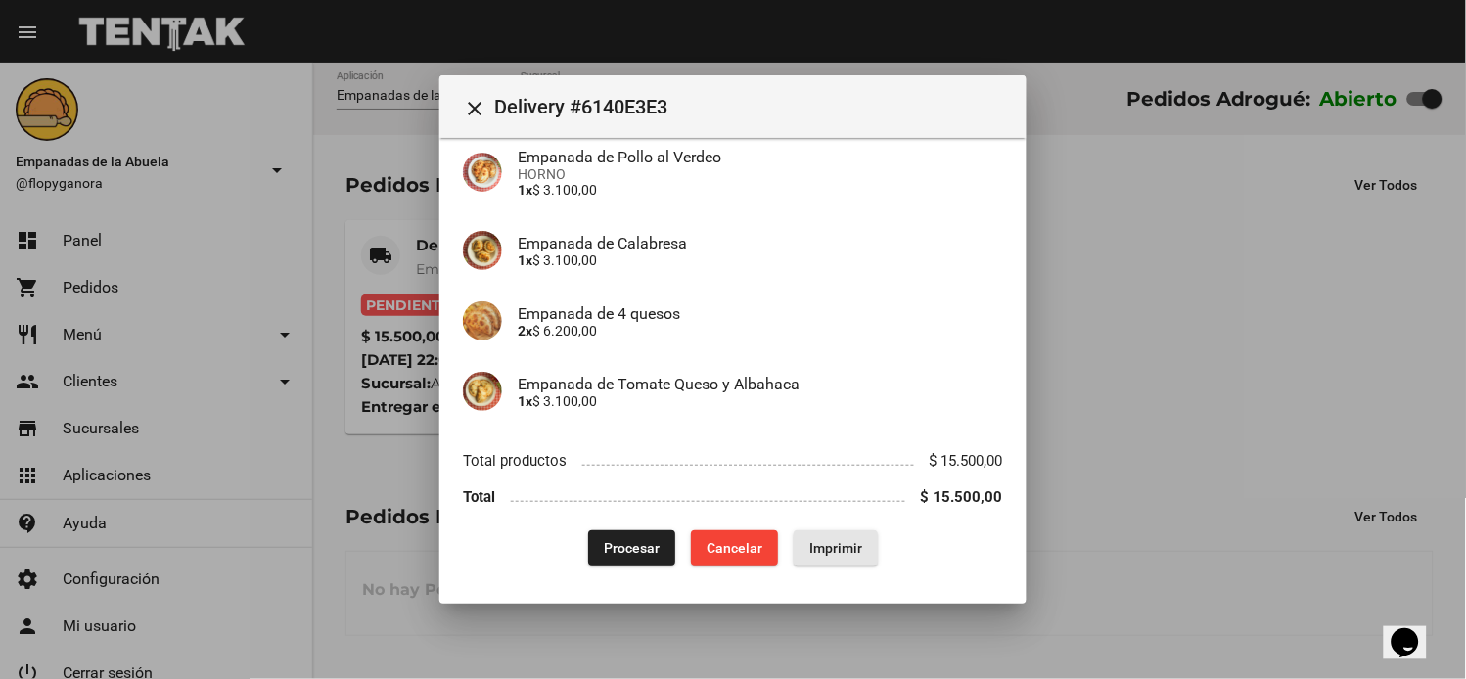
click at [839, 555] on button "Imprimir" at bounding box center [836, 547] width 84 height 35
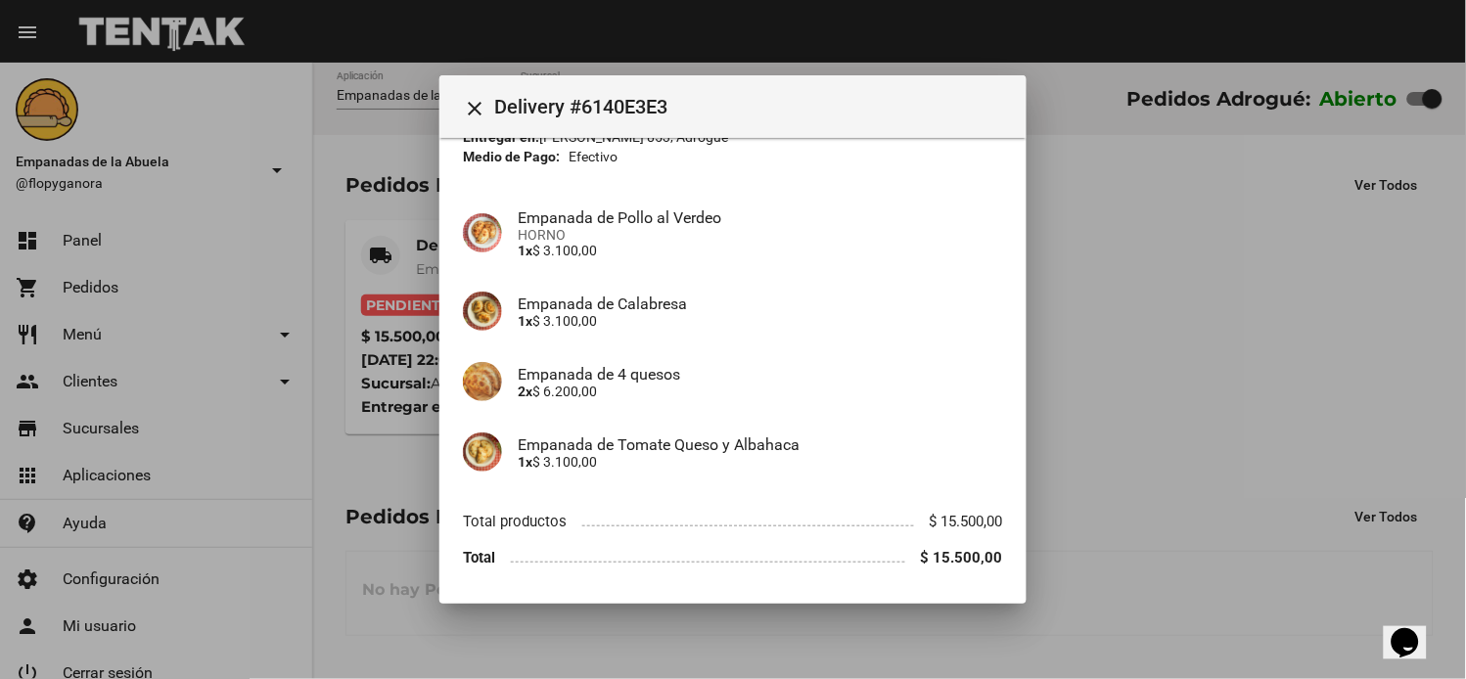
scroll to position [173, 0]
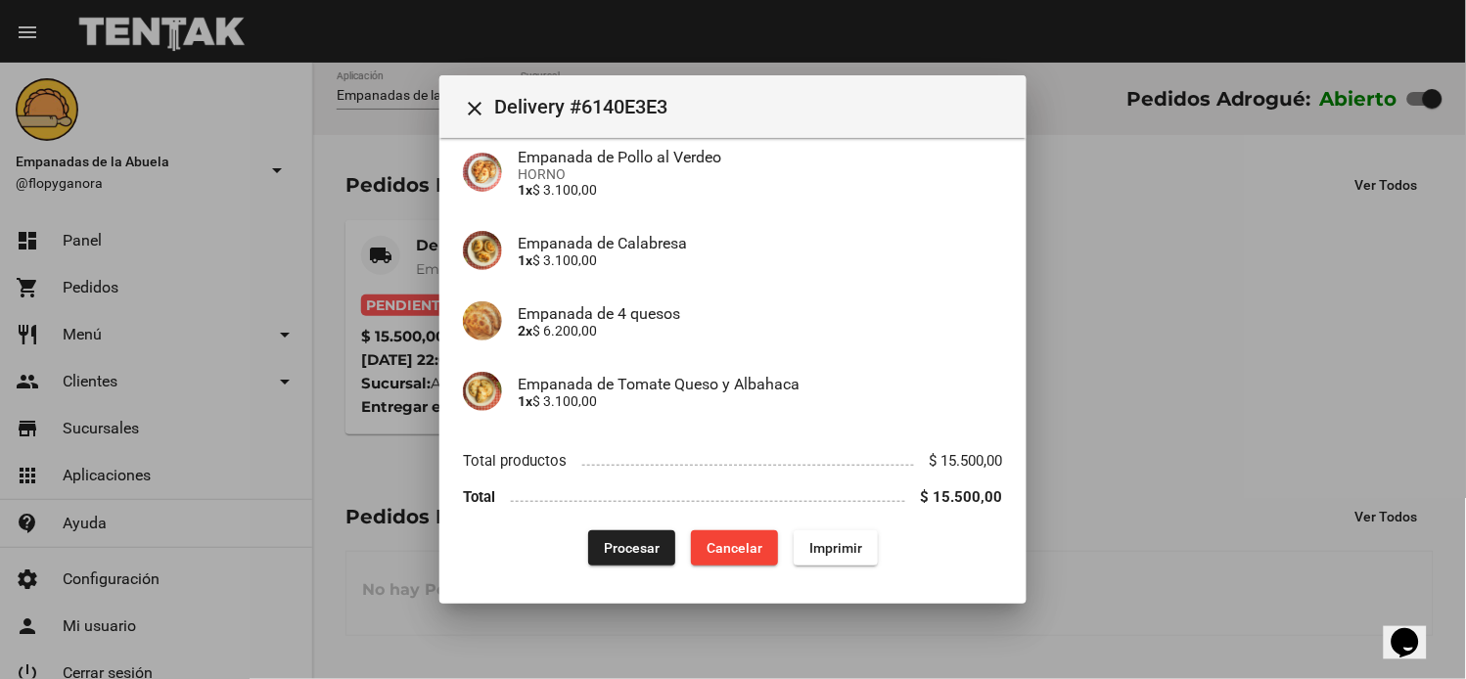
click at [620, 551] on span "Procesar" at bounding box center [632, 548] width 56 height 16
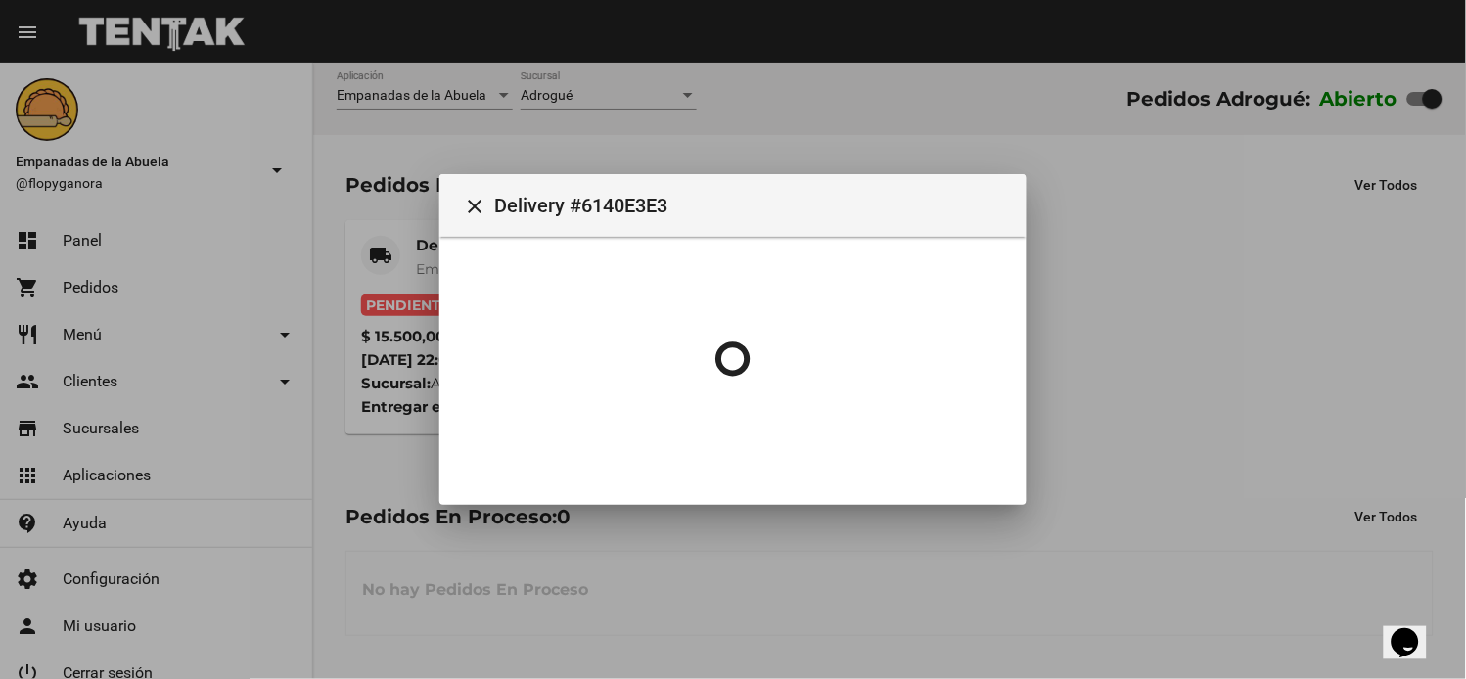
scroll to position [0, 0]
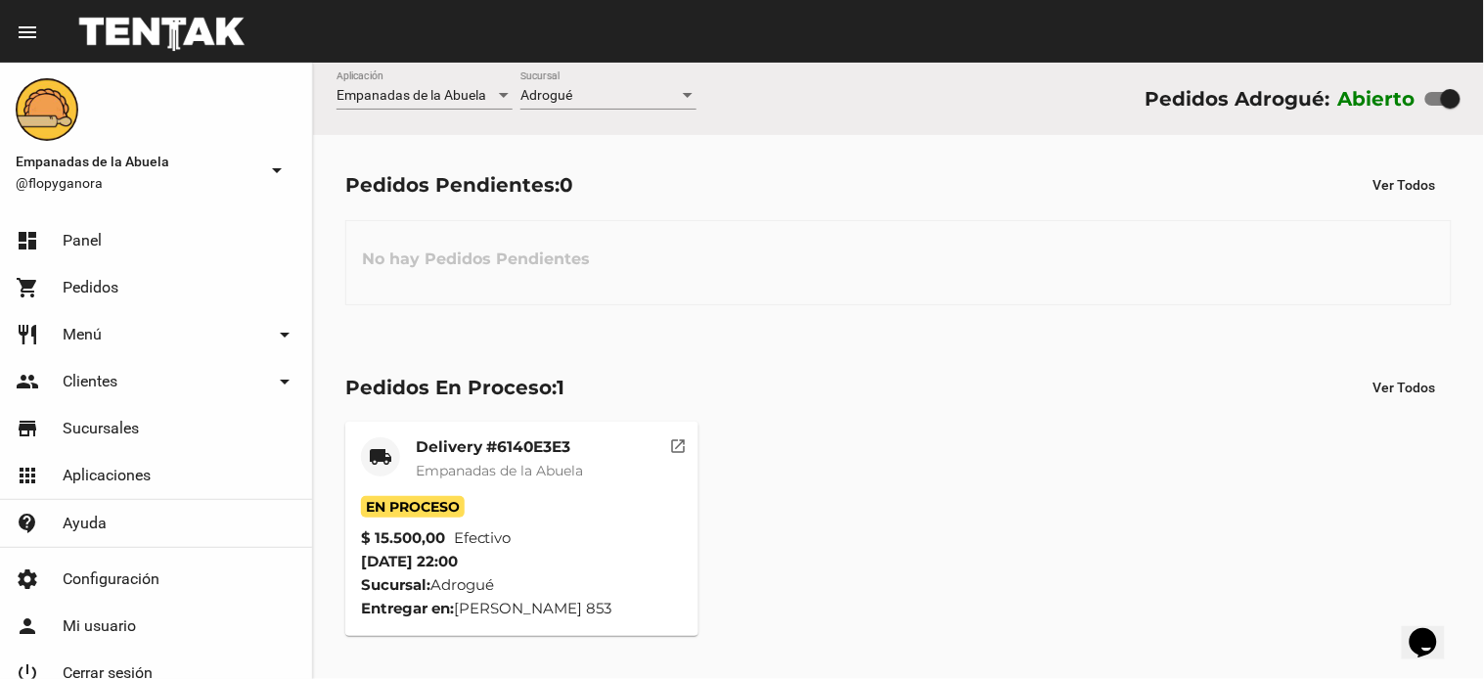
click at [514, 463] on span "Empanadas de la Abuela" at bounding box center [499, 471] width 167 height 18
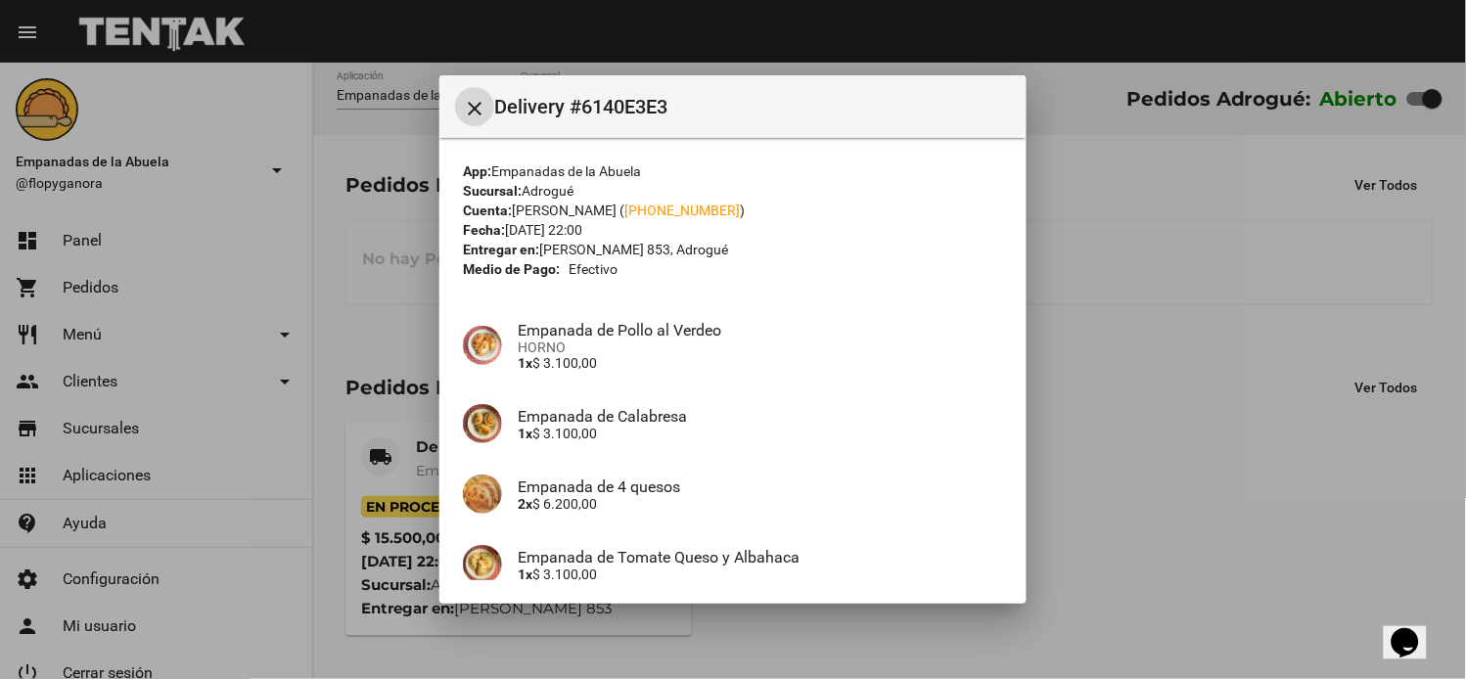
click at [471, 112] on mat-icon "close" at bounding box center [474, 108] width 23 height 23
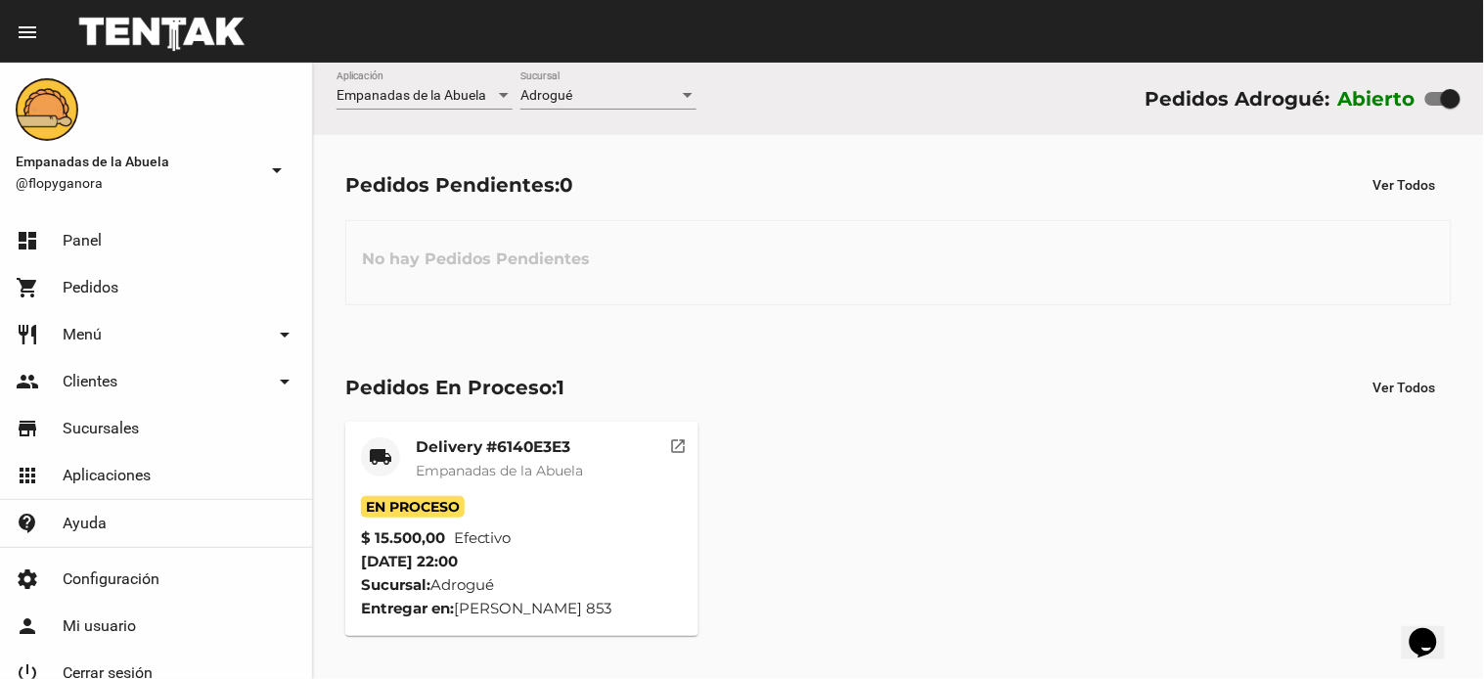
click at [568, 88] on div "Adrogué Sucursal" at bounding box center [609, 90] width 176 height 38
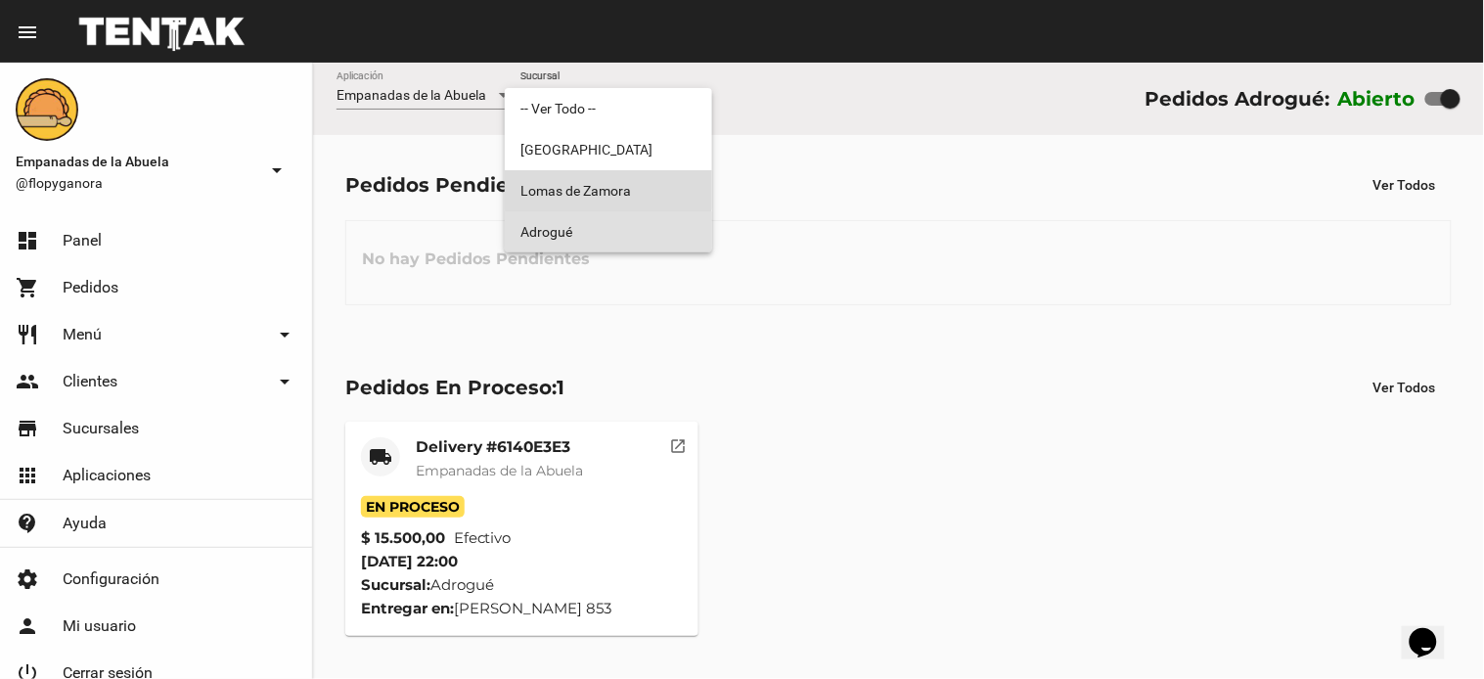
click at [609, 181] on span "Lomas de Zamora" at bounding box center [609, 190] width 176 height 41
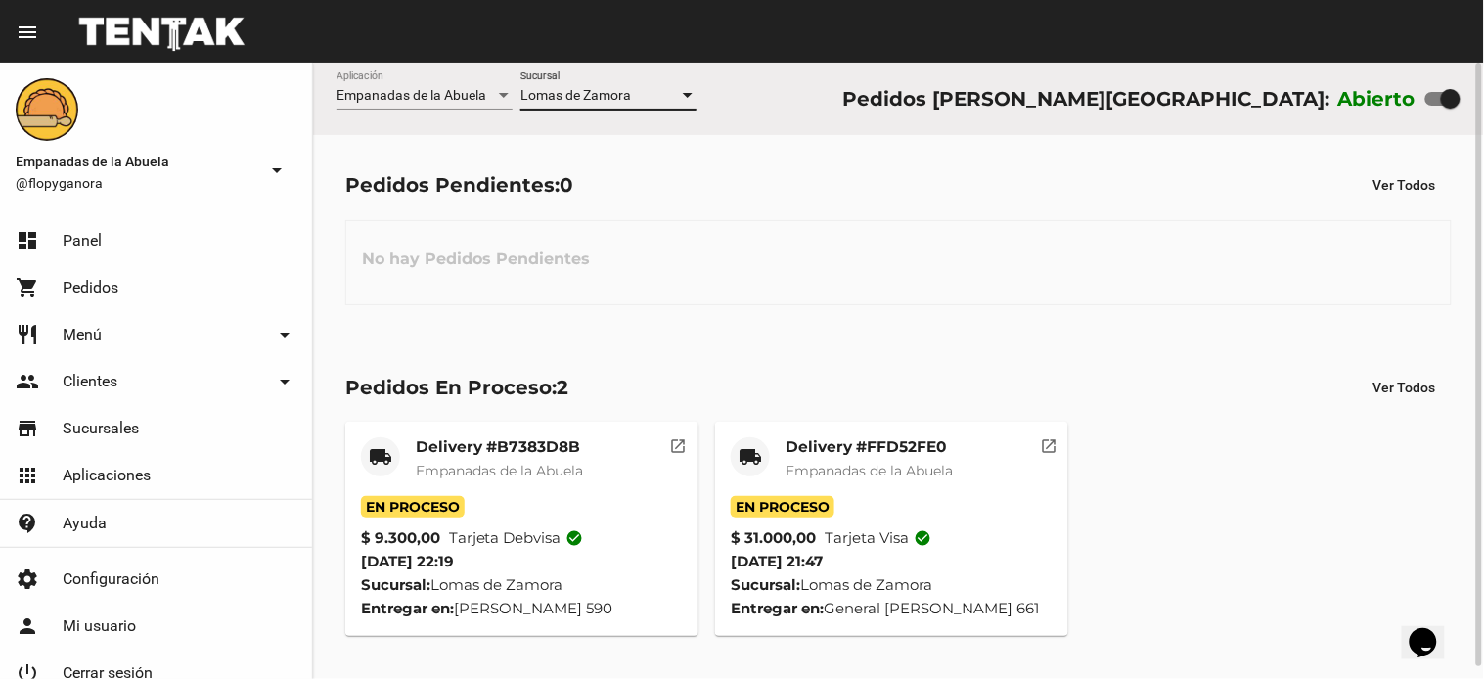
click at [592, 86] on div "Lomas de Zamora Sucursal" at bounding box center [609, 90] width 176 height 38
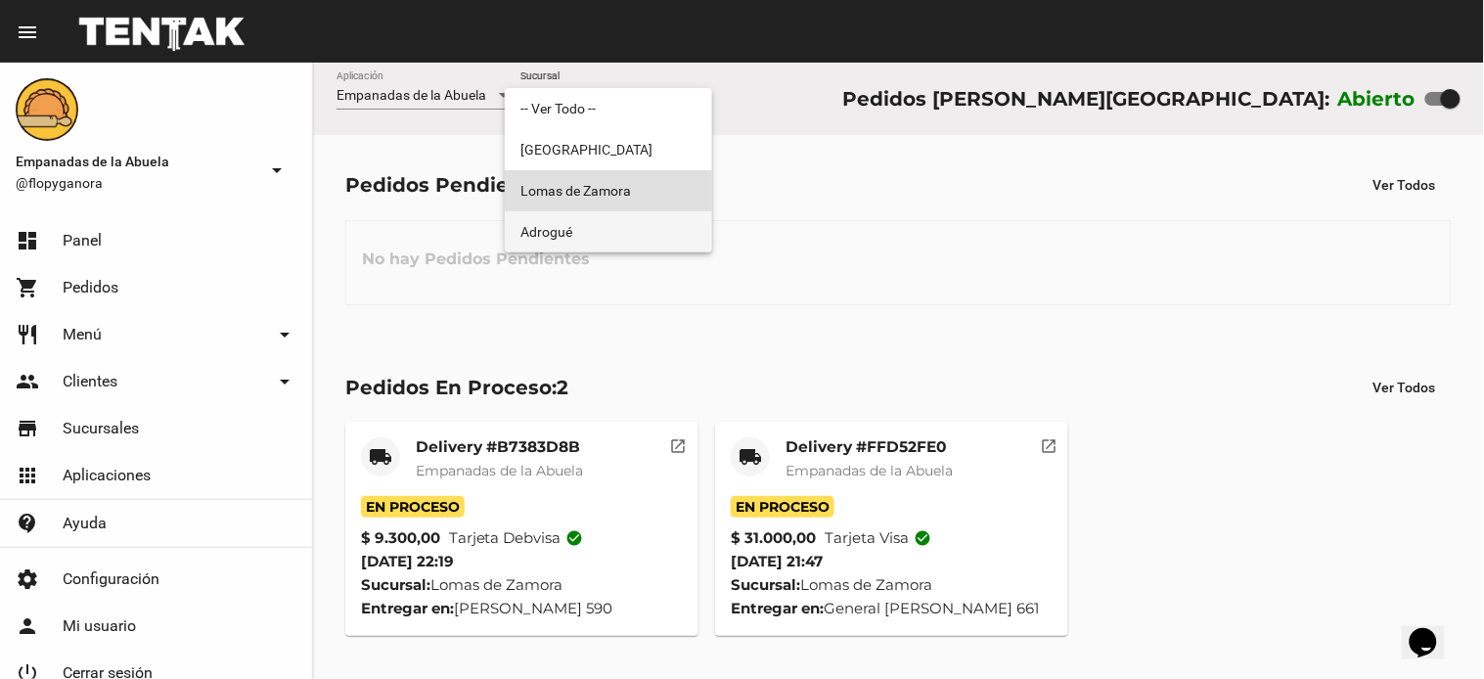
click at [581, 210] on div "-- Ver Todo -- [GEOGRAPHIC_DATA][PERSON_NAME] Adrogué" at bounding box center [608, 170] width 207 height 164
click at [592, 217] on span "Adrogué" at bounding box center [609, 231] width 176 height 41
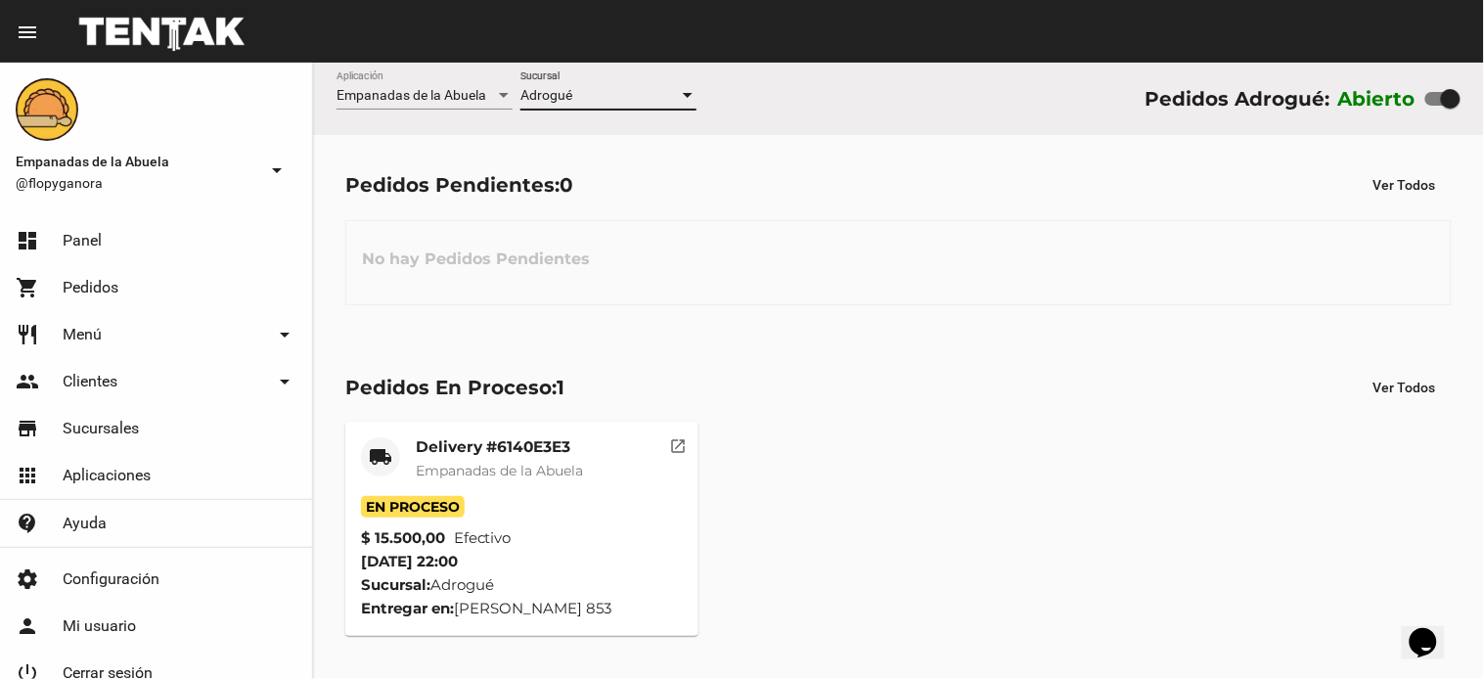
click at [590, 103] on div "Adrogué" at bounding box center [600, 96] width 159 height 16
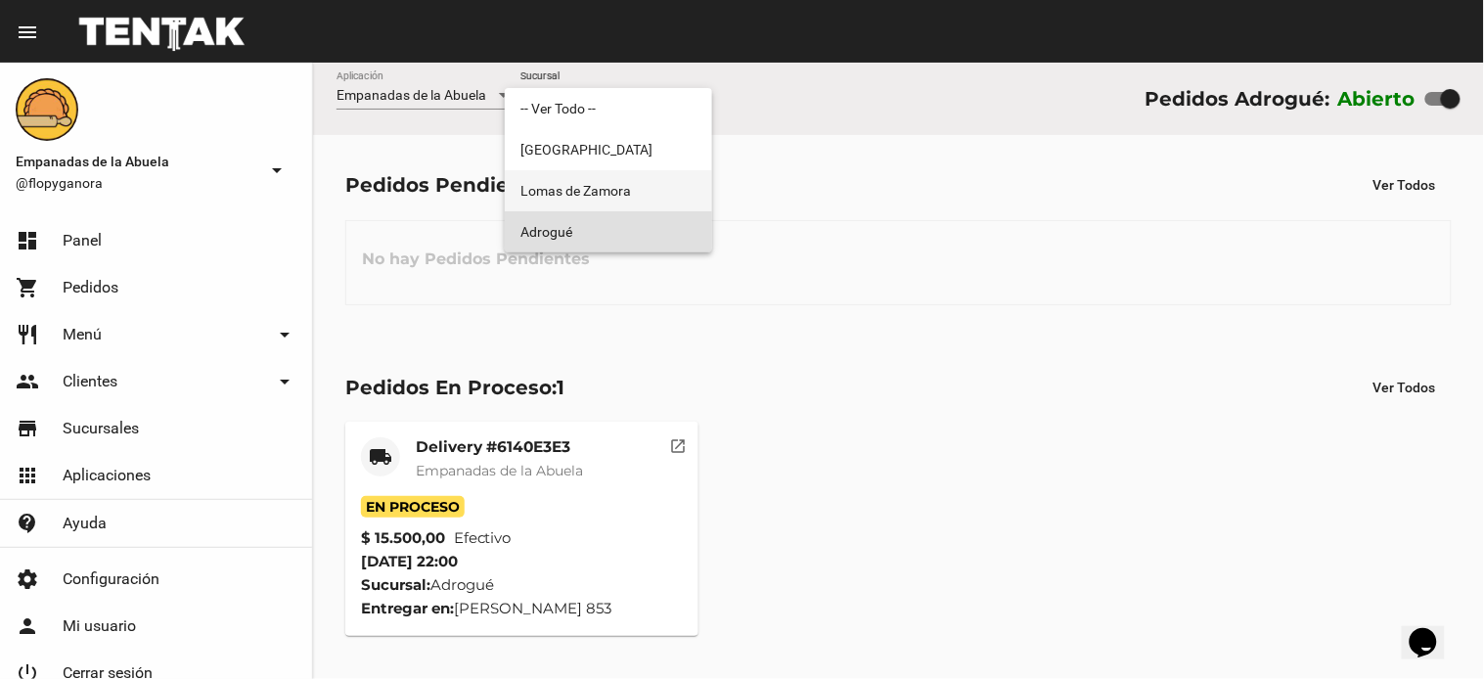
click at [592, 191] on span "Lomas de Zamora" at bounding box center [609, 190] width 176 height 41
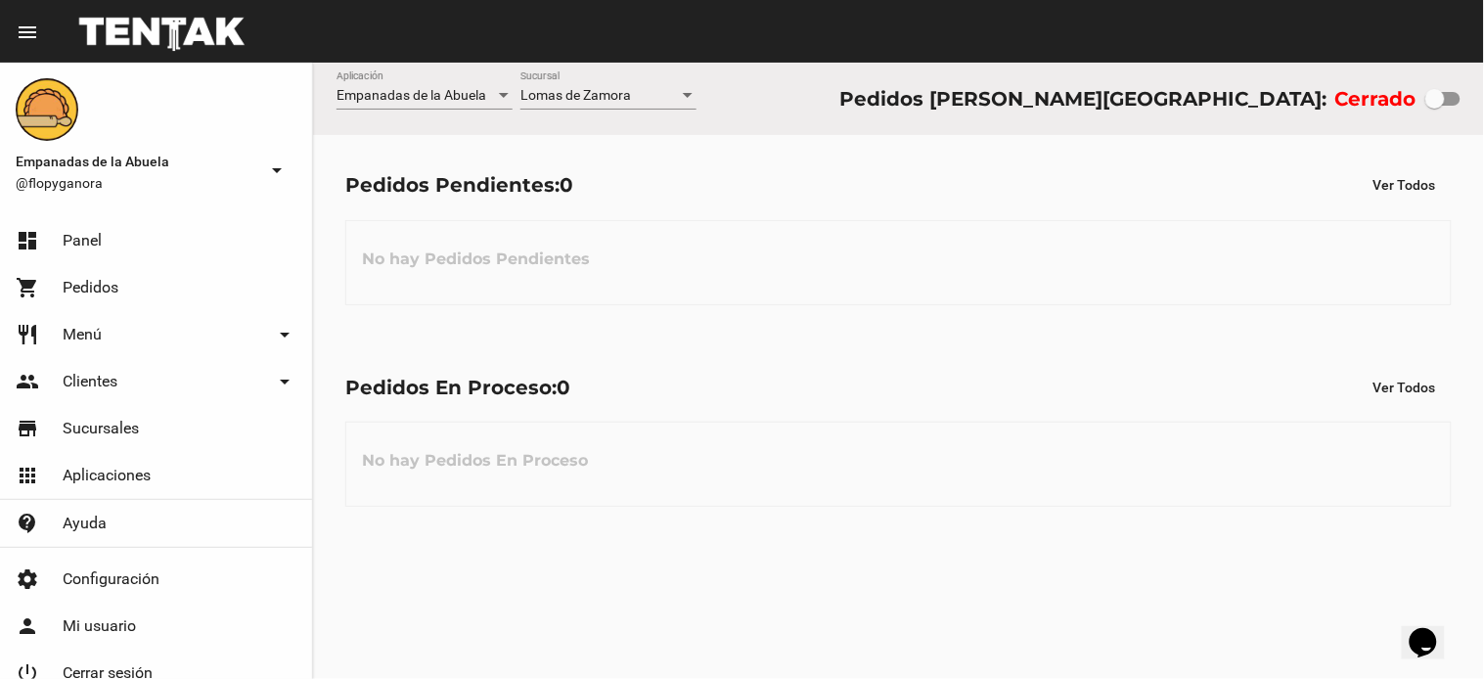
click at [612, 80] on div "Lomas de Zamora Sucursal" at bounding box center [609, 90] width 176 height 38
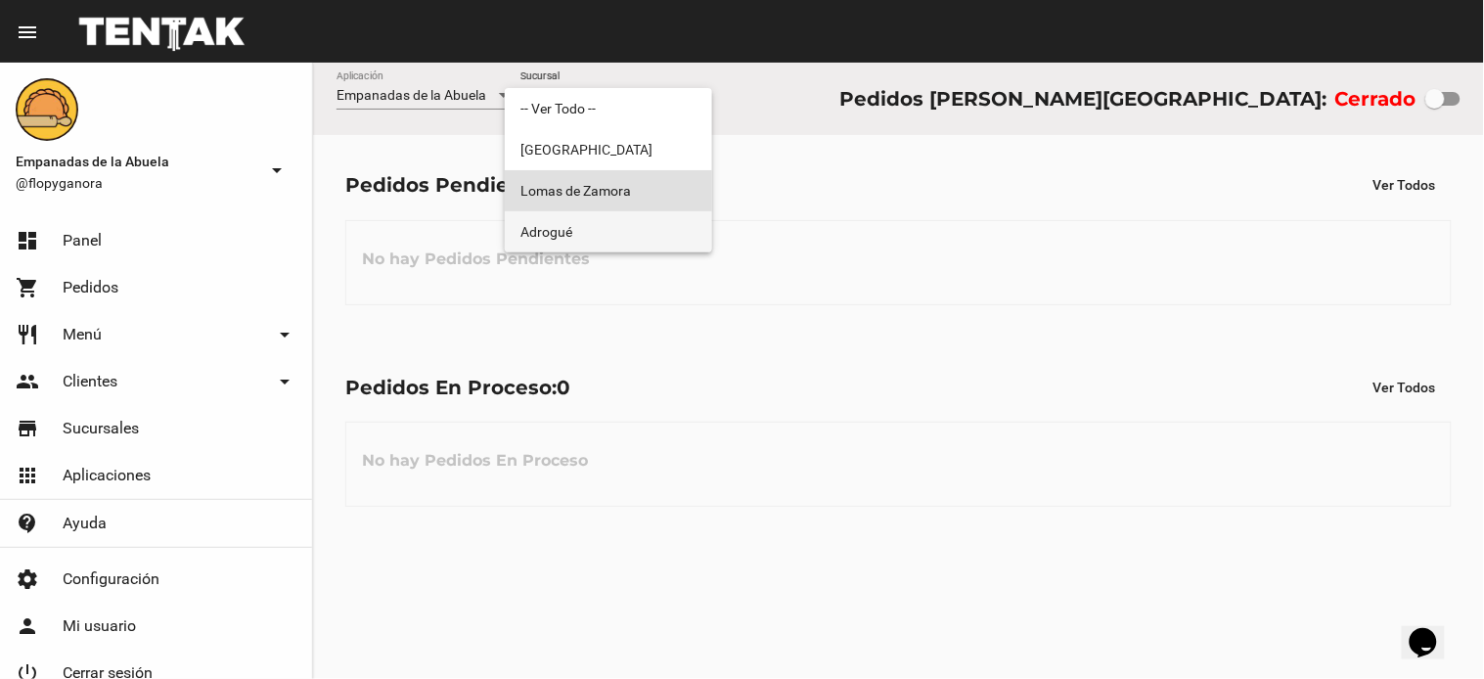
click at [591, 220] on span "Adrogué" at bounding box center [609, 231] width 176 height 41
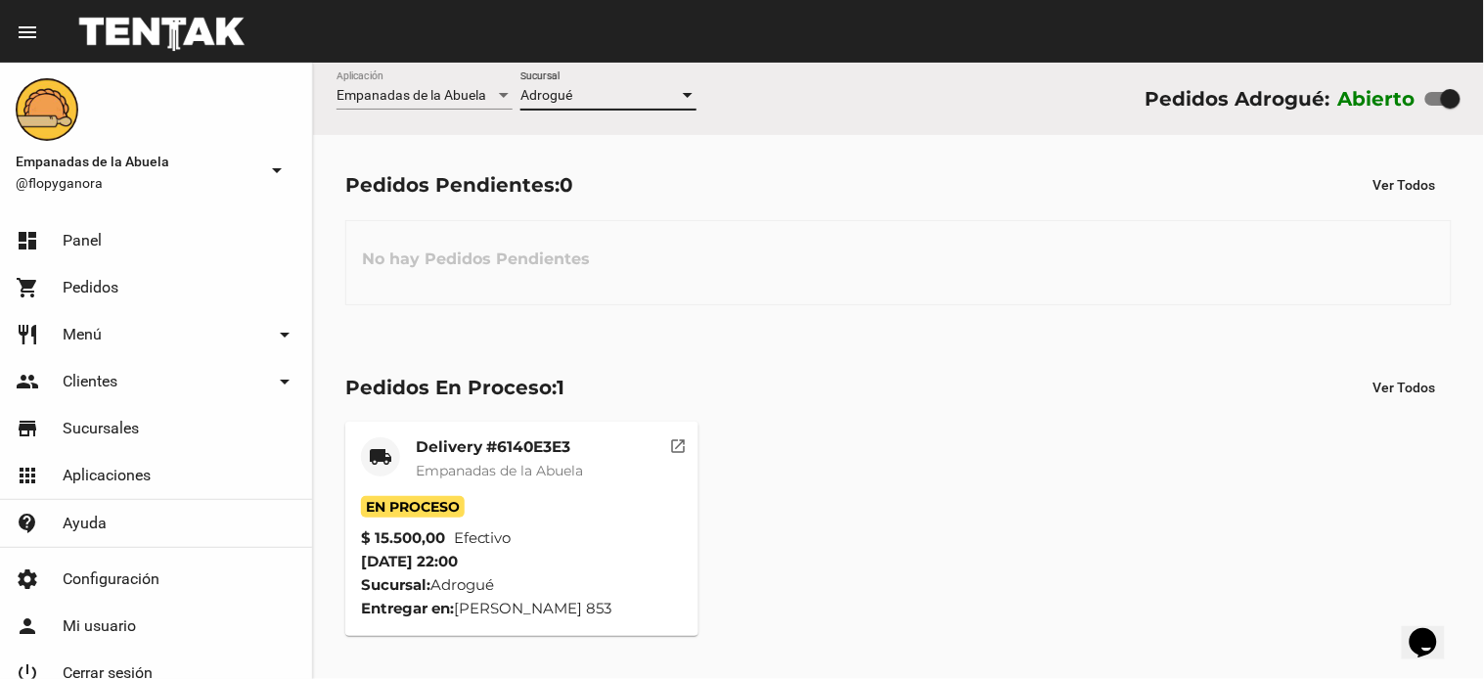
click at [489, 476] on span "Empanadas de la Abuela" at bounding box center [499, 471] width 167 height 18
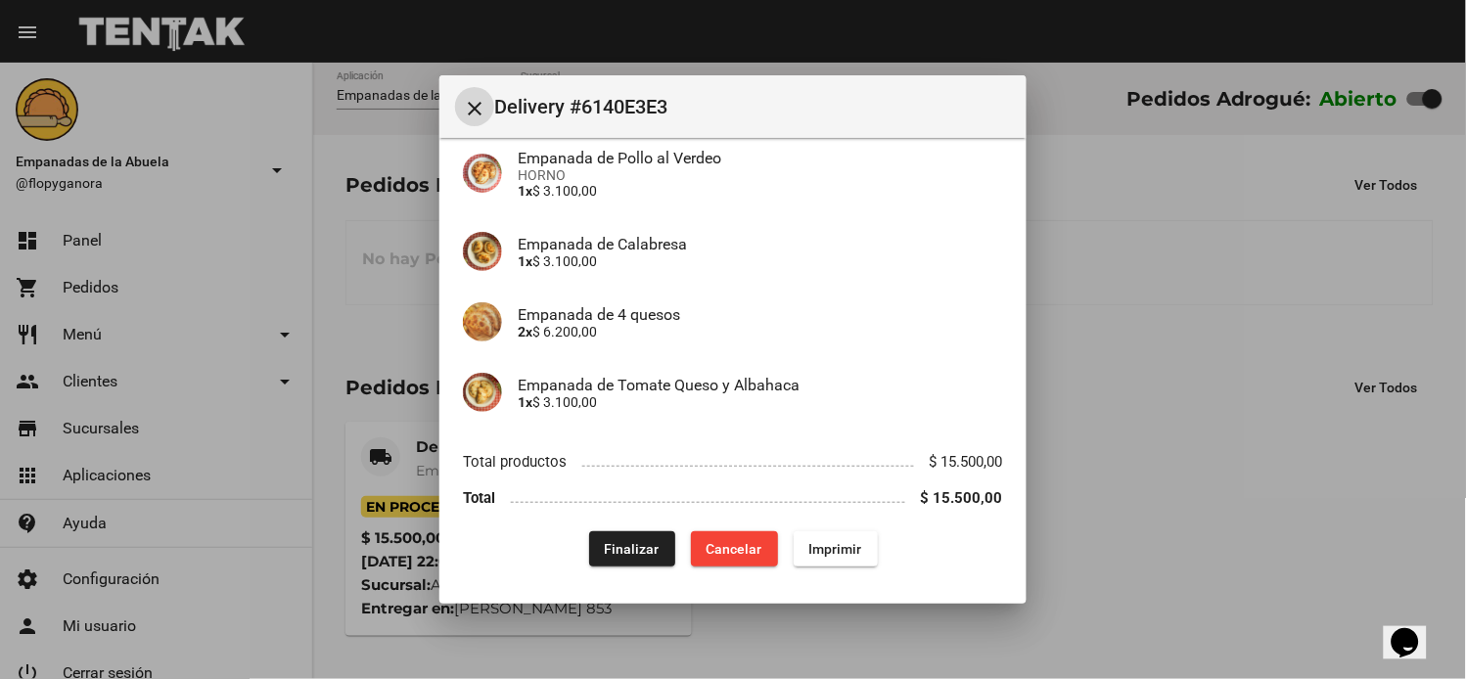
scroll to position [173, 0]
drag, startPoint x: 608, startPoint y: 534, endPoint x: 1069, endPoint y: 259, distance: 536.7
click at [613, 534] on button "Finalizar" at bounding box center [632, 547] width 86 height 35
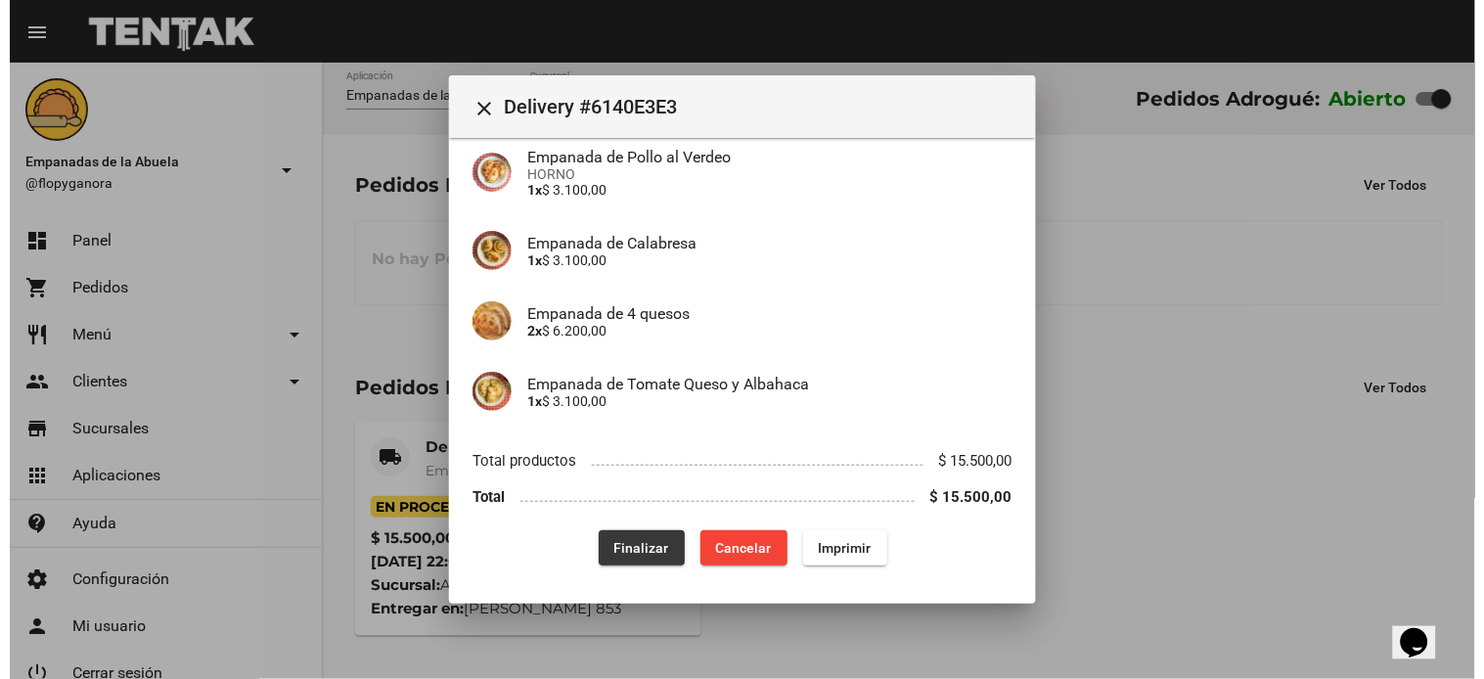
scroll to position [0, 0]
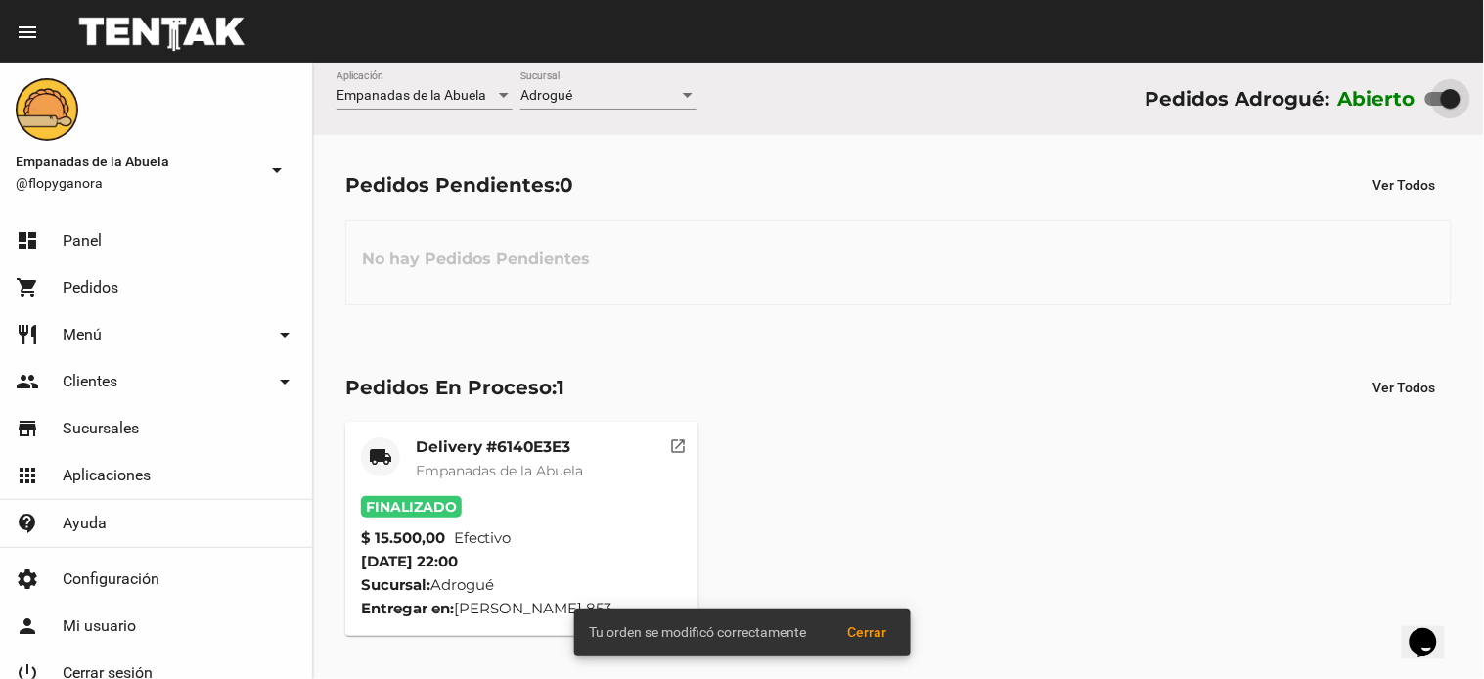
click at [1451, 90] on div at bounding box center [1451, 99] width 20 height 20
click at [1436, 106] on input "checkbox" at bounding box center [1435, 106] width 1 height 1
checkbox input "false"
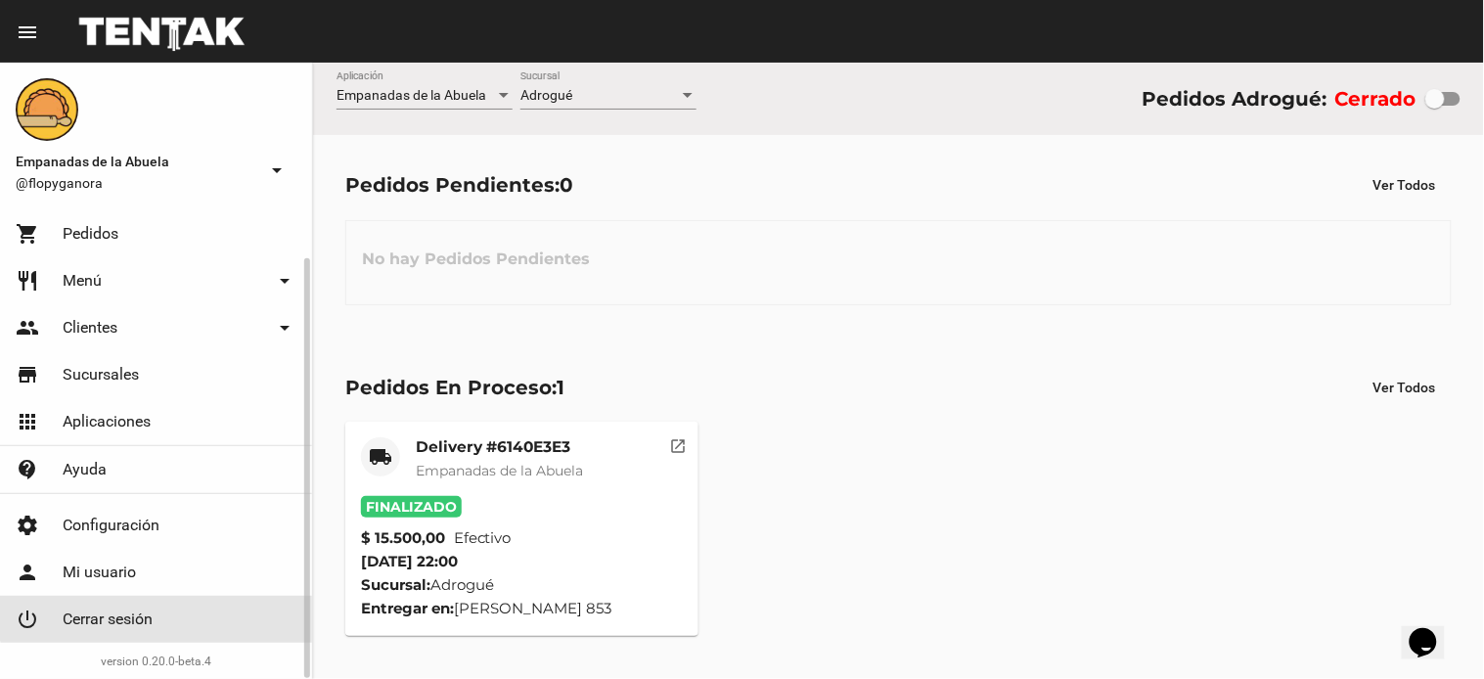
drag, startPoint x: 160, startPoint y: 615, endPoint x: 1483, endPoint y: 55, distance: 1436.5
click at [162, 614] on link "power_settings_new Cerrar sesión" at bounding box center [156, 619] width 312 height 47
